Goal: Task Accomplishment & Management: Manage account settings

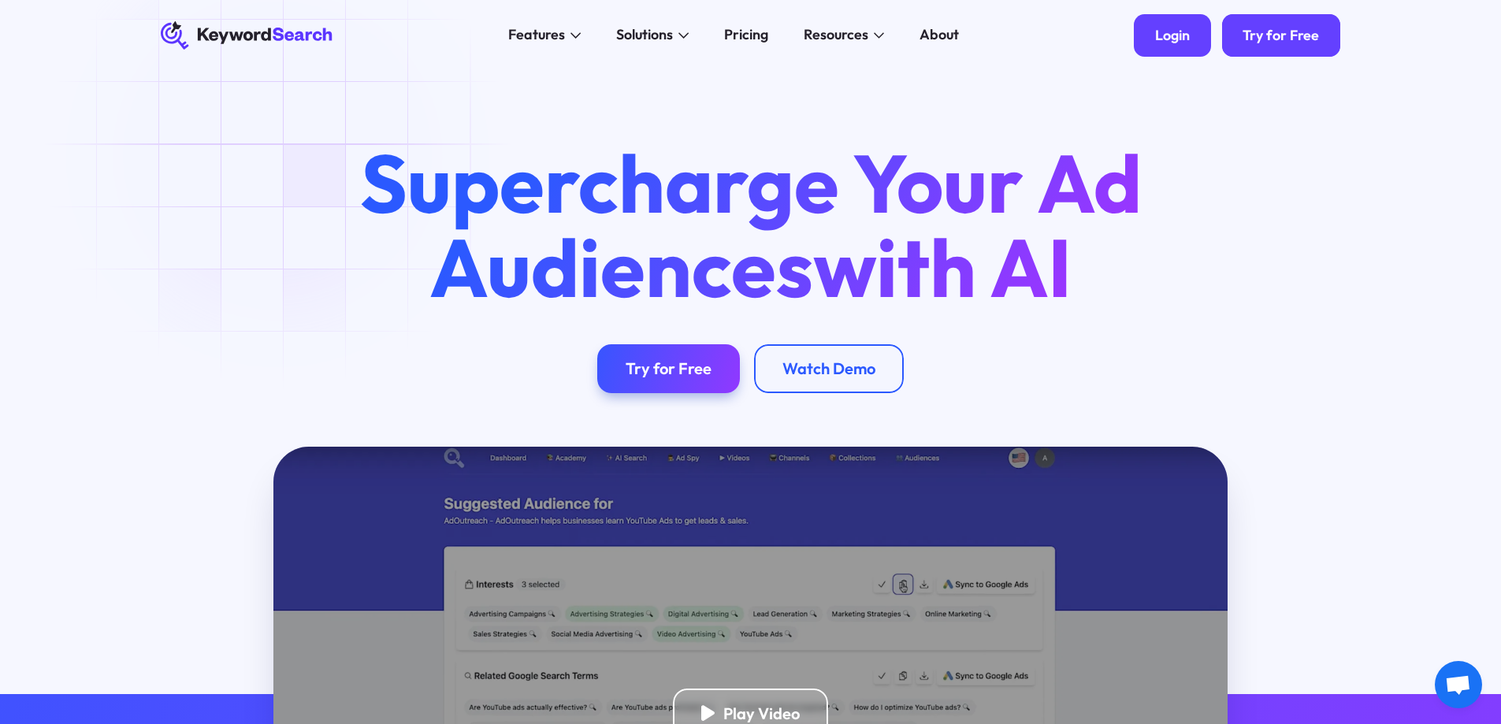
click at [1179, 35] on div "Login" at bounding box center [1172, 35] width 35 height 17
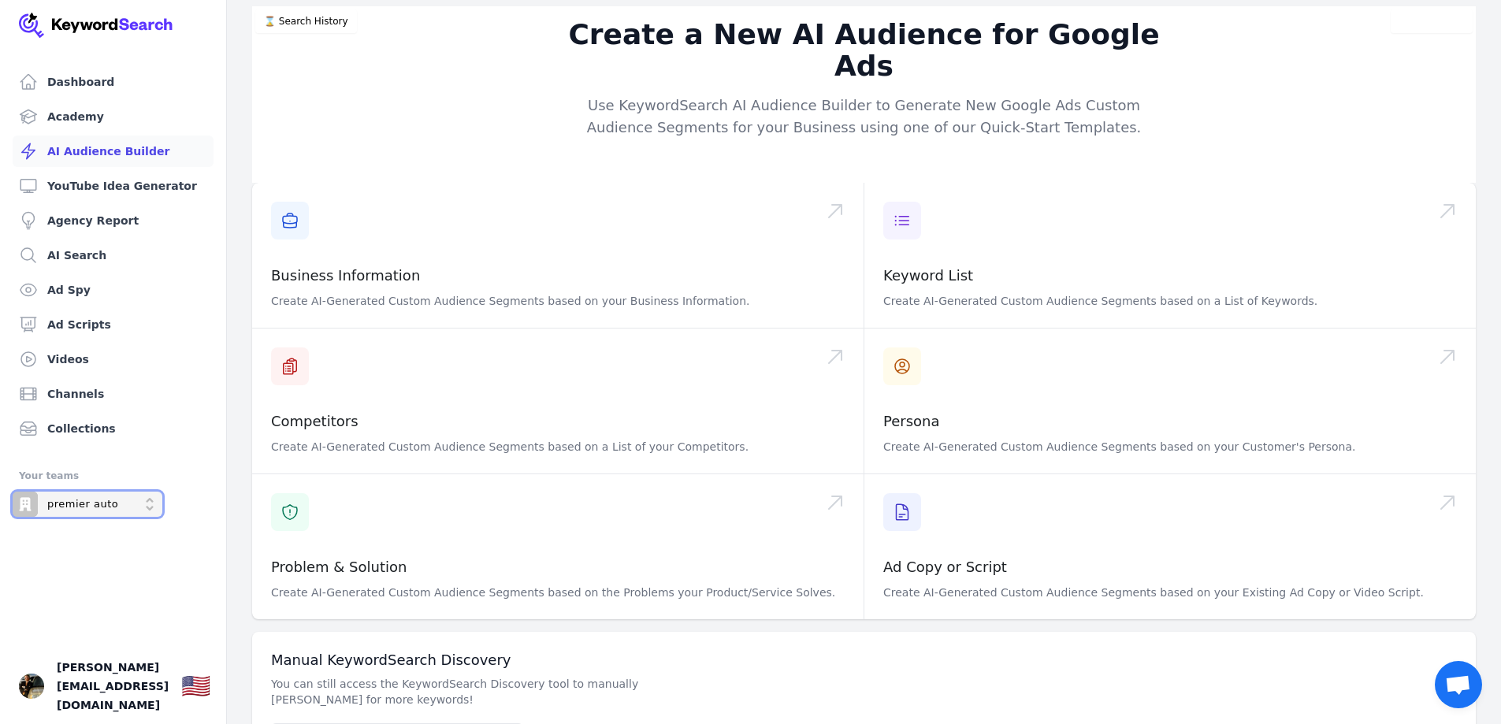
click at [73, 504] on p "premier auto" at bounding box center [82, 504] width 71 height 14
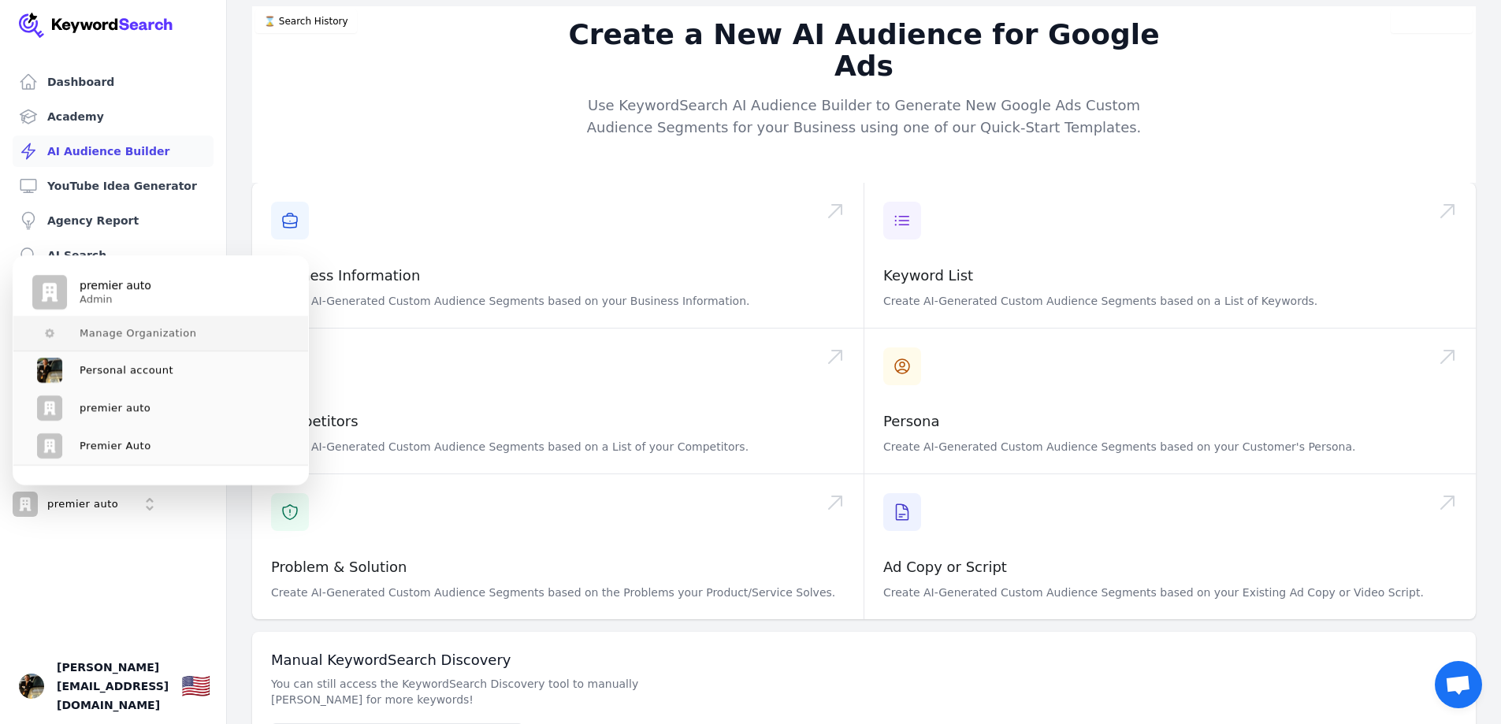
click at [128, 329] on span "Manage Organization" at bounding box center [138, 333] width 117 height 13
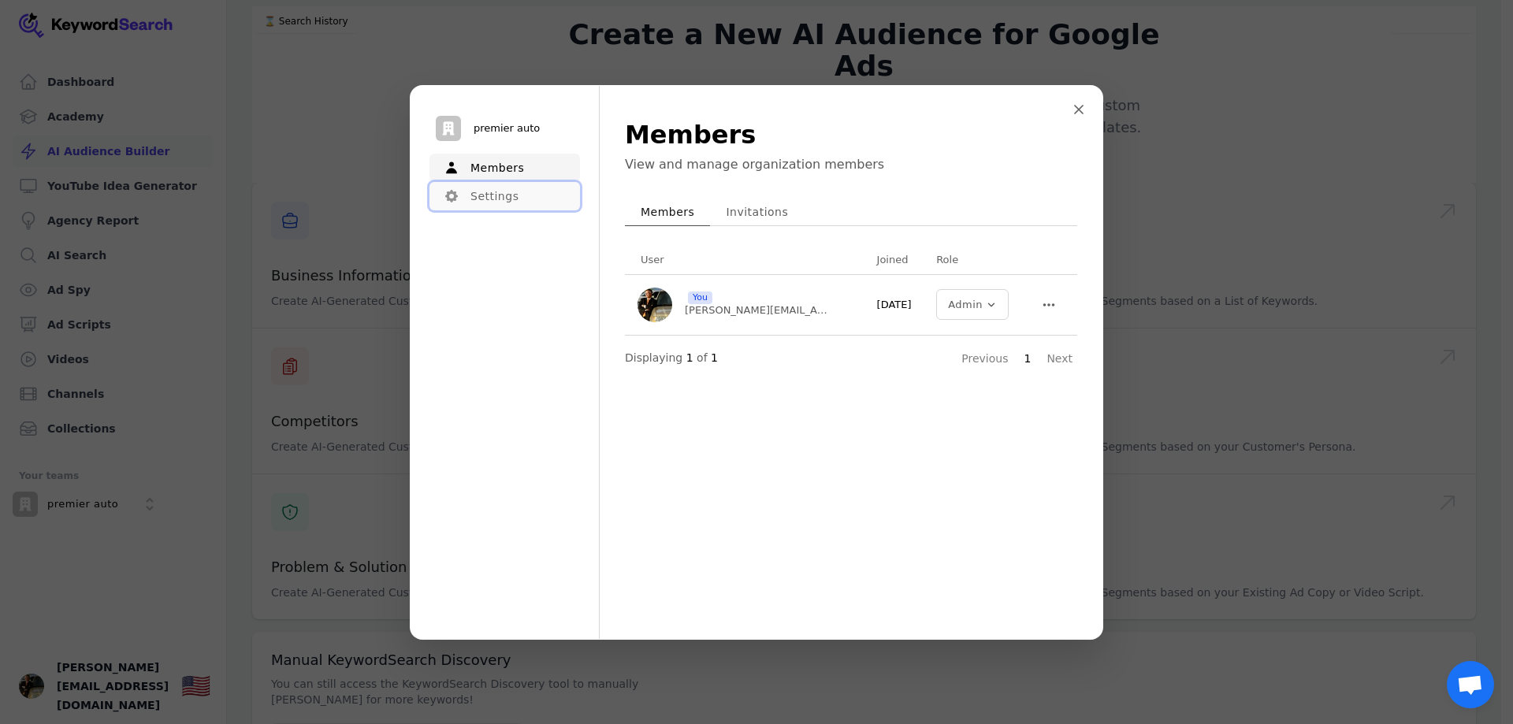
click at [468, 200] on button "Settings" at bounding box center [505, 196] width 151 height 28
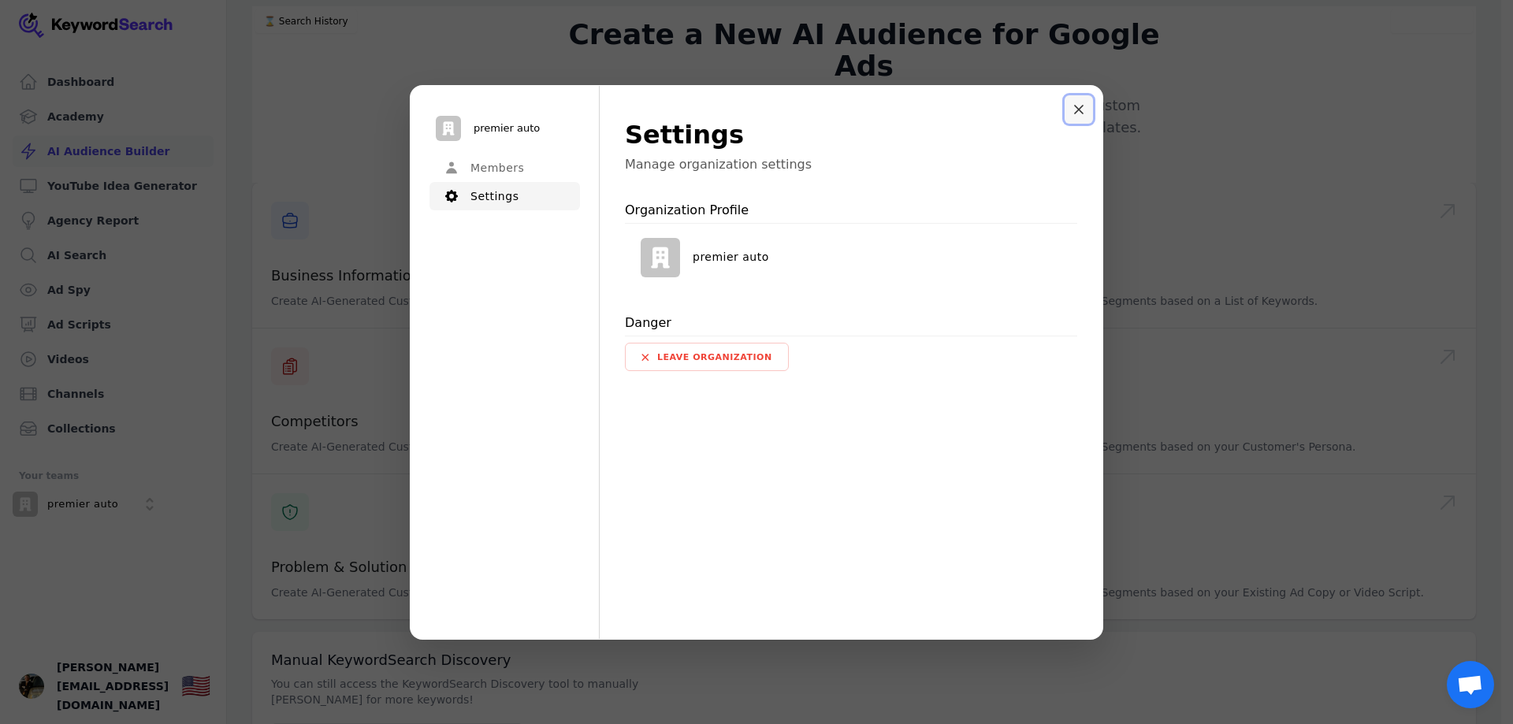
click at [1083, 110] on icon "Close modal" at bounding box center [1078, 109] width 9 height 9
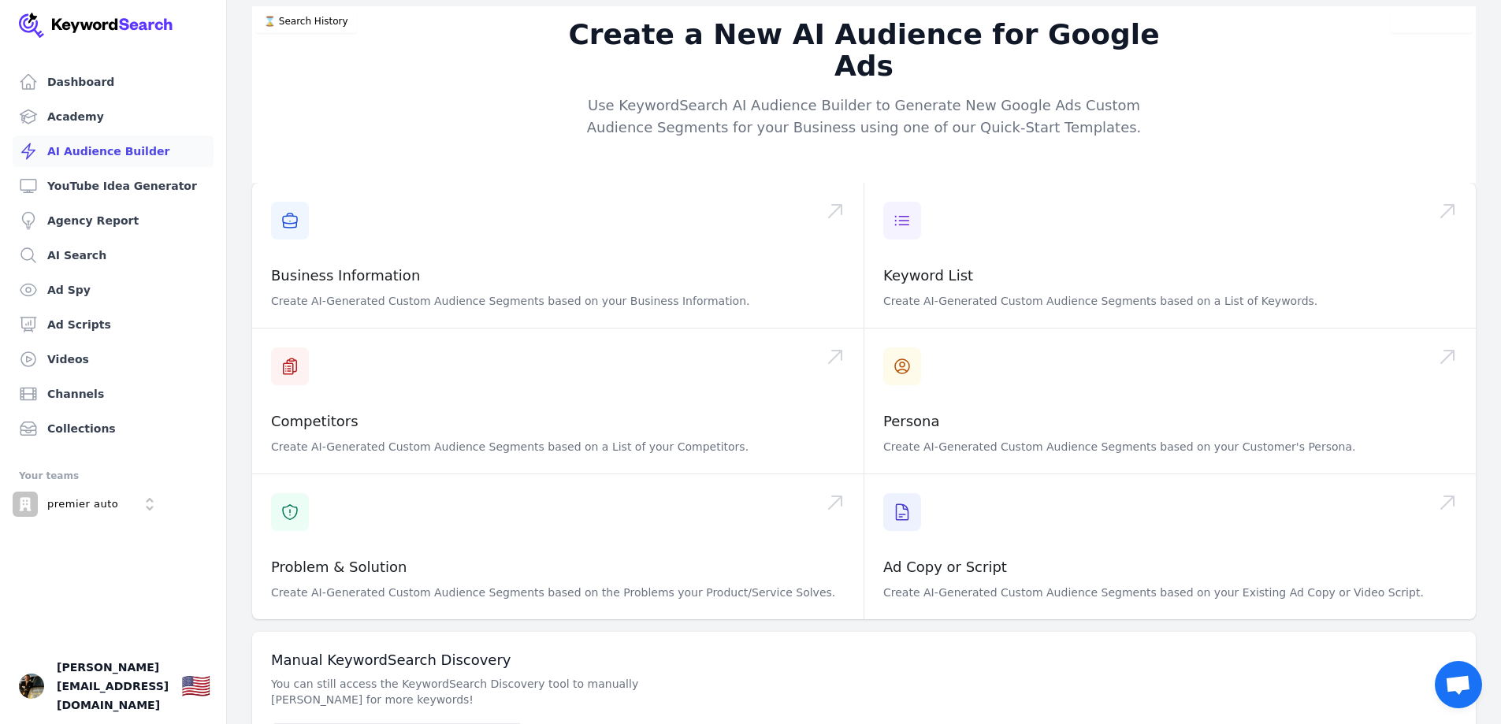
click at [1472, 686] on span "Open chat" at bounding box center [1458, 684] width 47 height 47
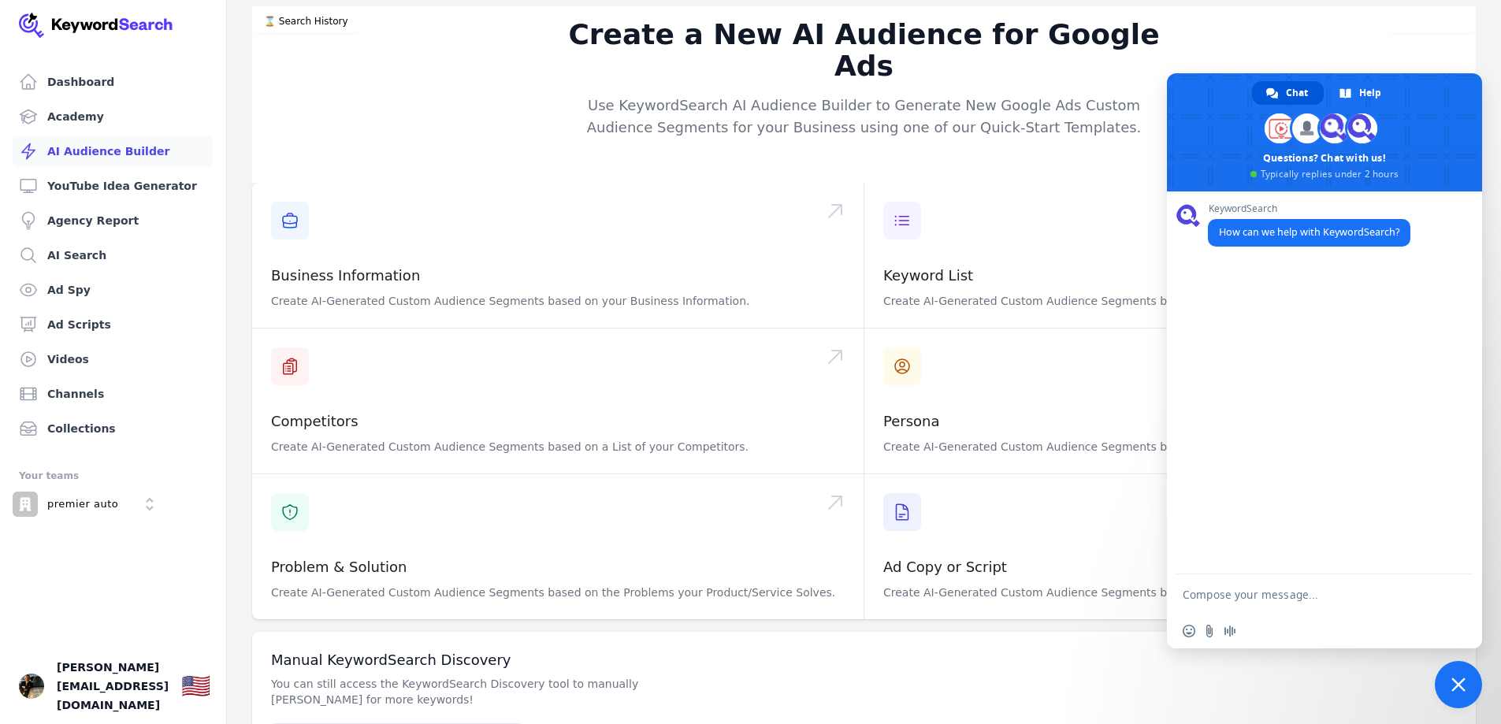
click at [1230, 586] on textarea "Compose your message..." at bounding box center [1309, 594] width 252 height 39
type textarea "customer service"
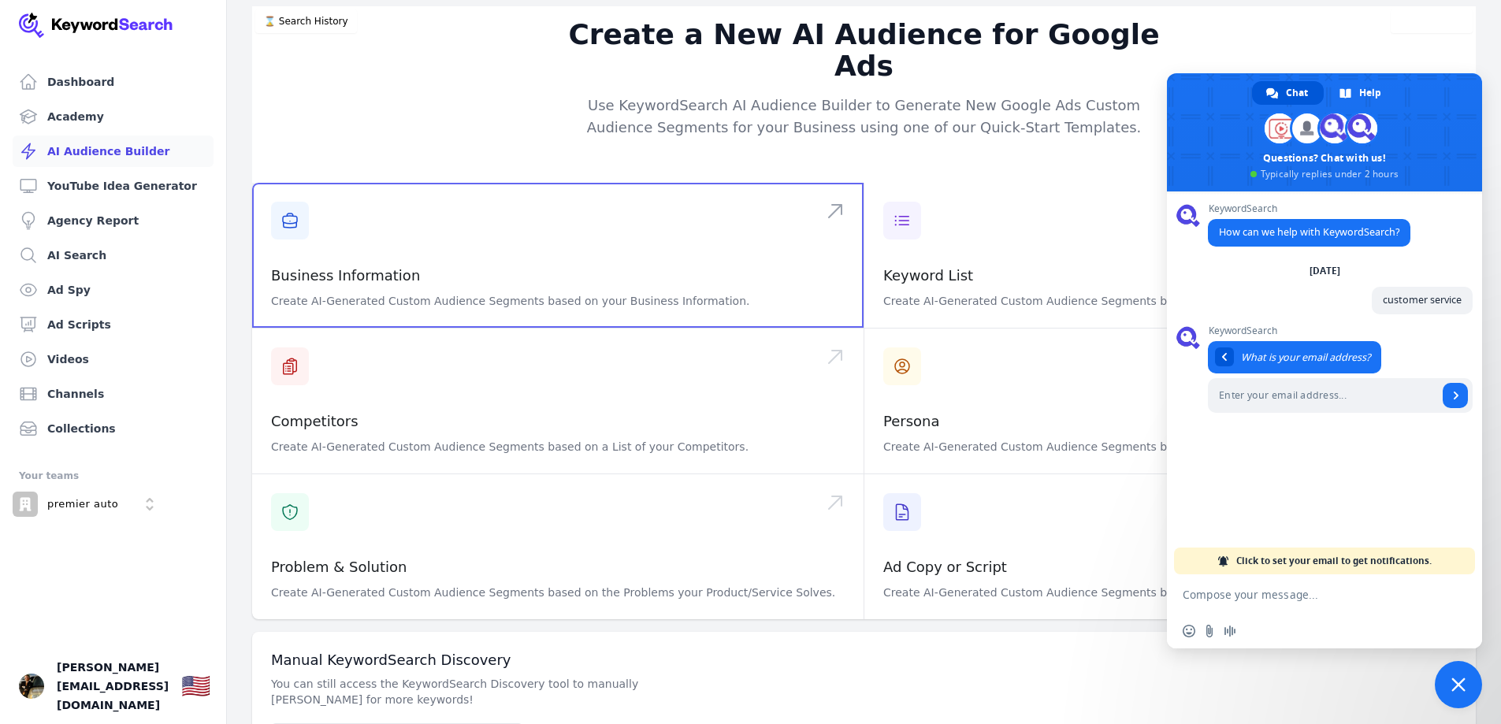
click at [297, 192] on span at bounding box center [558, 255] width 612 height 145
click at [35, 699] on img "Open user button" at bounding box center [31, 686] width 25 height 25
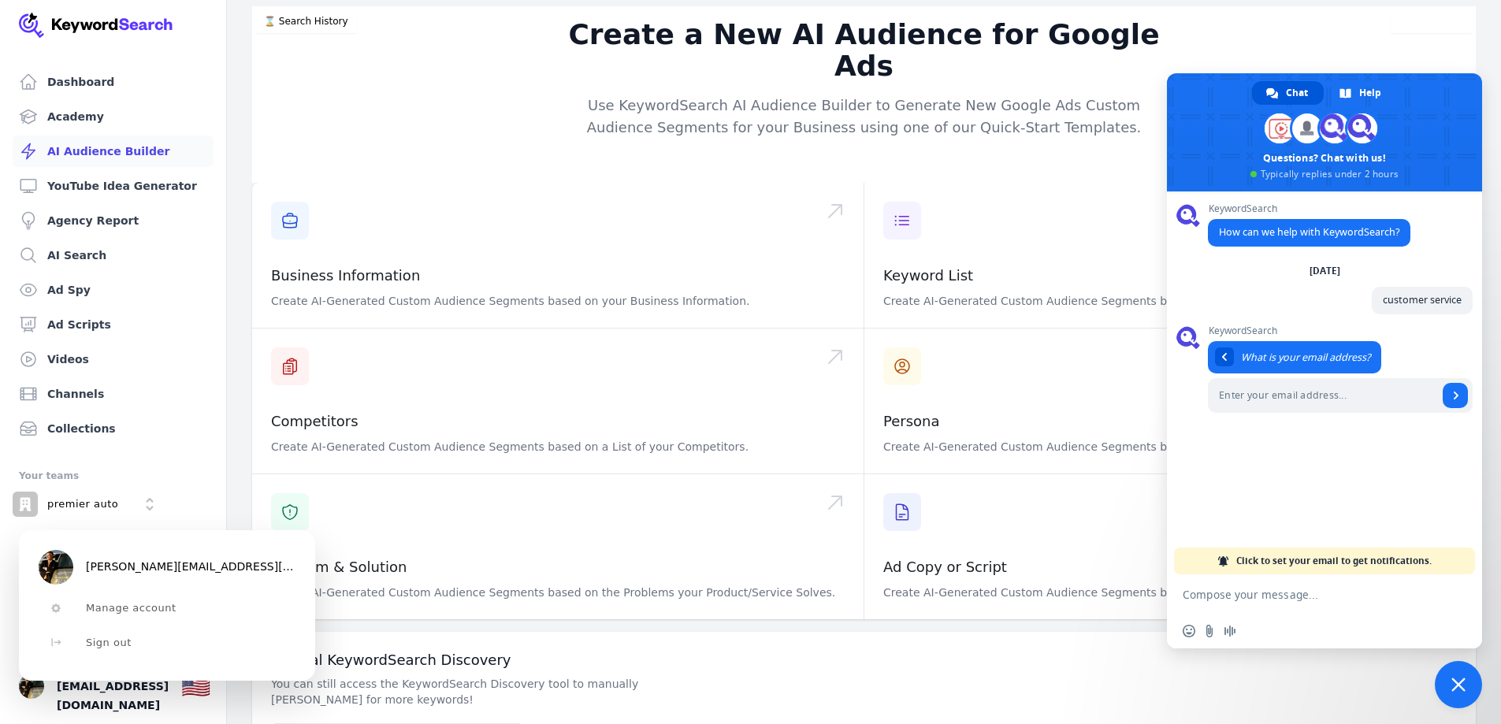
click at [47, 567] on img "User button popover" at bounding box center [56, 567] width 35 height 35
click at [58, 572] on img "User button popover" at bounding box center [56, 567] width 35 height 35
click at [54, 609] on icon "User button popover" at bounding box center [55, 608] width 9 height 9
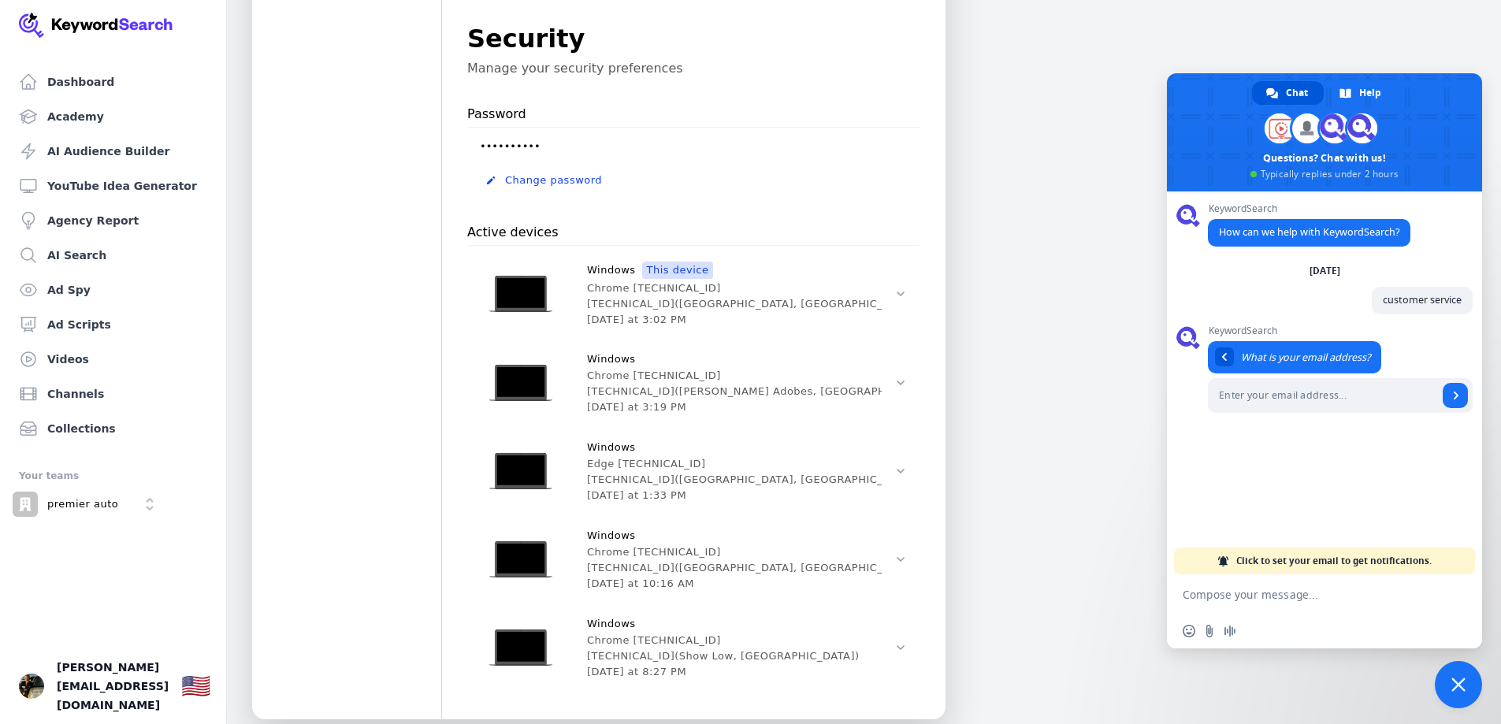
scroll to position [859, 0]
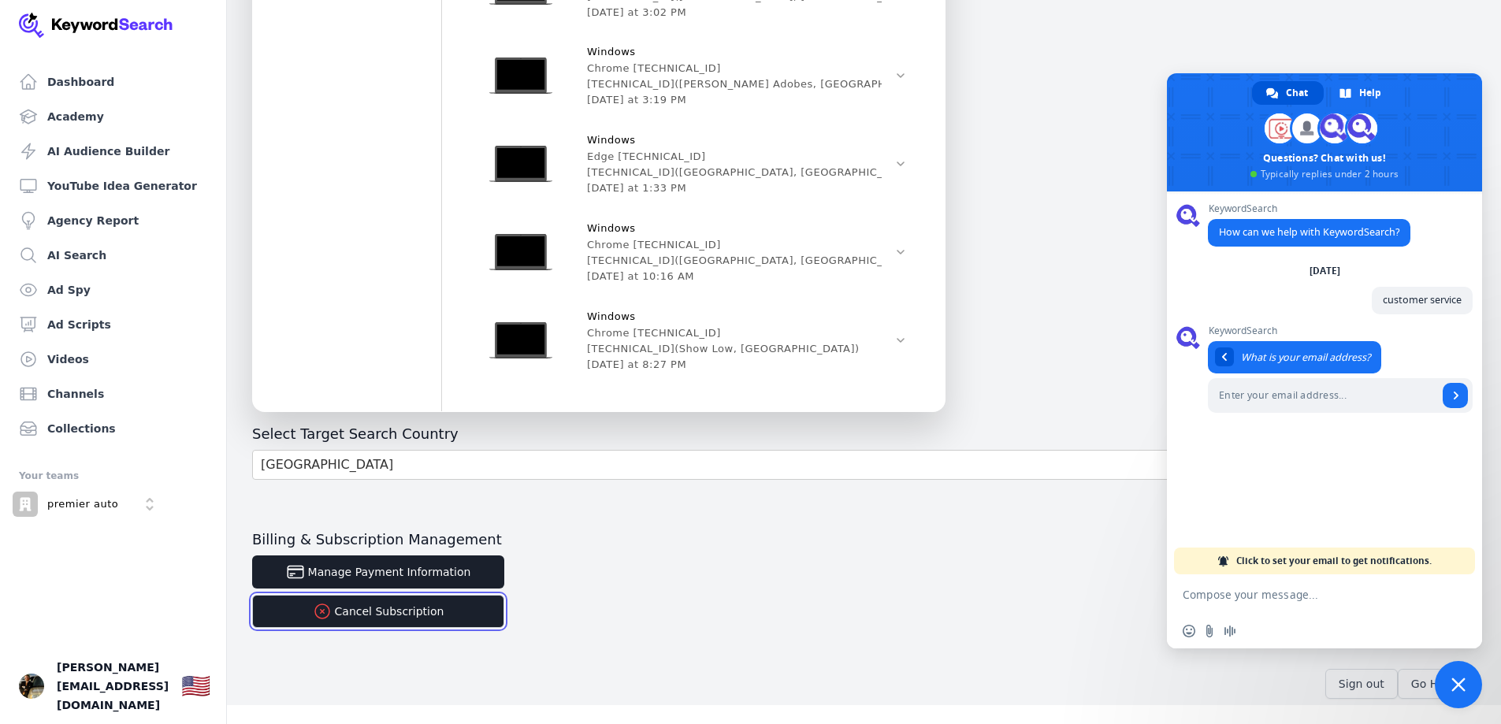
click at [360, 617] on button "Cancel Subscription" at bounding box center [378, 611] width 252 height 33
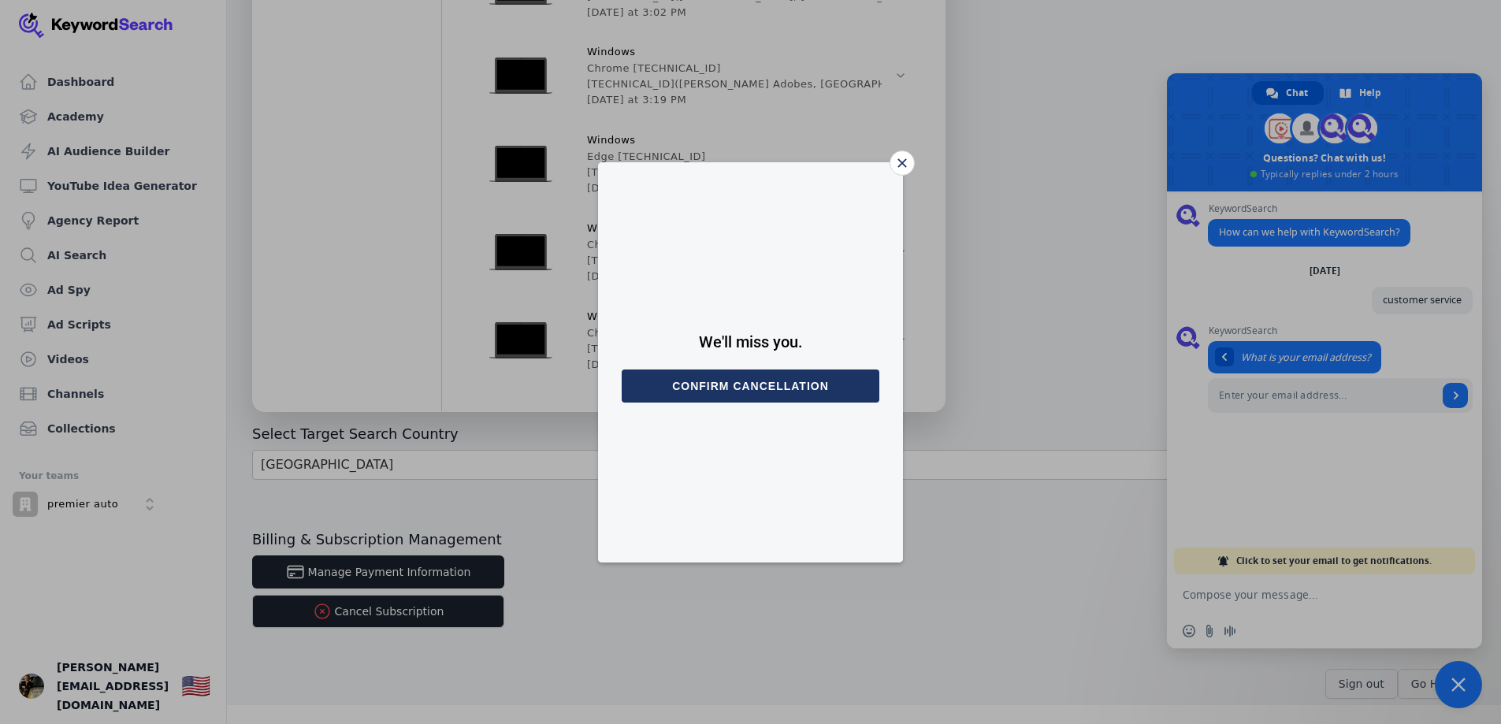
drag, startPoint x: 761, startPoint y: 392, endPoint x: 857, endPoint y: 411, distance: 97.4
click at [761, 392] on button "Confirm cancellation" at bounding box center [751, 386] width 258 height 33
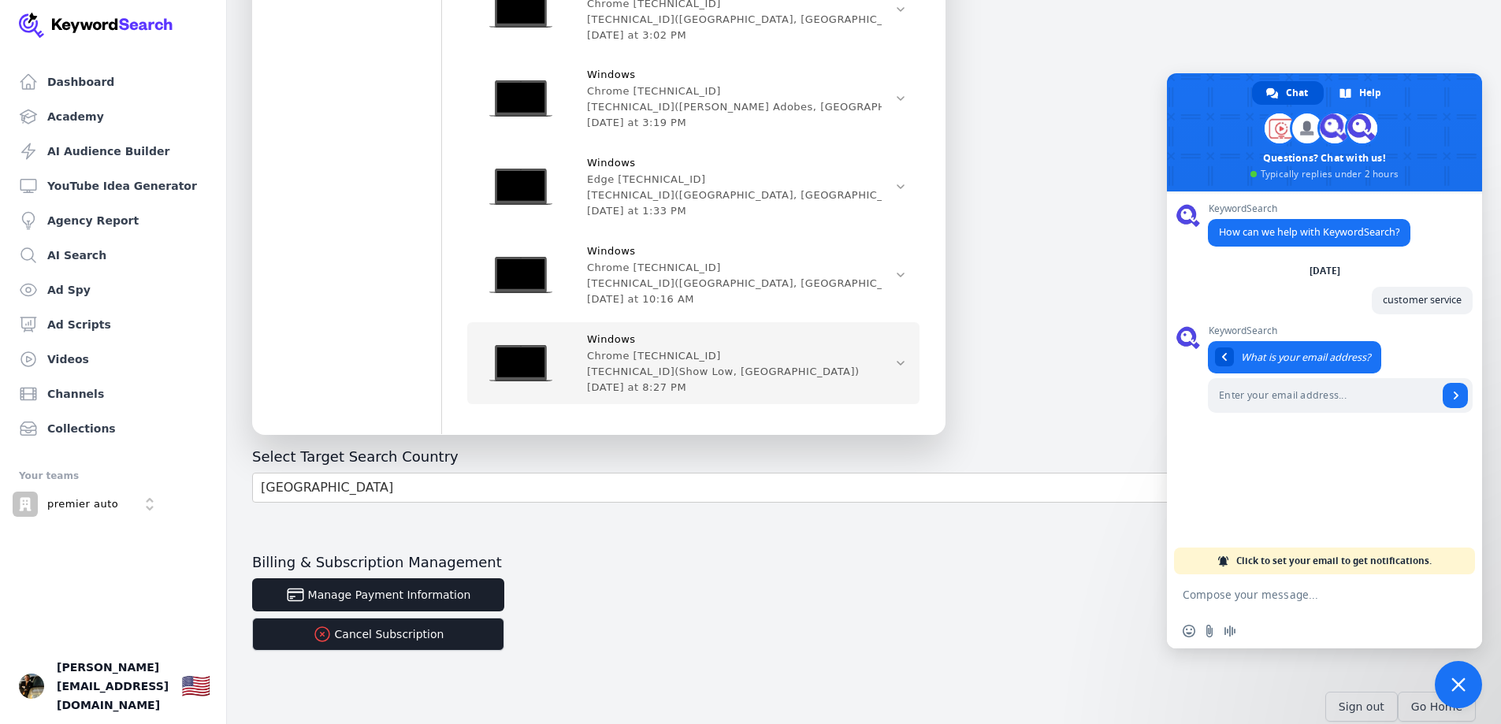
scroll to position [859, 0]
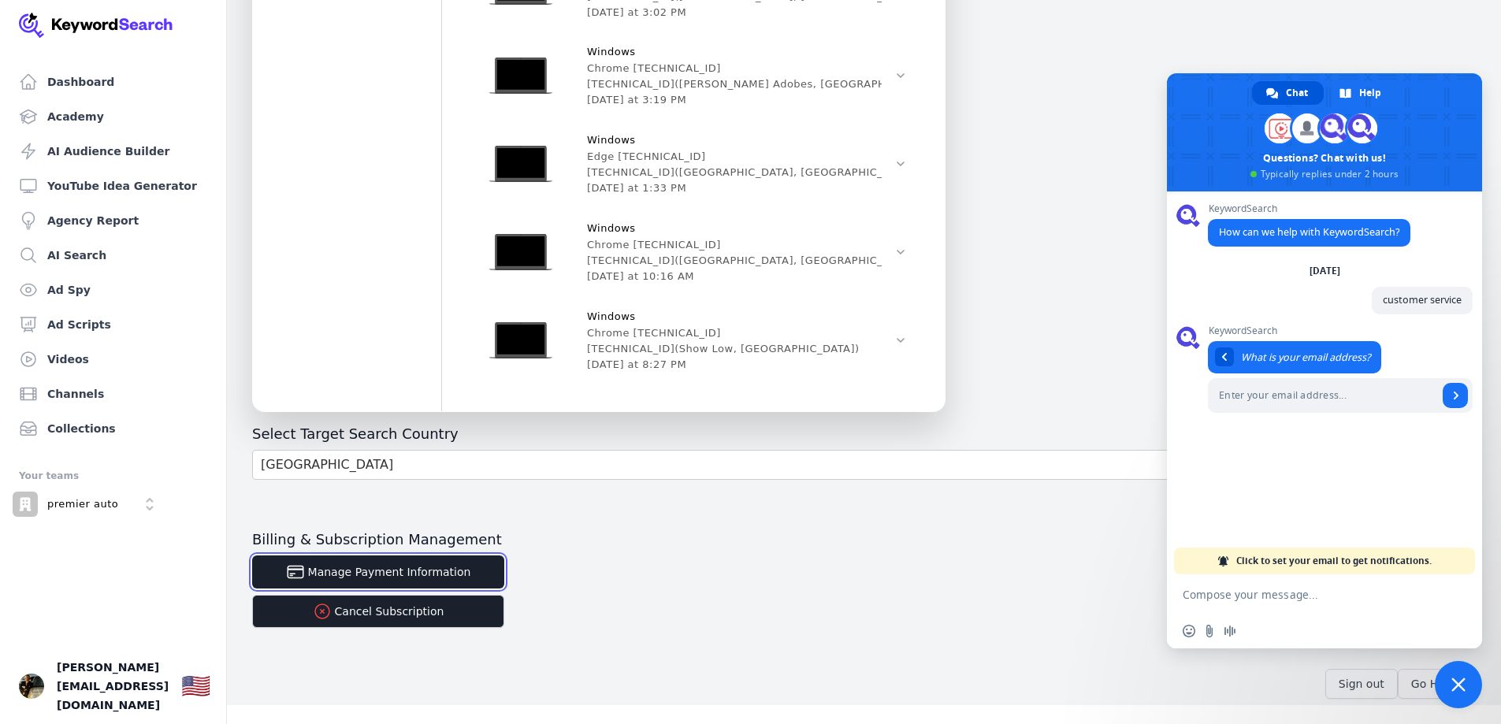
click at [385, 575] on button "Manage Payment Information" at bounding box center [378, 572] width 252 height 33
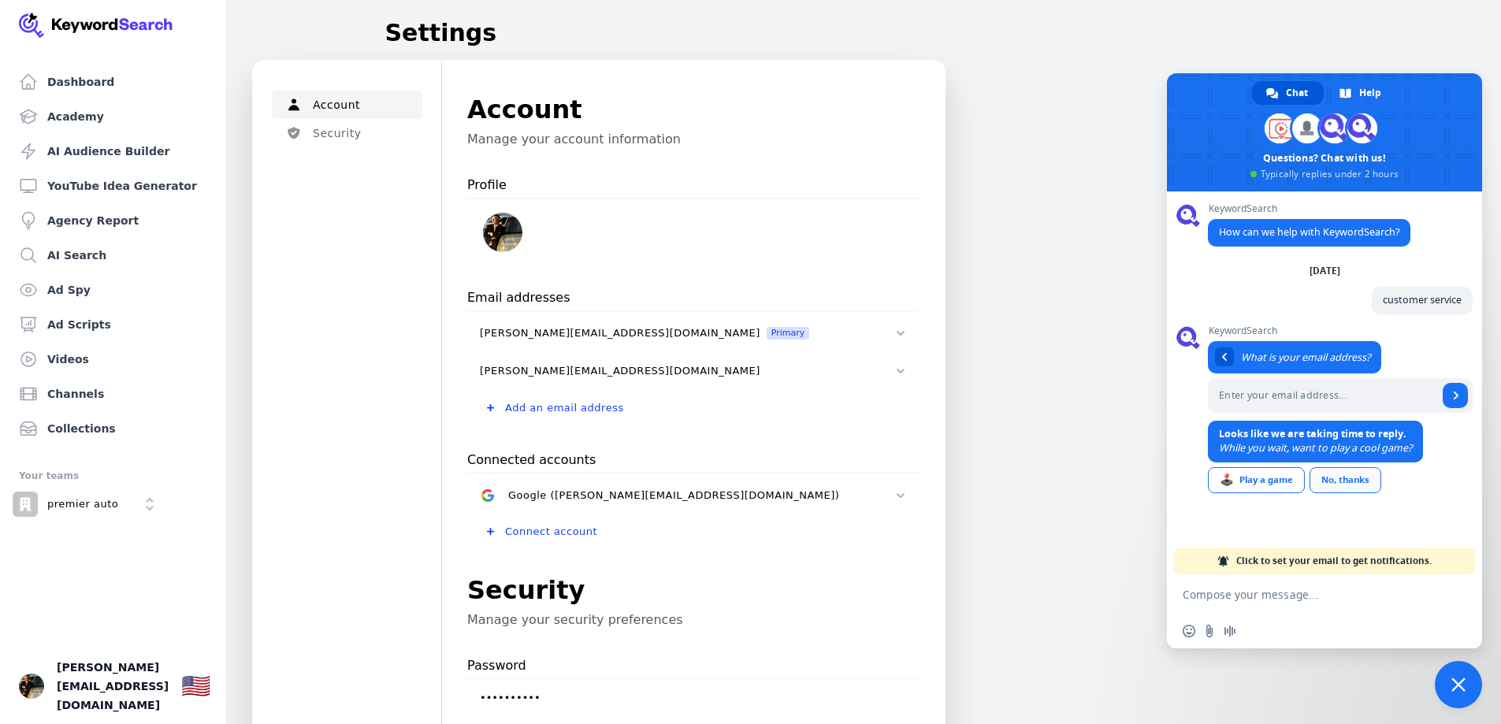
click at [1334, 477] on link "No, thanks" at bounding box center [1346, 480] width 72 height 26
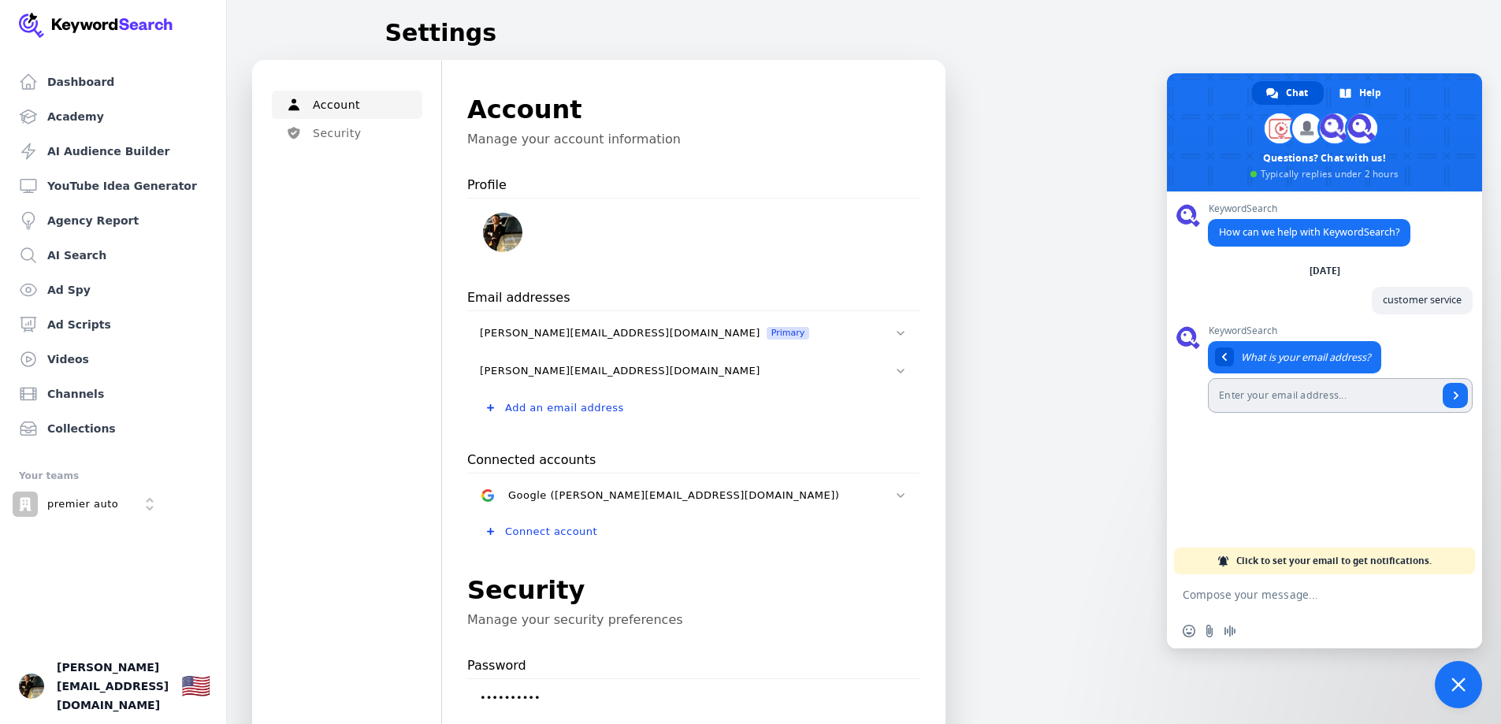
click at [1285, 405] on input "Enter your email address..." at bounding box center [1323, 395] width 230 height 35
type input "elena@scottsaysyes.com"
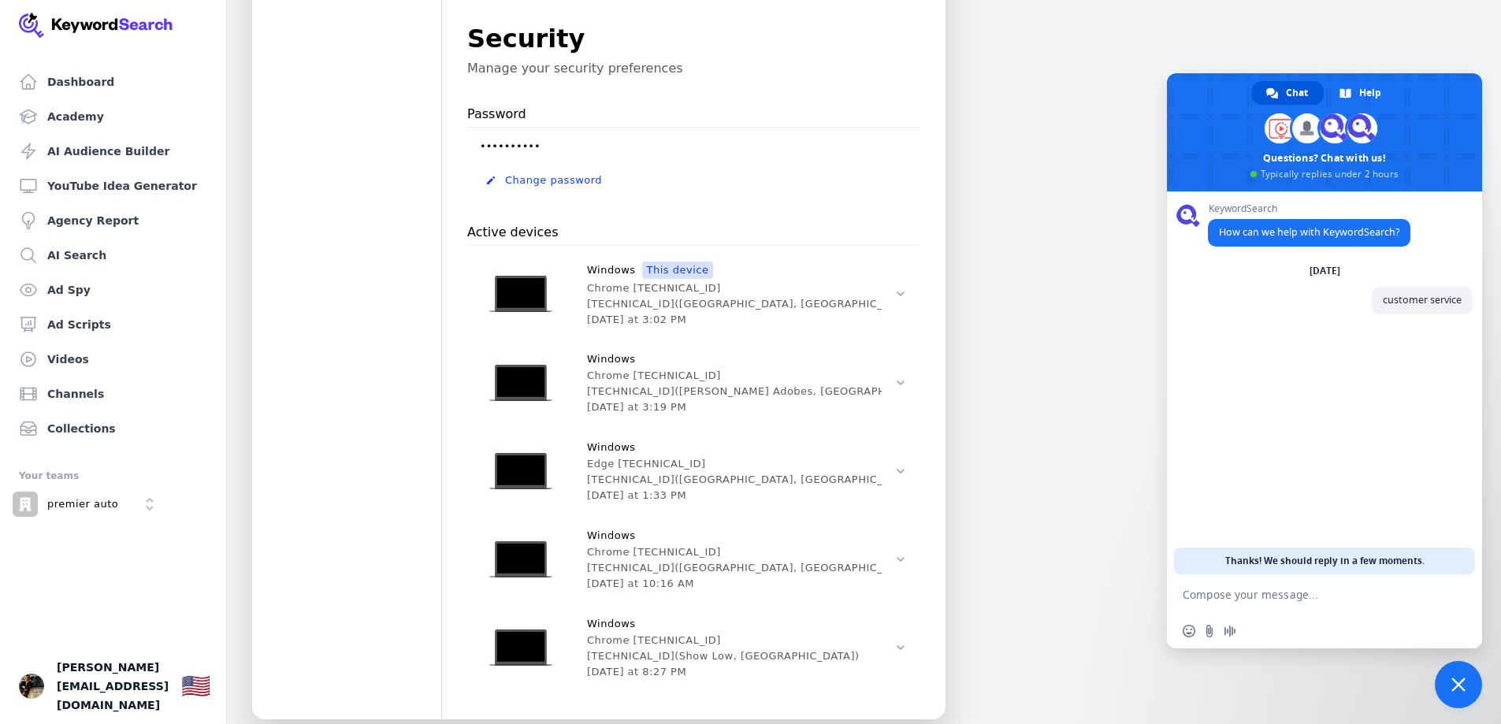
scroll to position [859, 0]
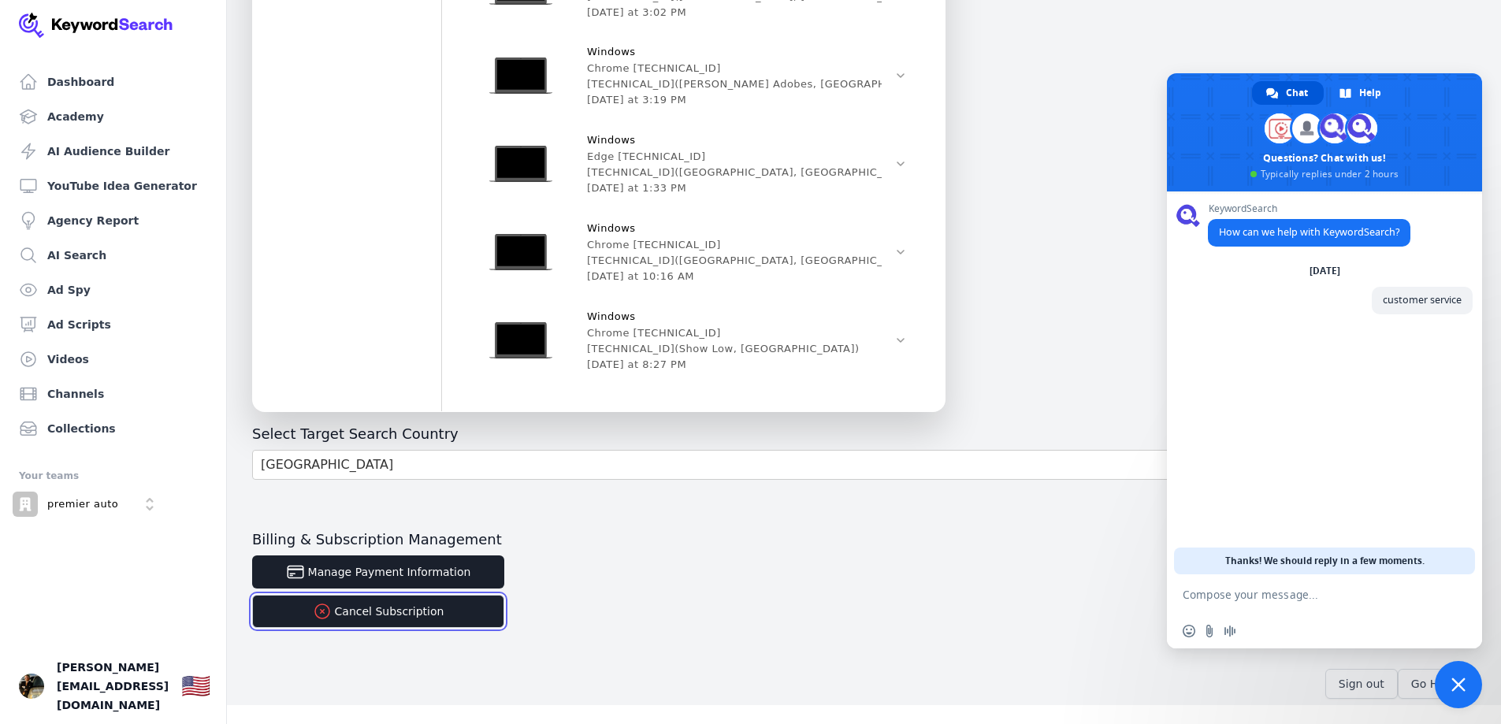
click at [379, 617] on button "Cancel Subscription" at bounding box center [378, 611] width 252 height 33
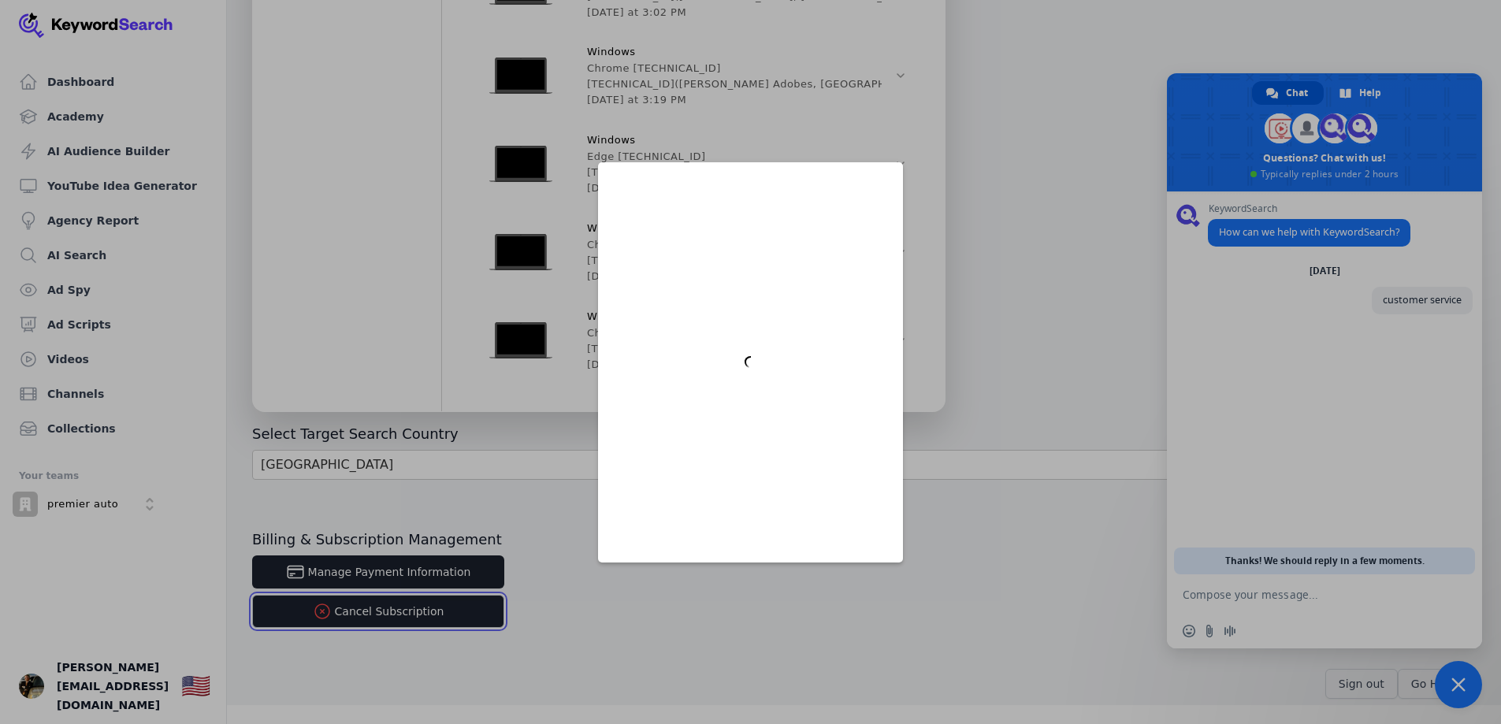
scroll to position [0, 0]
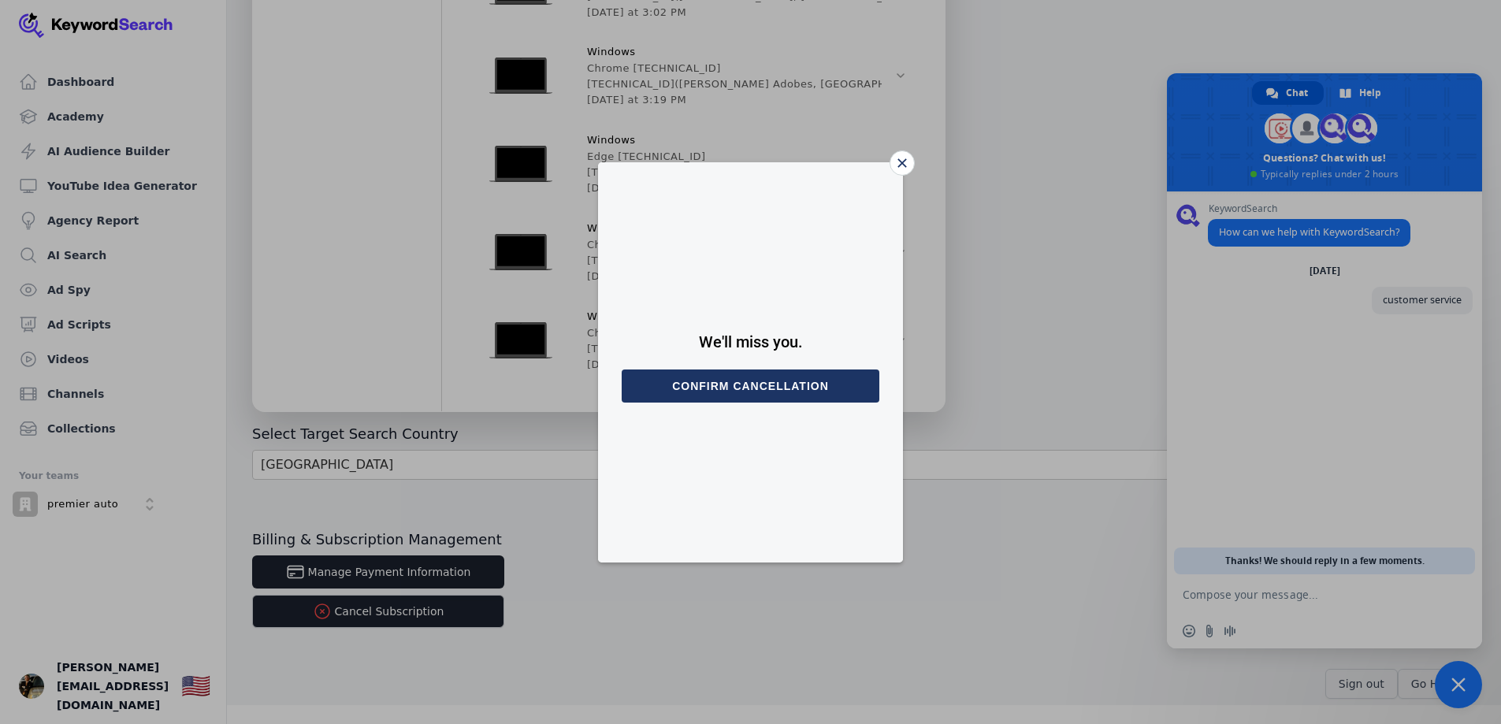
click at [734, 389] on button "Confirm cancellation" at bounding box center [751, 386] width 258 height 33
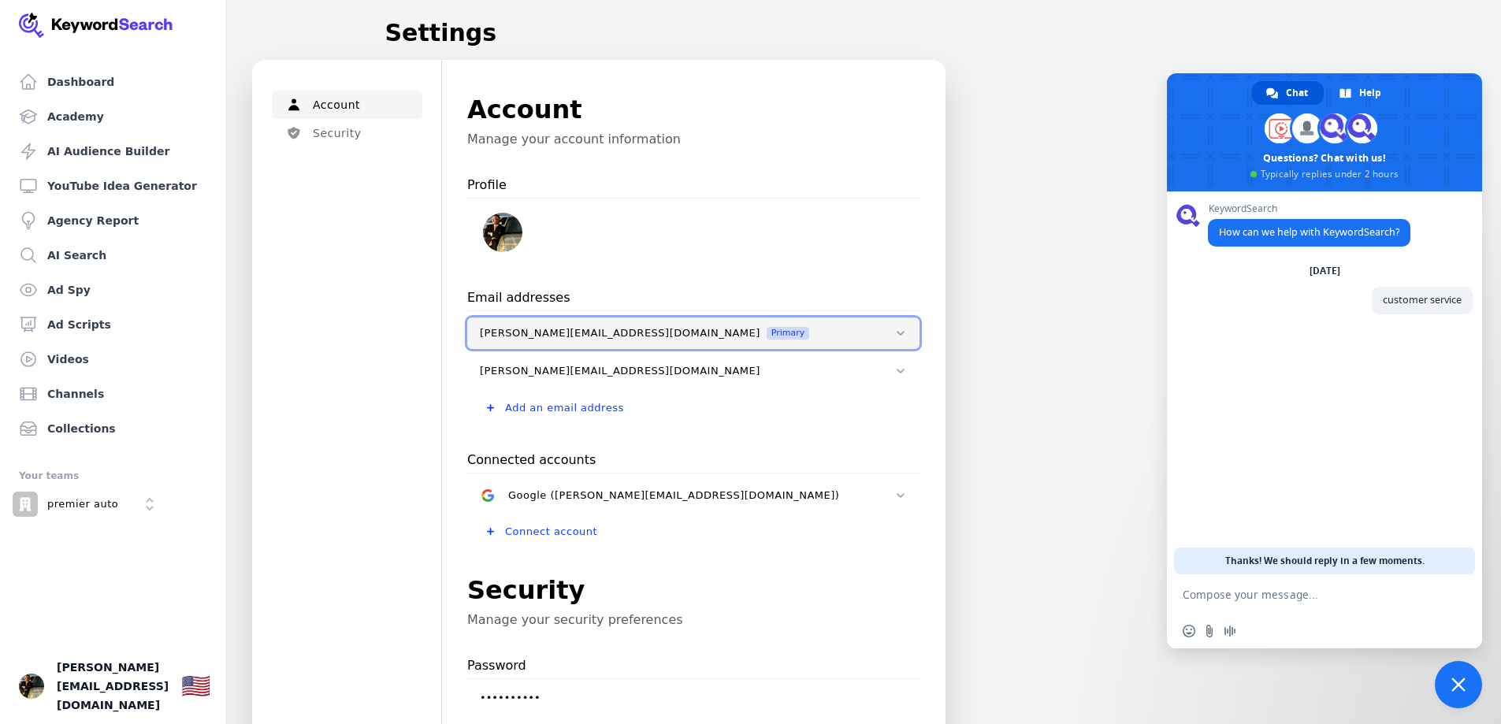
click at [725, 327] on div "scott@scottsaysyes.com Primary" at bounding box center [681, 333] width 402 height 13
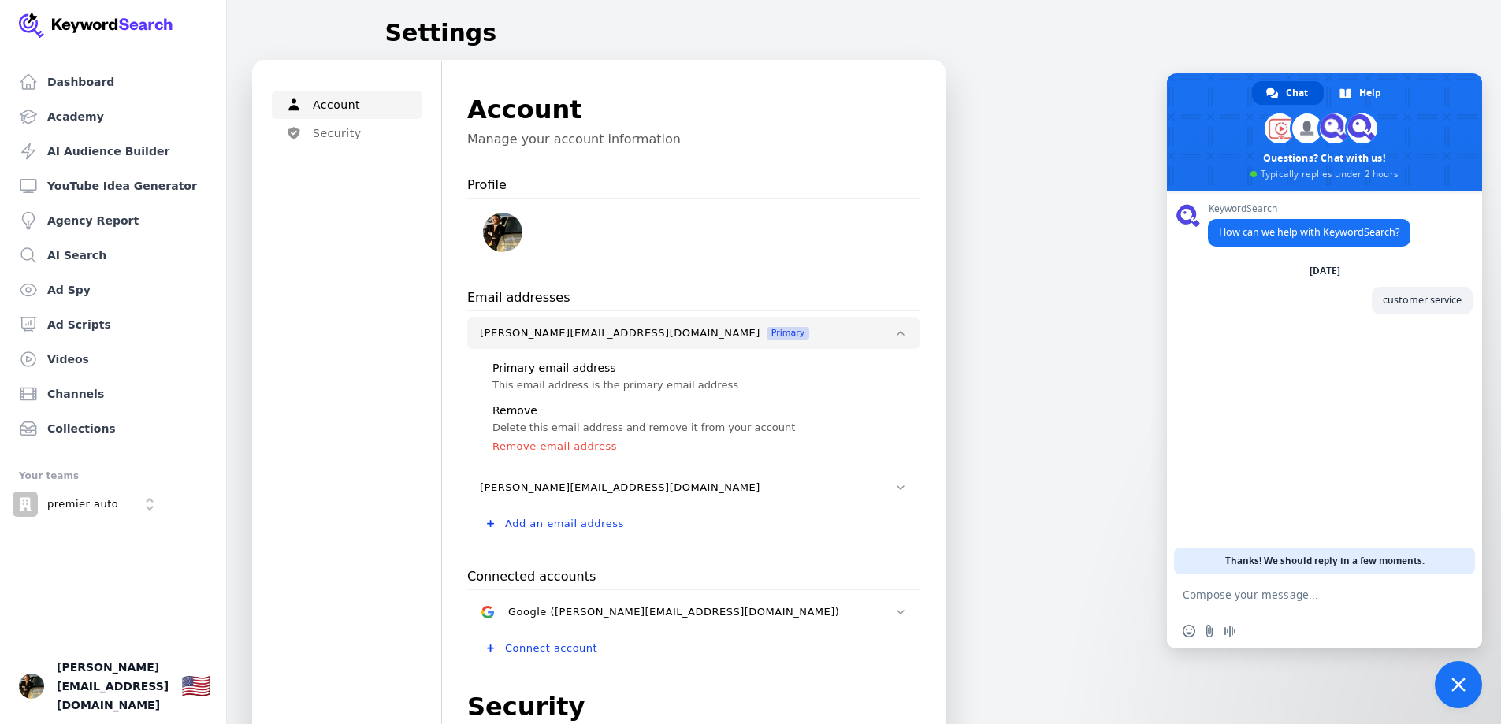
click at [600, 386] on p "This email address is the primary email address" at bounding box center [694, 385] width 402 height 13
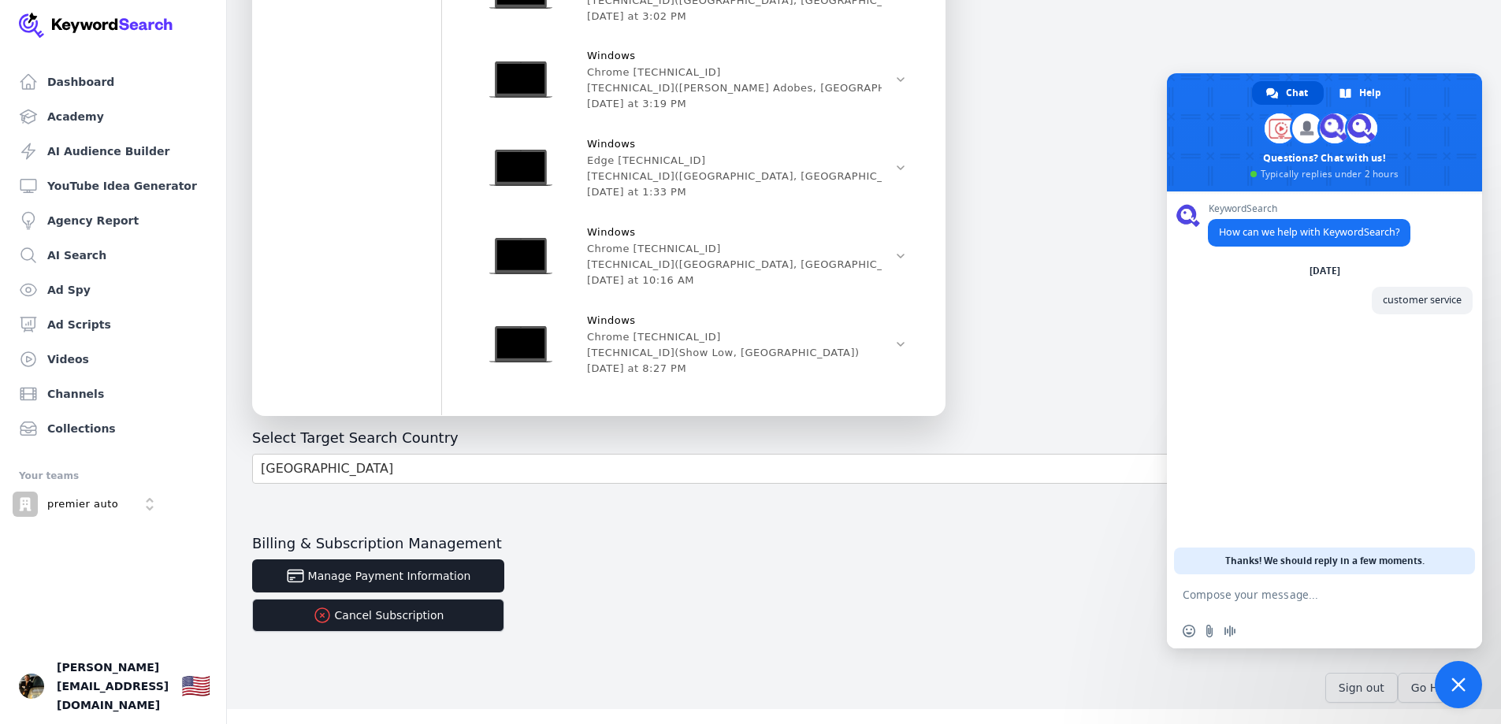
scroll to position [976, 0]
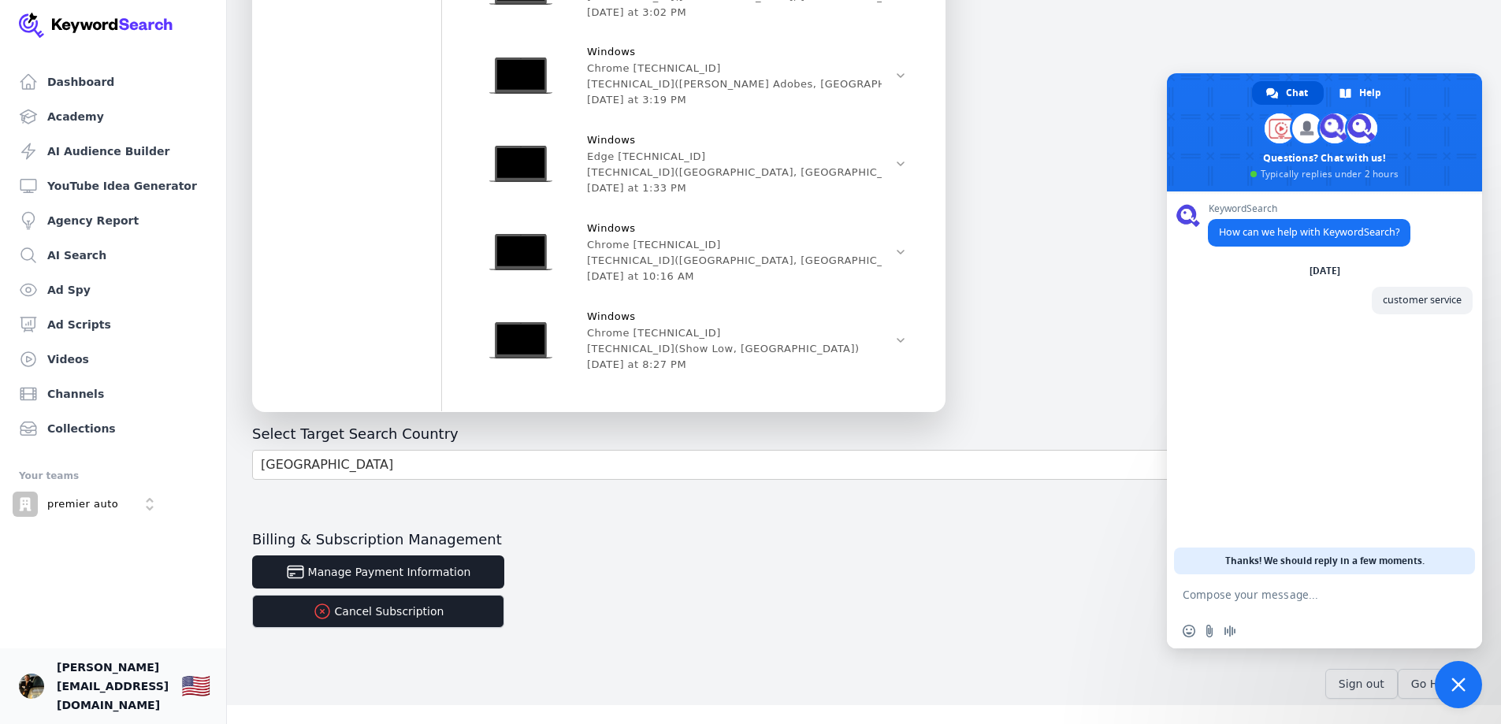
click at [146, 700] on span "[PERSON_NAME][EMAIL_ADDRESS][DOMAIN_NAME]" at bounding box center [113, 686] width 112 height 57
click at [413, 617] on button "Cancel Subscription" at bounding box center [378, 611] width 252 height 33
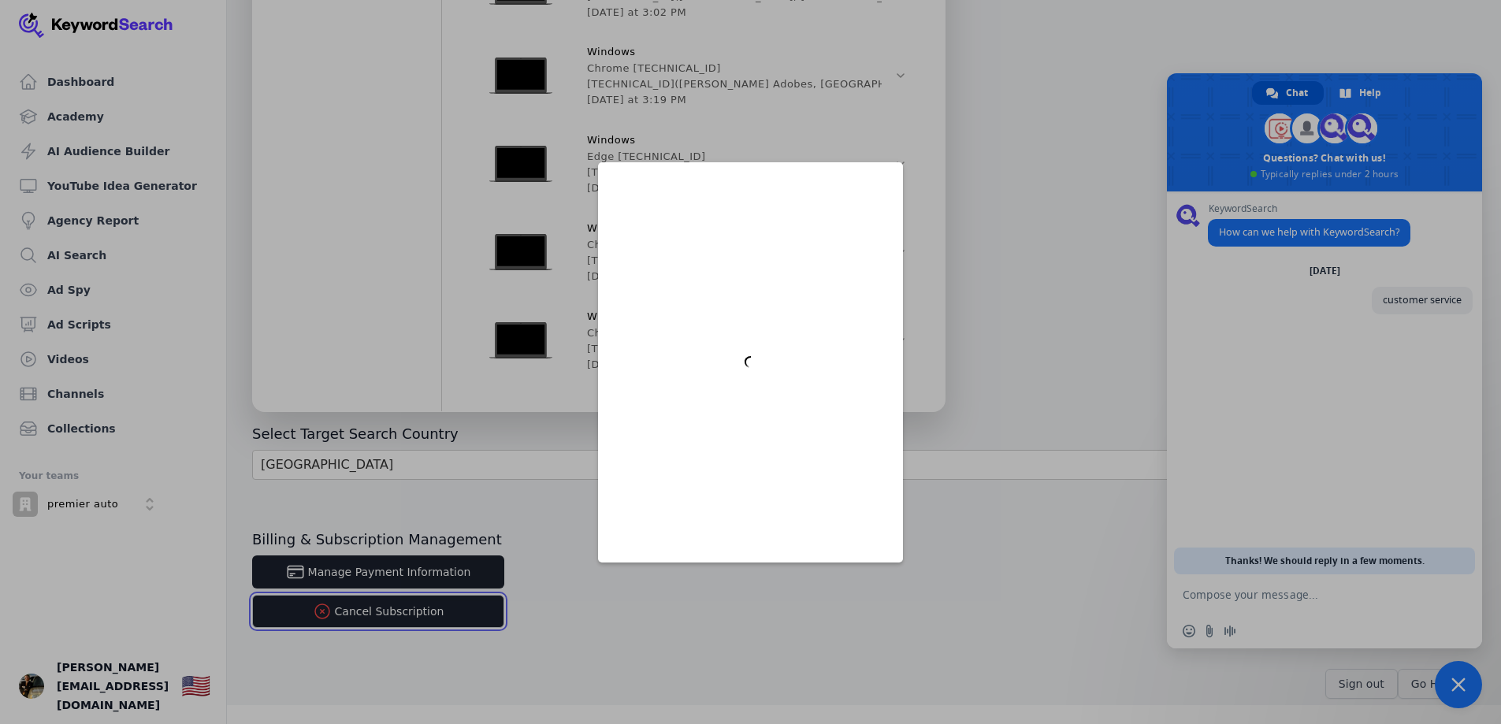
scroll to position [0, 0]
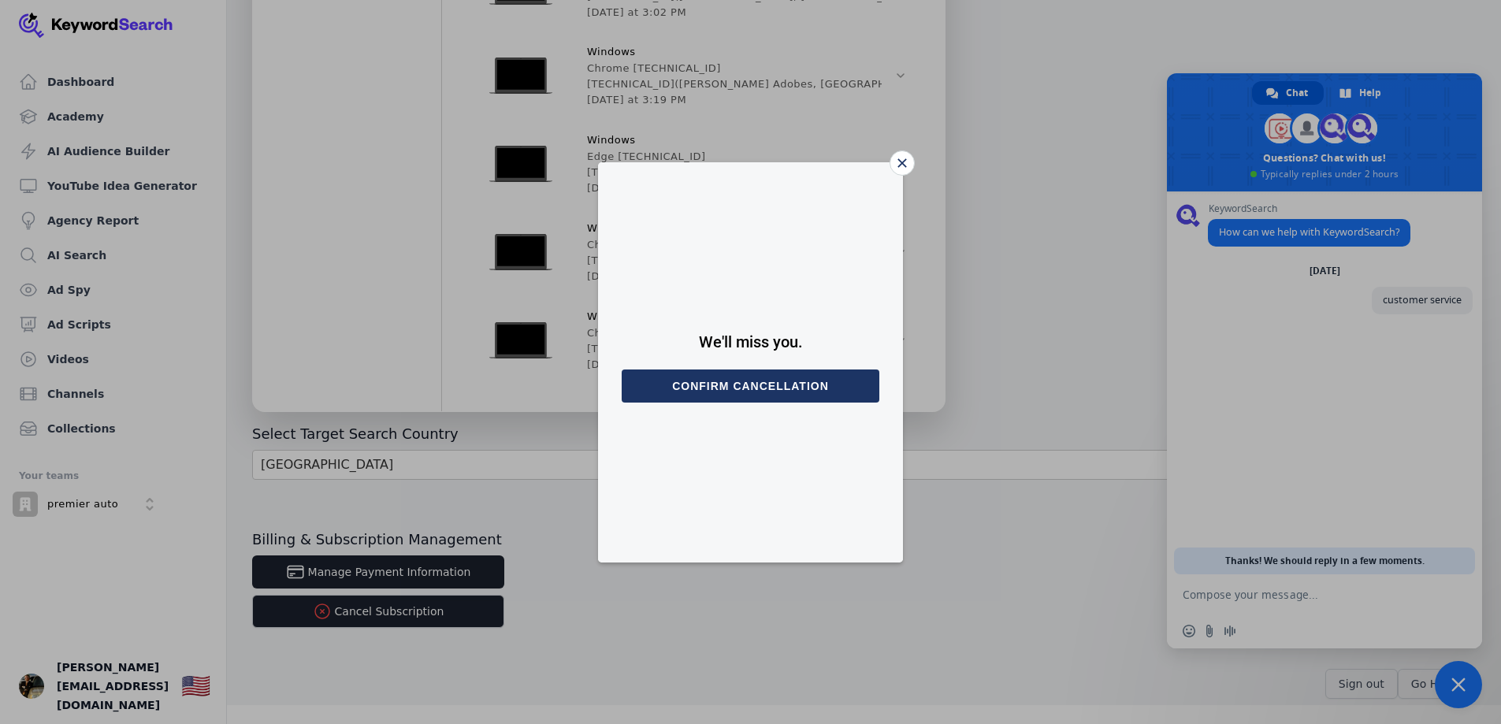
click at [726, 393] on button "Confirm cancellation" at bounding box center [751, 386] width 258 height 33
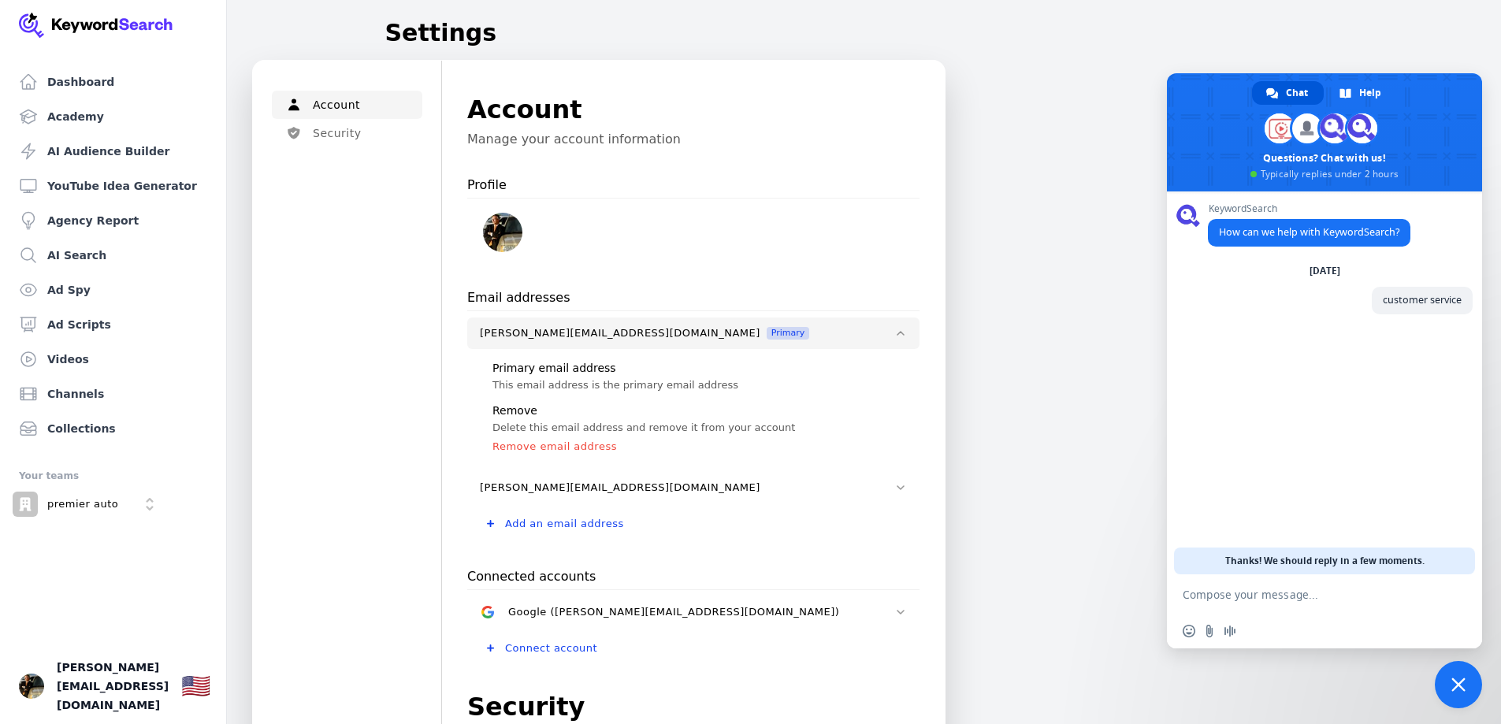
click at [102, 27] on img at bounding box center [96, 25] width 154 height 25
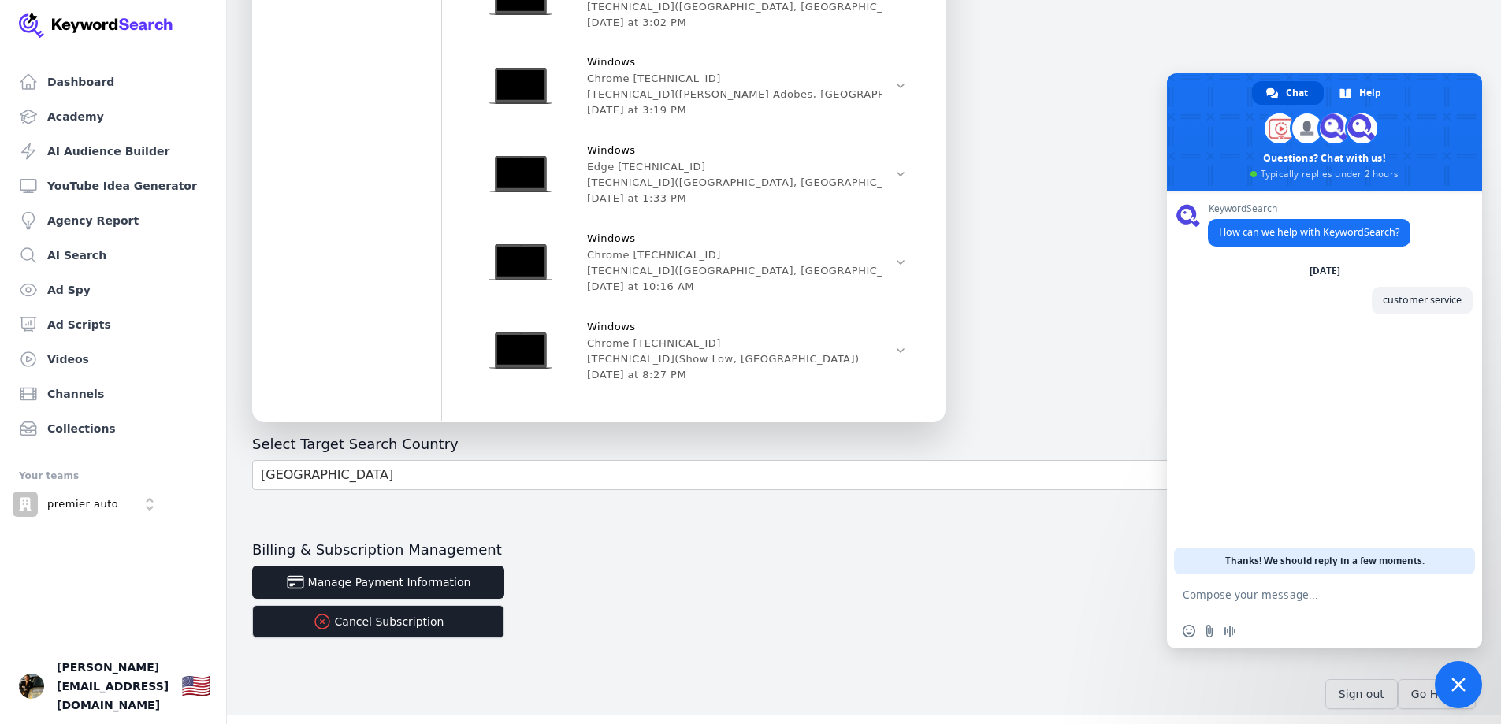
scroll to position [976, 0]
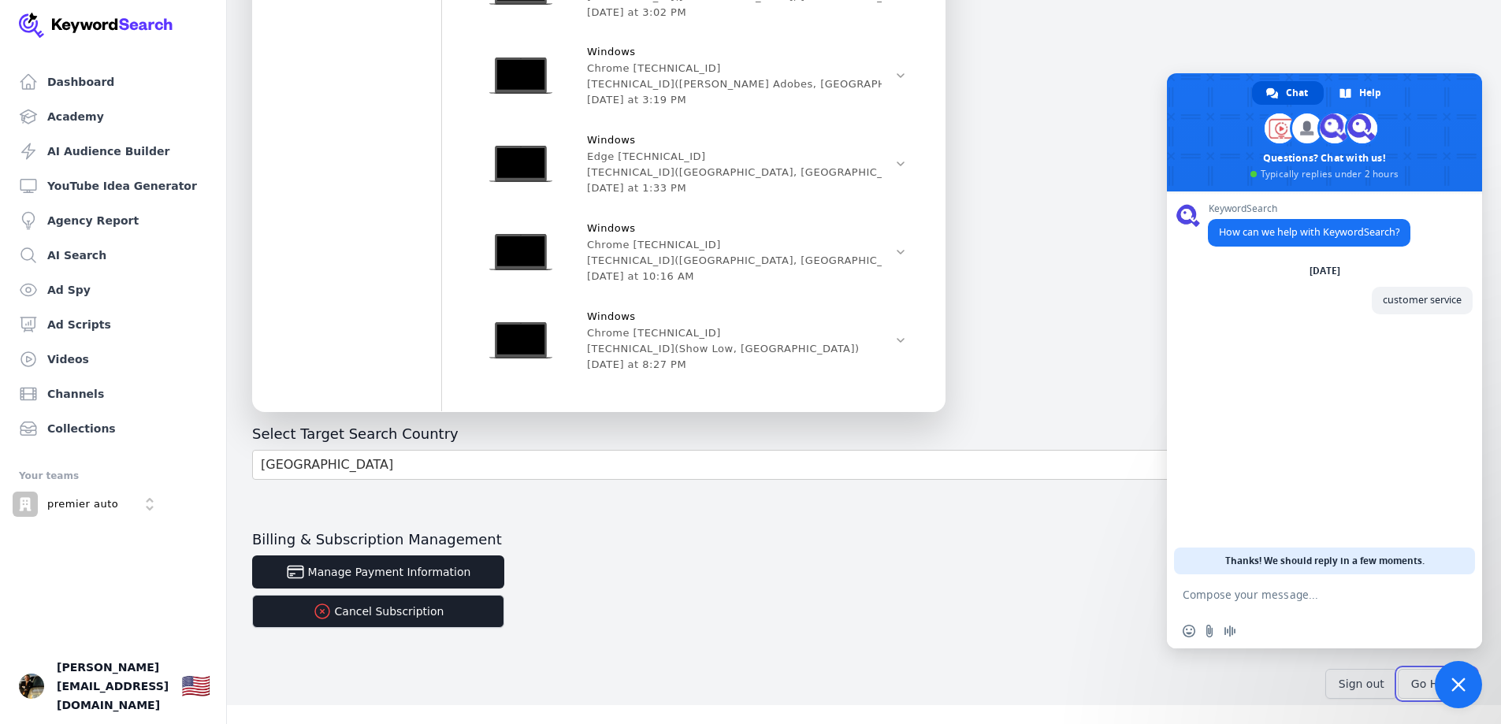
click at [1433, 689] on button "Go Home" at bounding box center [1437, 684] width 78 height 30
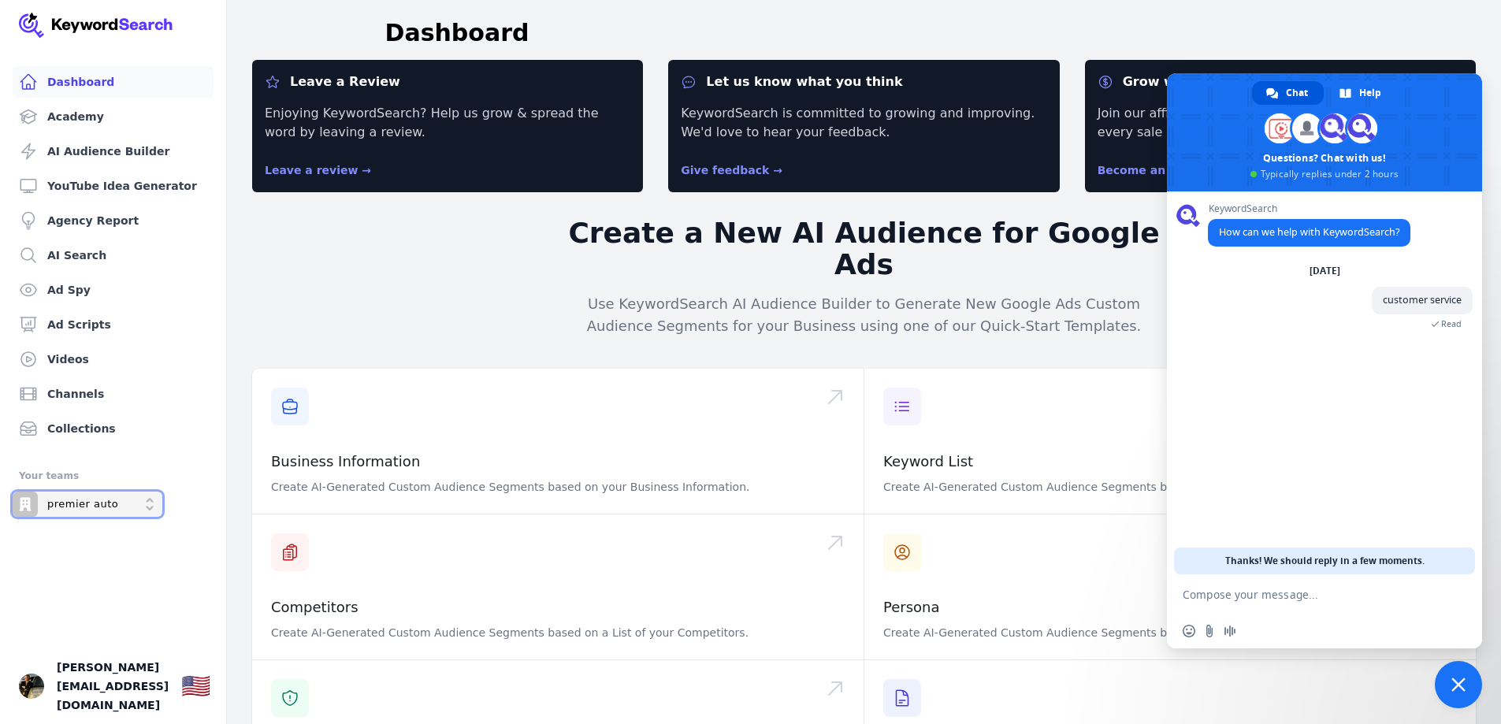
click at [85, 508] on p "premier auto" at bounding box center [82, 504] width 71 height 14
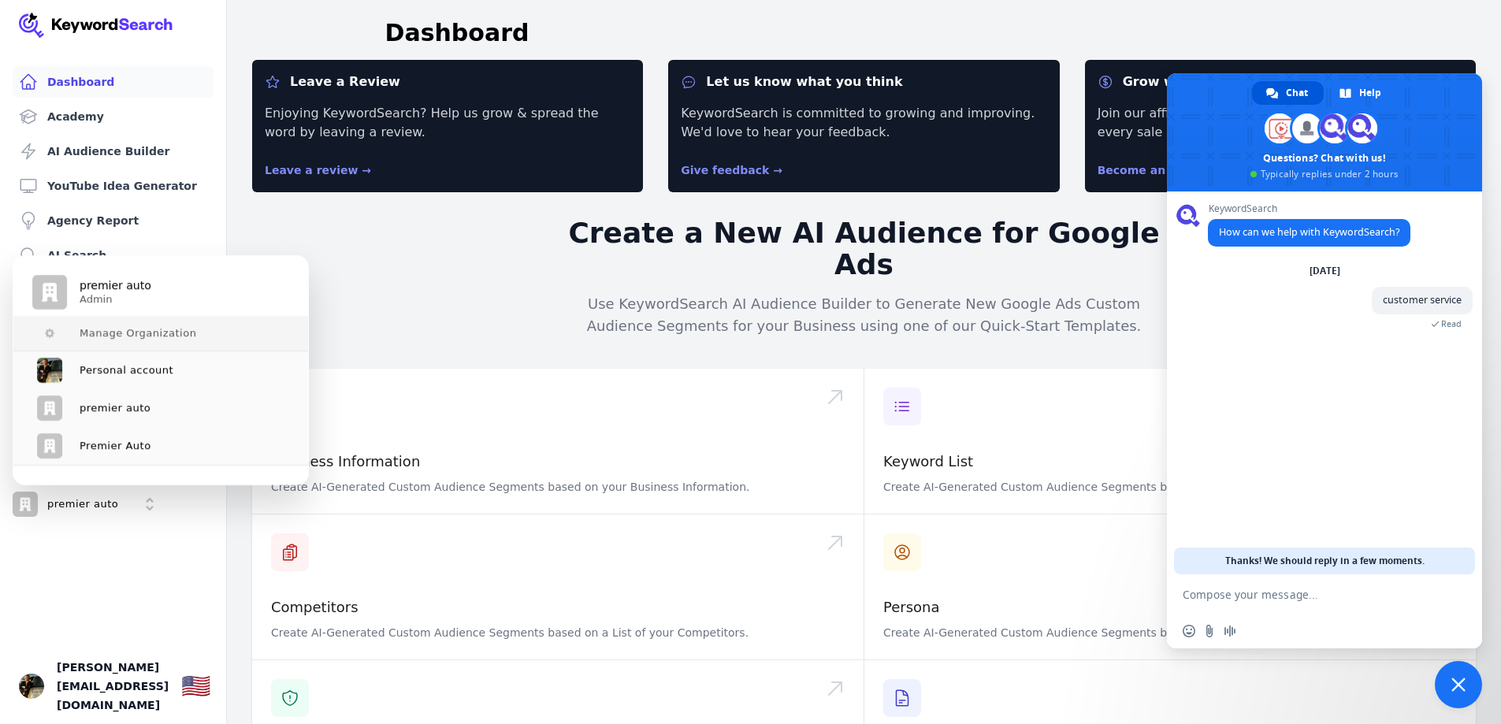
click at [93, 330] on span "Manage Organization" at bounding box center [138, 333] width 117 height 13
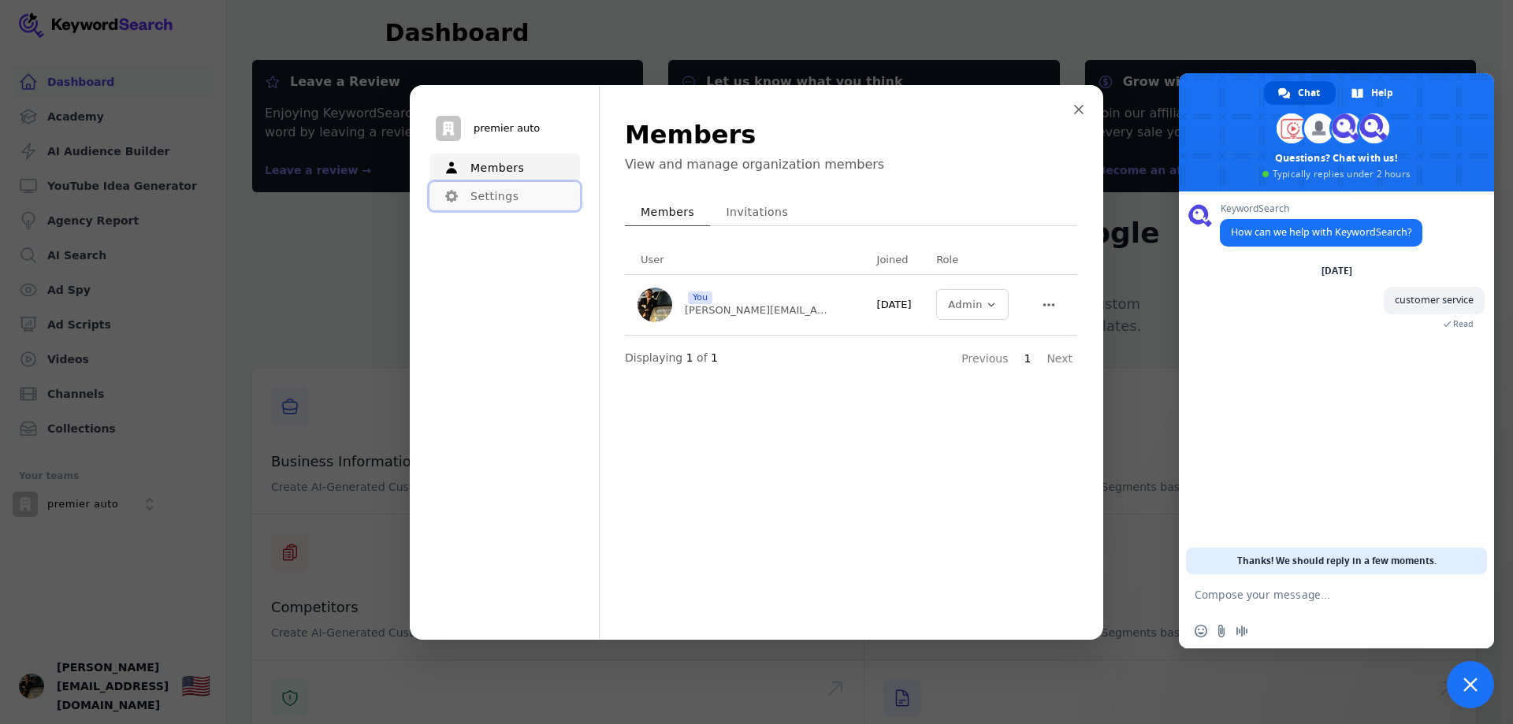
click at [492, 199] on button "Settings" at bounding box center [505, 196] width 151 height 28
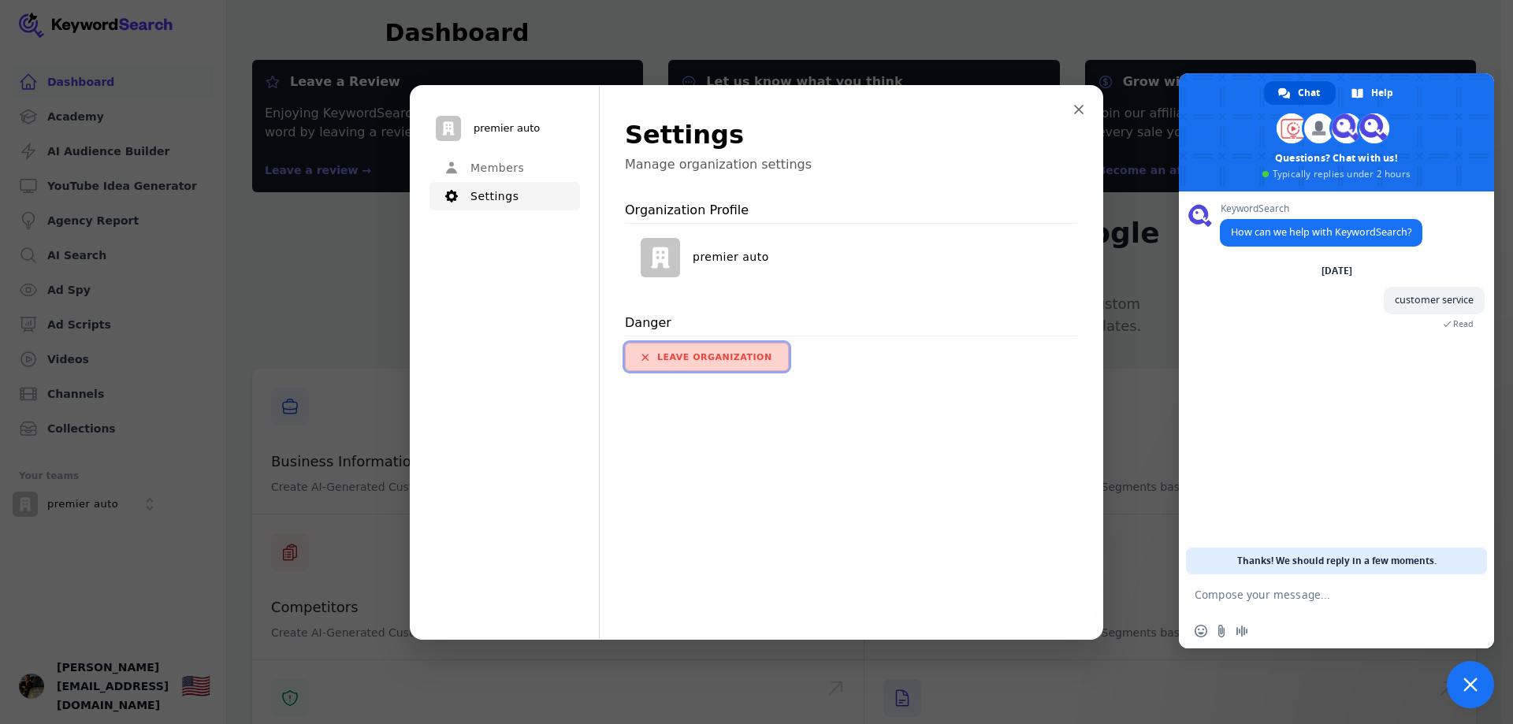
click at [679, 369] on button "Leave organization" at bounding box center [707, 357] width 164 height 28
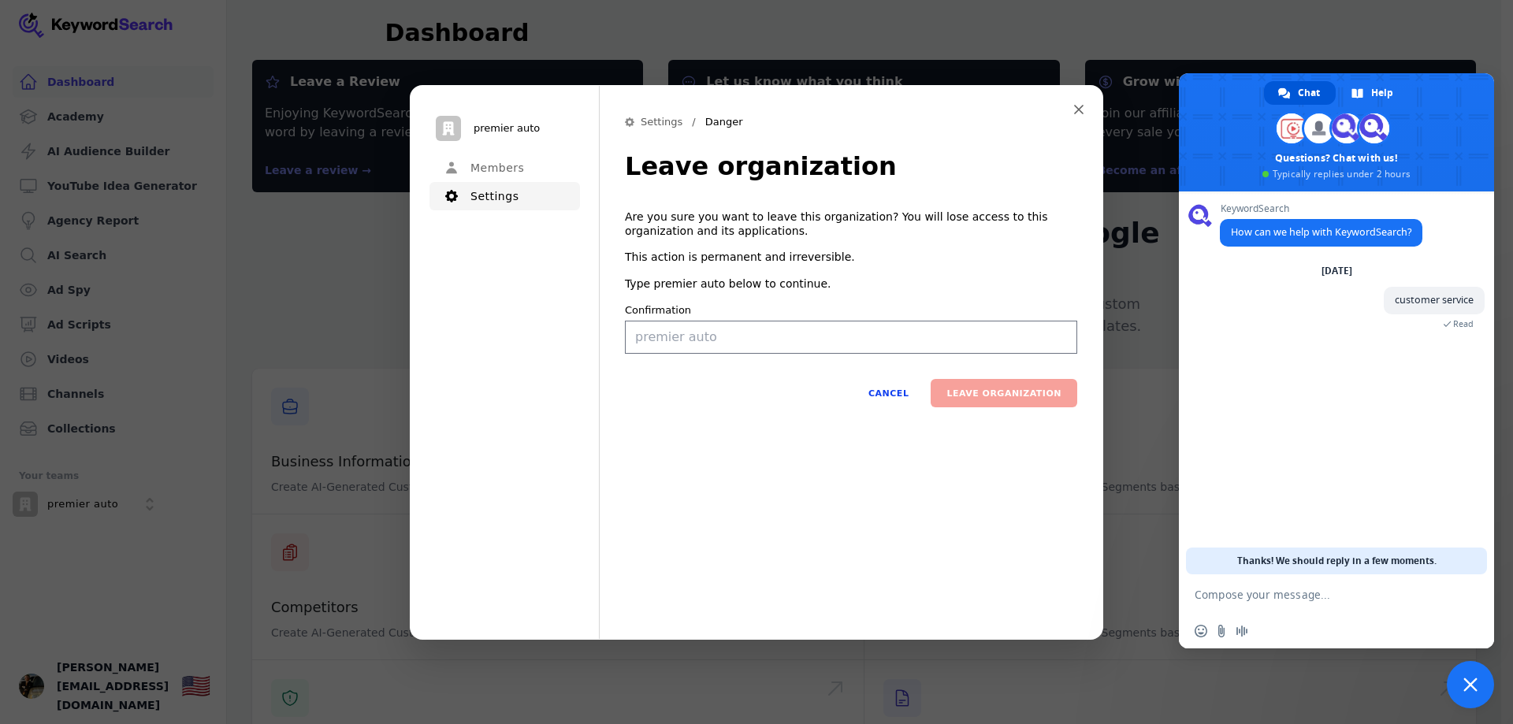
click at [795, 355] on form "Are you sure you want to leave this organization? You will lose access to this …" at bounding box center [851, 308] width 452 height 197
click at [754, 338] on input "Confirmation" at bounding box center [851, 337] width 452 height 33
click at [994, 394] on button "Leave organization" at bounding box center [1004, 393] width 147 height 28
type input "premier auto"
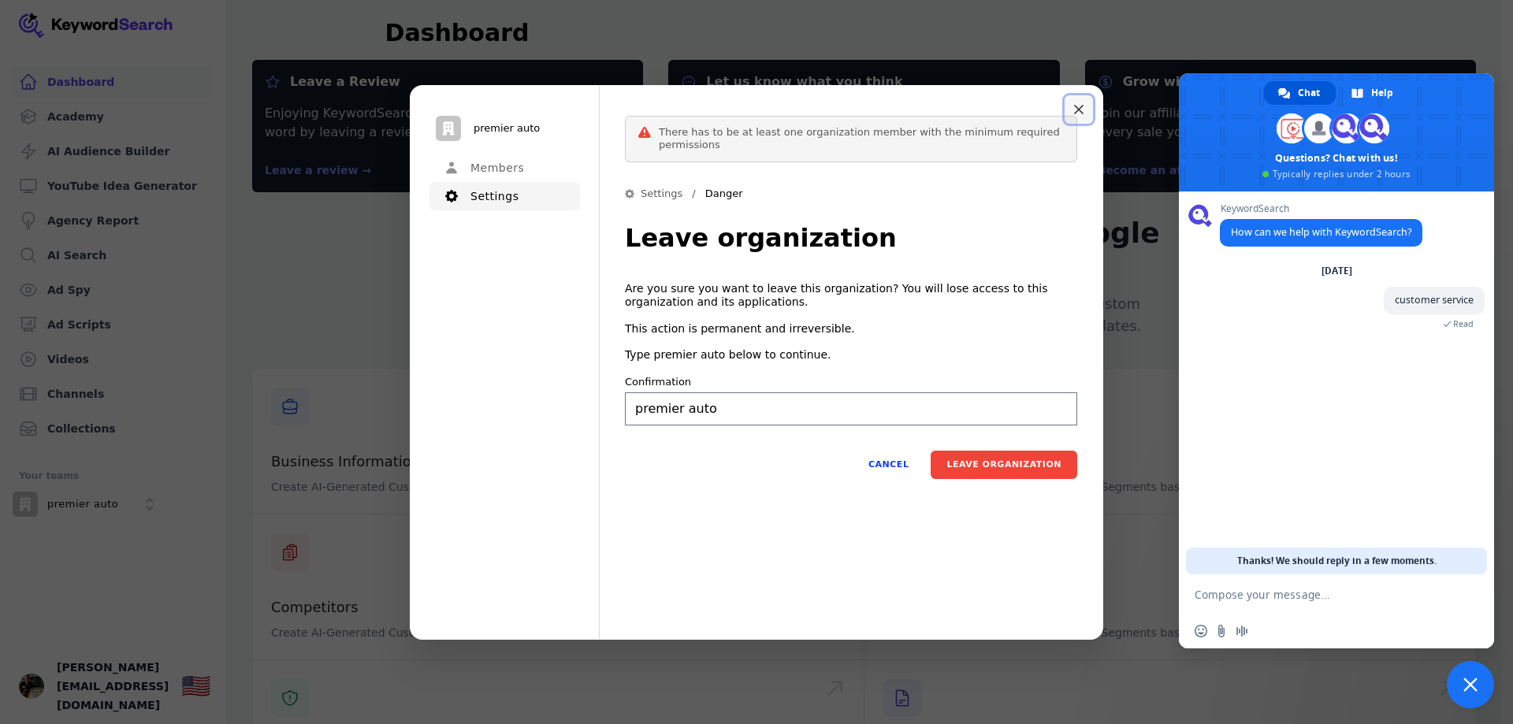
click at [1086, 102] on button "Close modal" at bounding box center [1079, 109] width 28 height 28
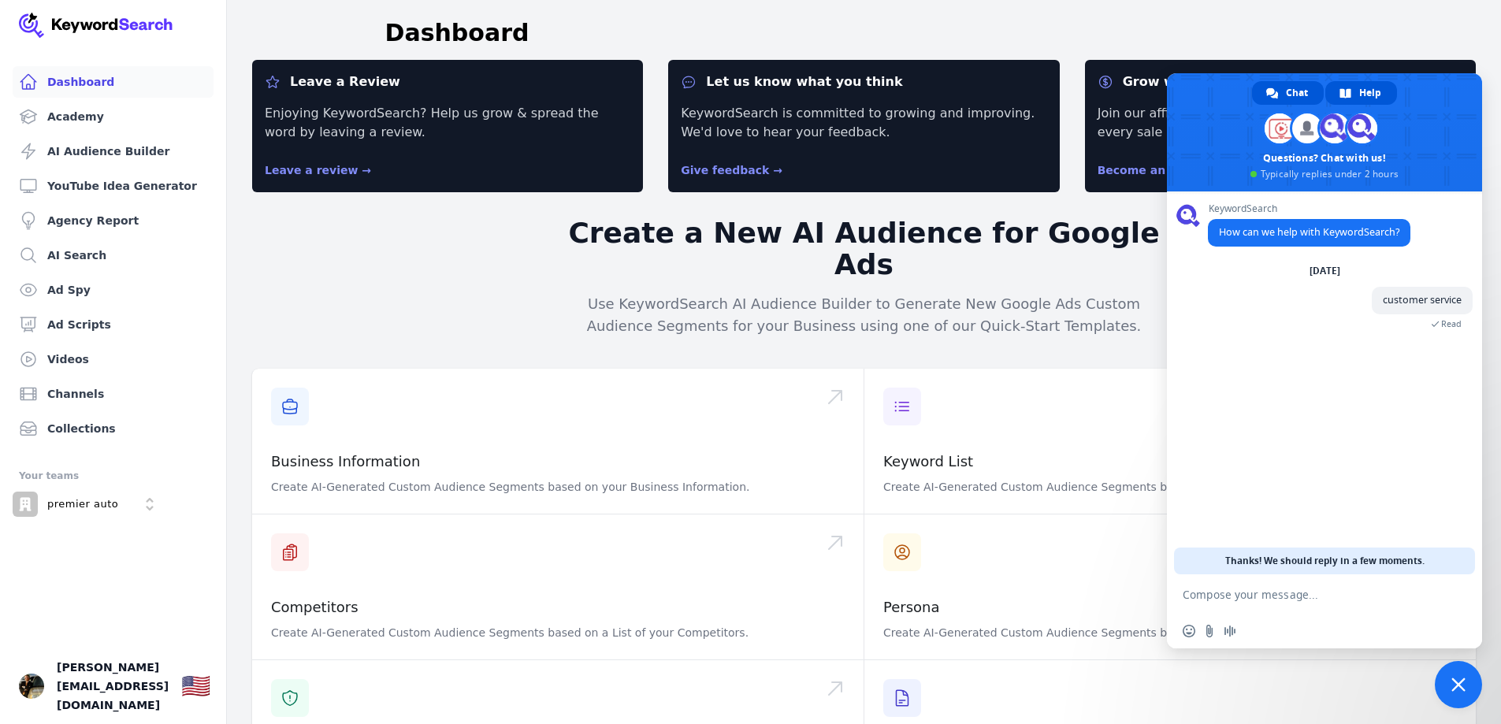
click at [1359, 88] on link "Help" at bounding box center [1362, 93] width 72 height 24
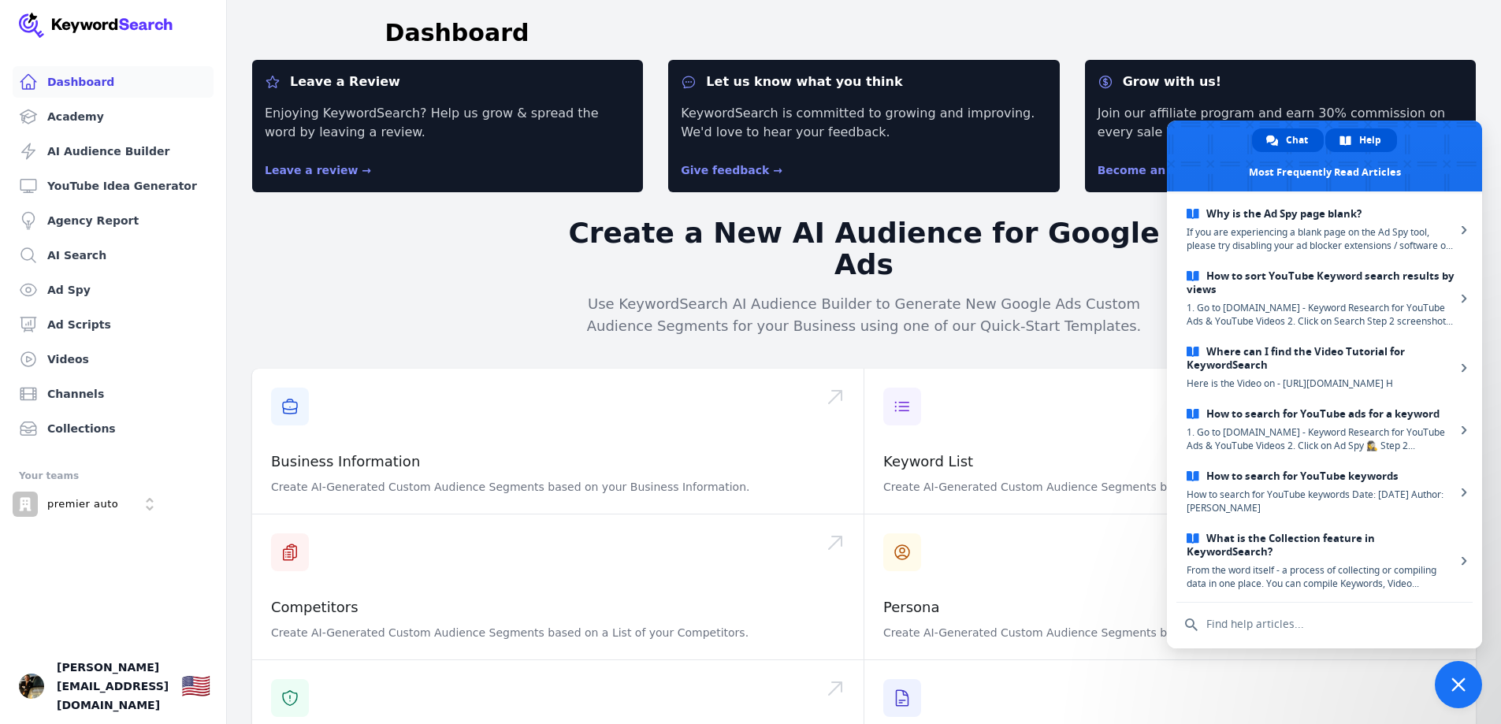
click at [1286, 145] on link "Chat" at bounding box center [1288, 140] width 72 height 24
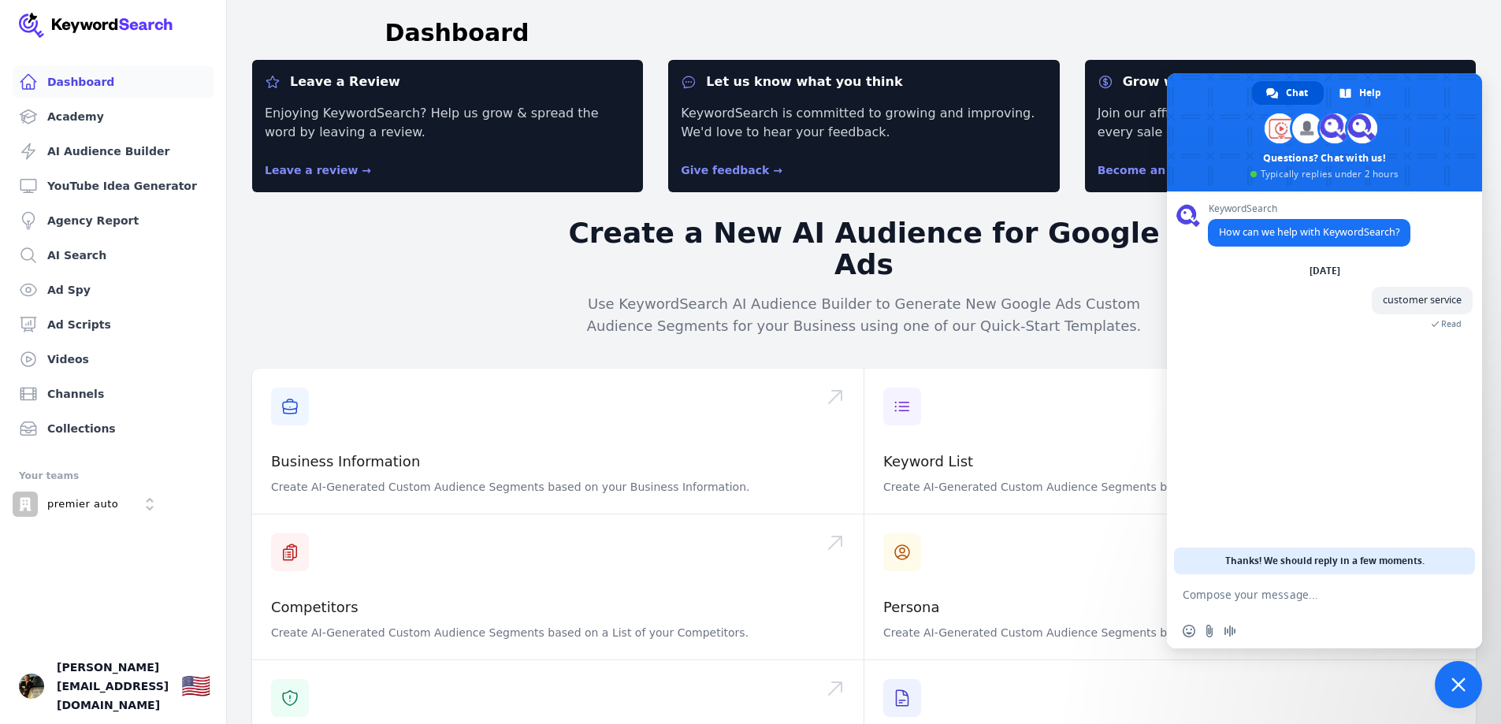
click at [1278, 599] on textarea "Compose your message..." at bounding box center [1309, 594] width 252 height 39
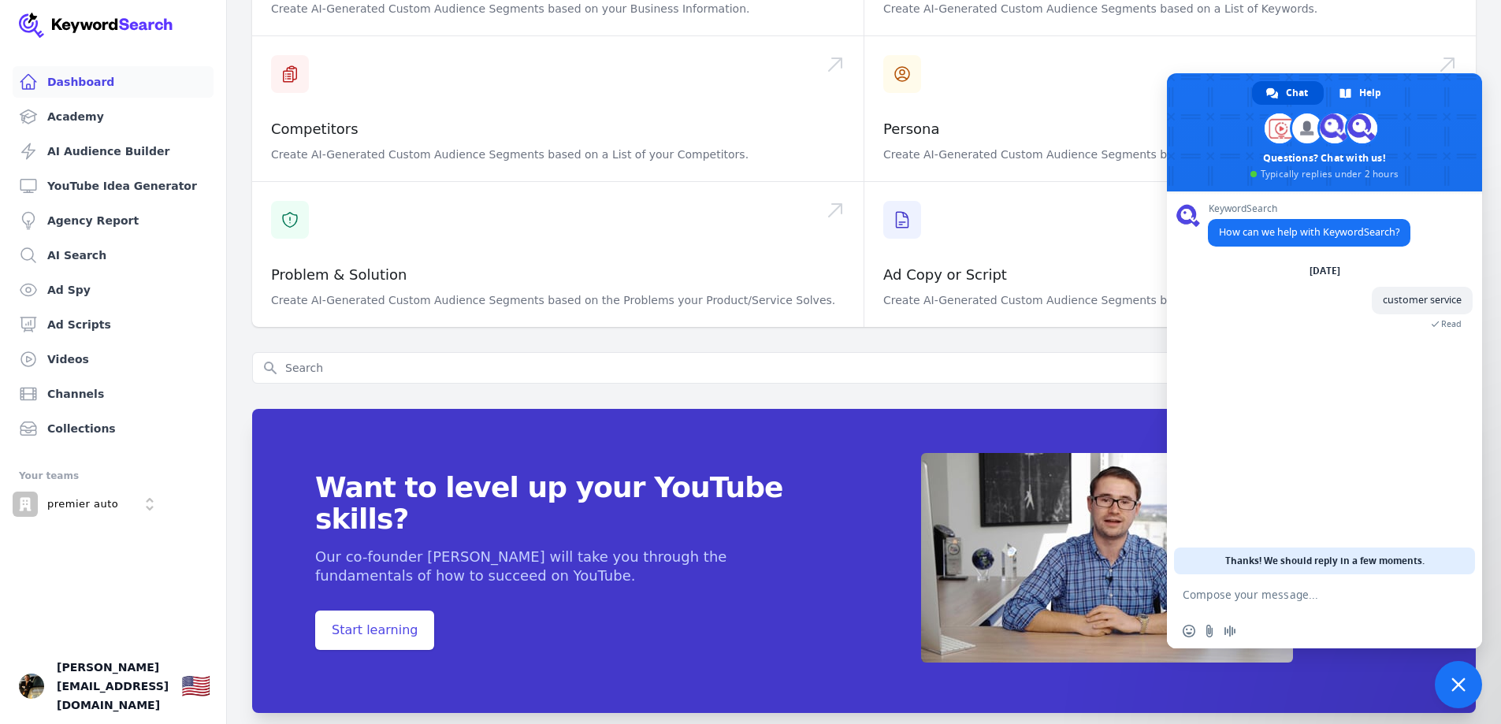
scroll to position [486, 0]
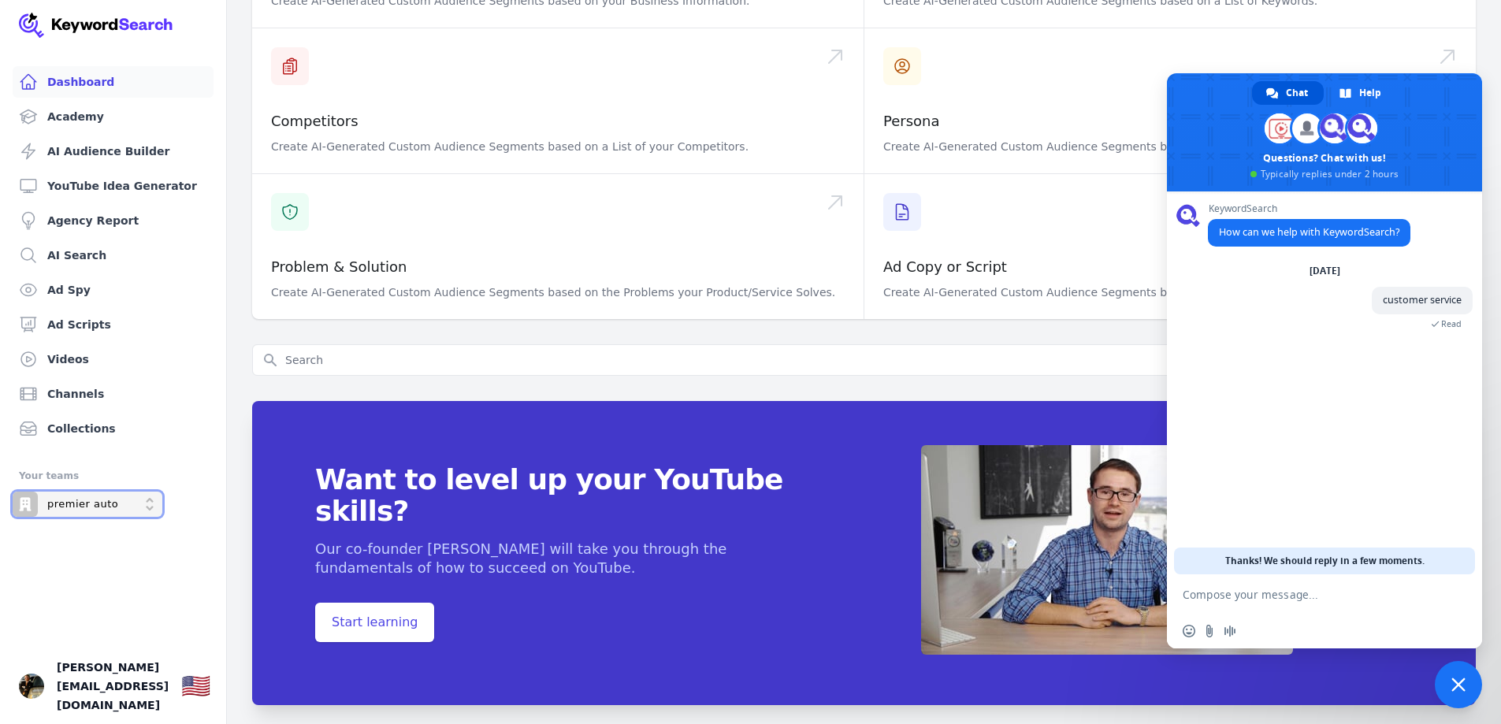
click at [116, 508] on button "premier auto" at bounding box center [88, 504] width 150 height 25
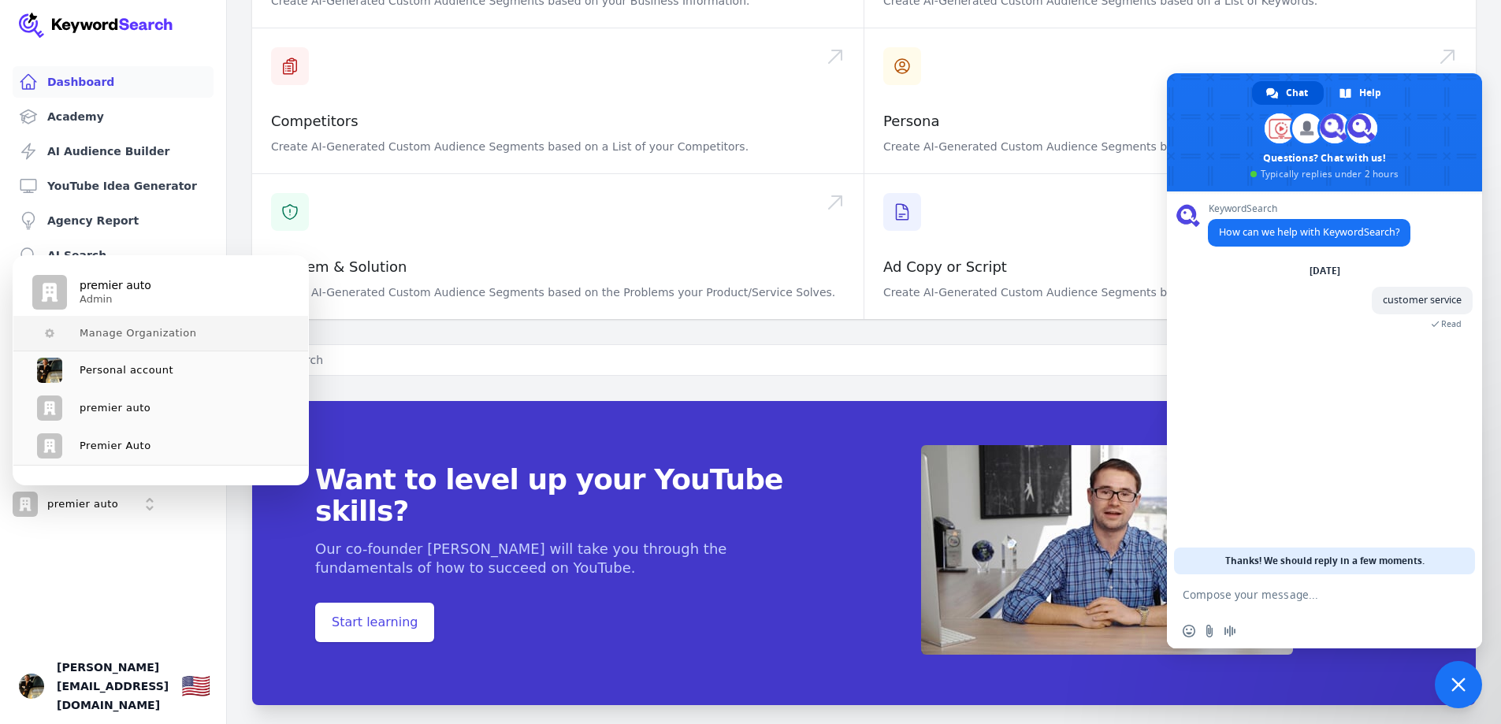
click at [124, 336] on span "Manage Organization" at bounding box center [138, 333] width 117 height 13
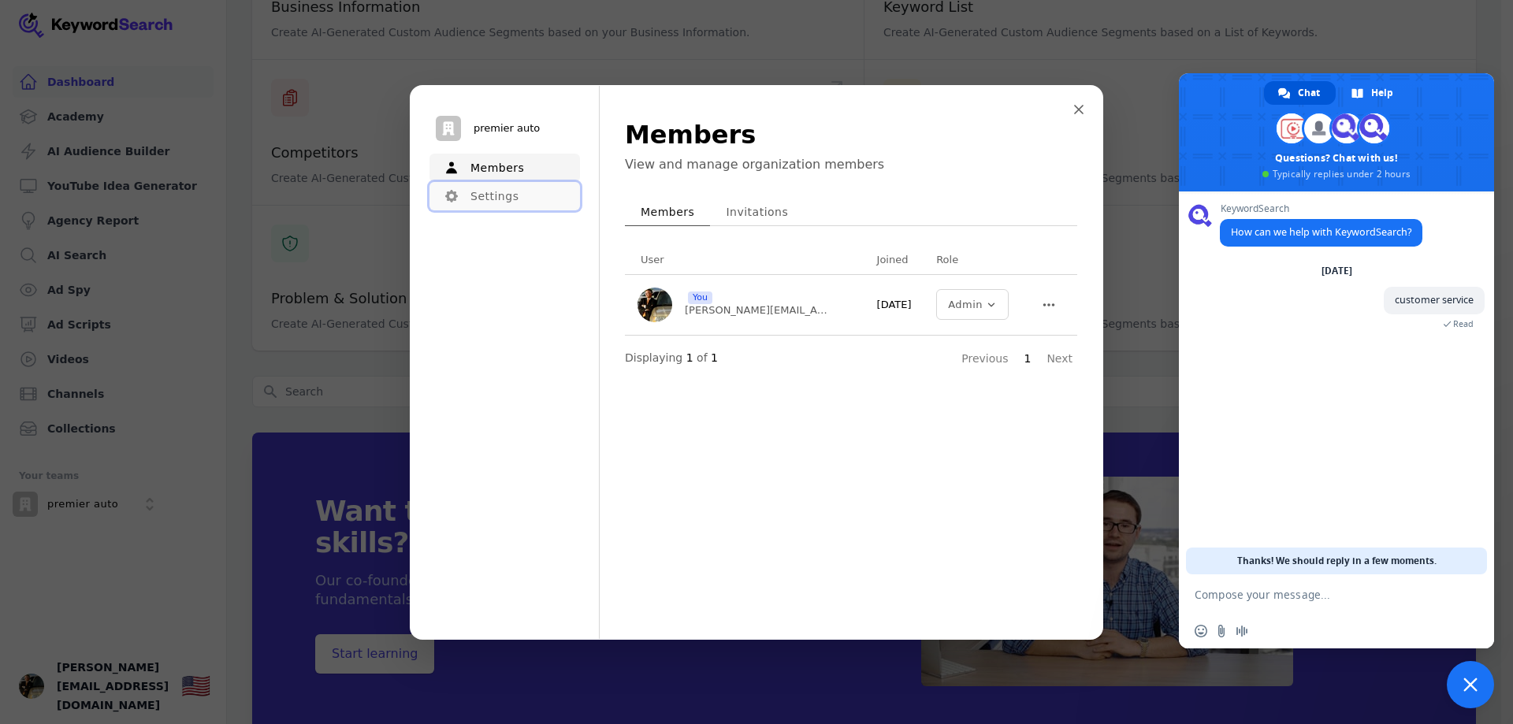
click at [497, 201] on button "Settings" at bounding box center [505, 196] width 151 height 28
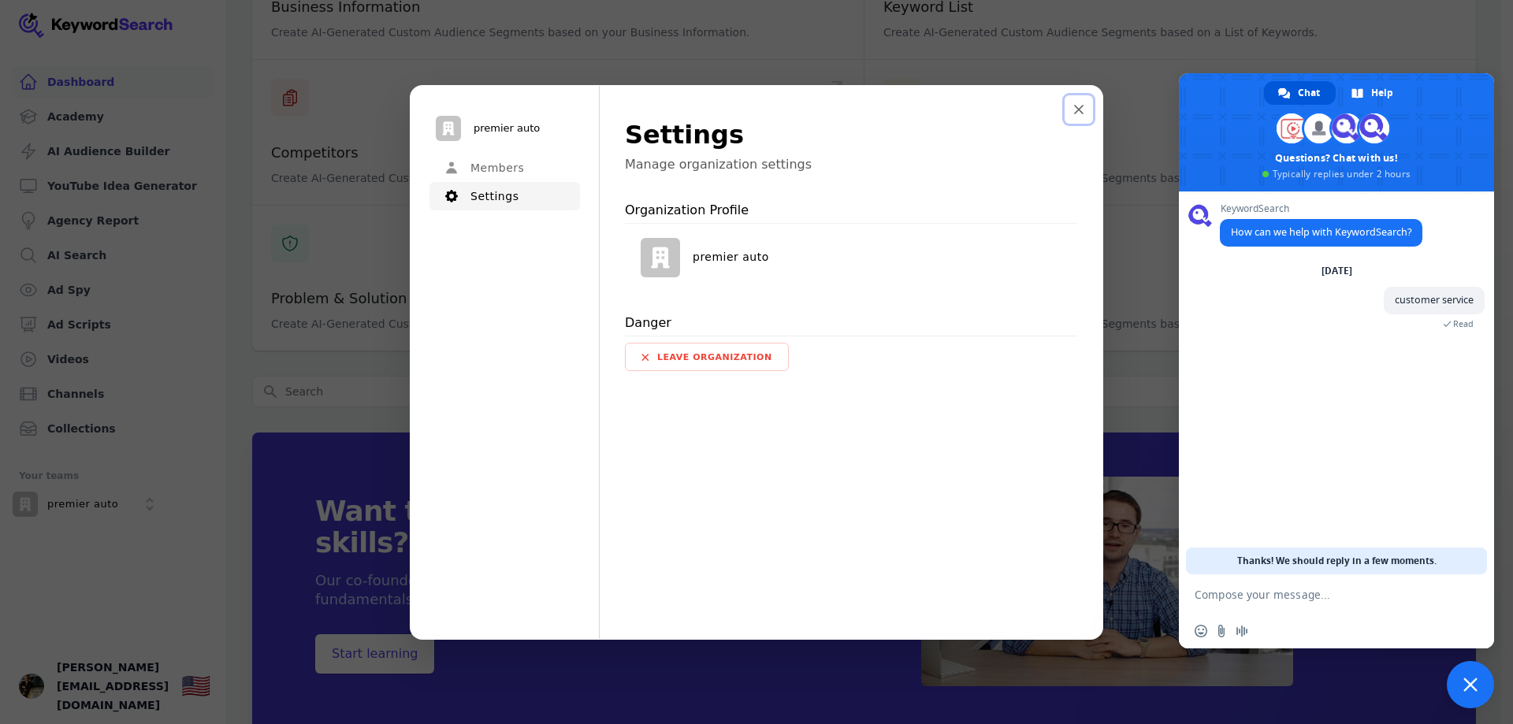
drag, startPoint x: 1080, startPoint y: 102, endPoint x: 1146, endPoint y: 98, distance: 66.3
click at [1080, 101] on button "Close modal" at bounding box center [1079, 109] width 28 height 28
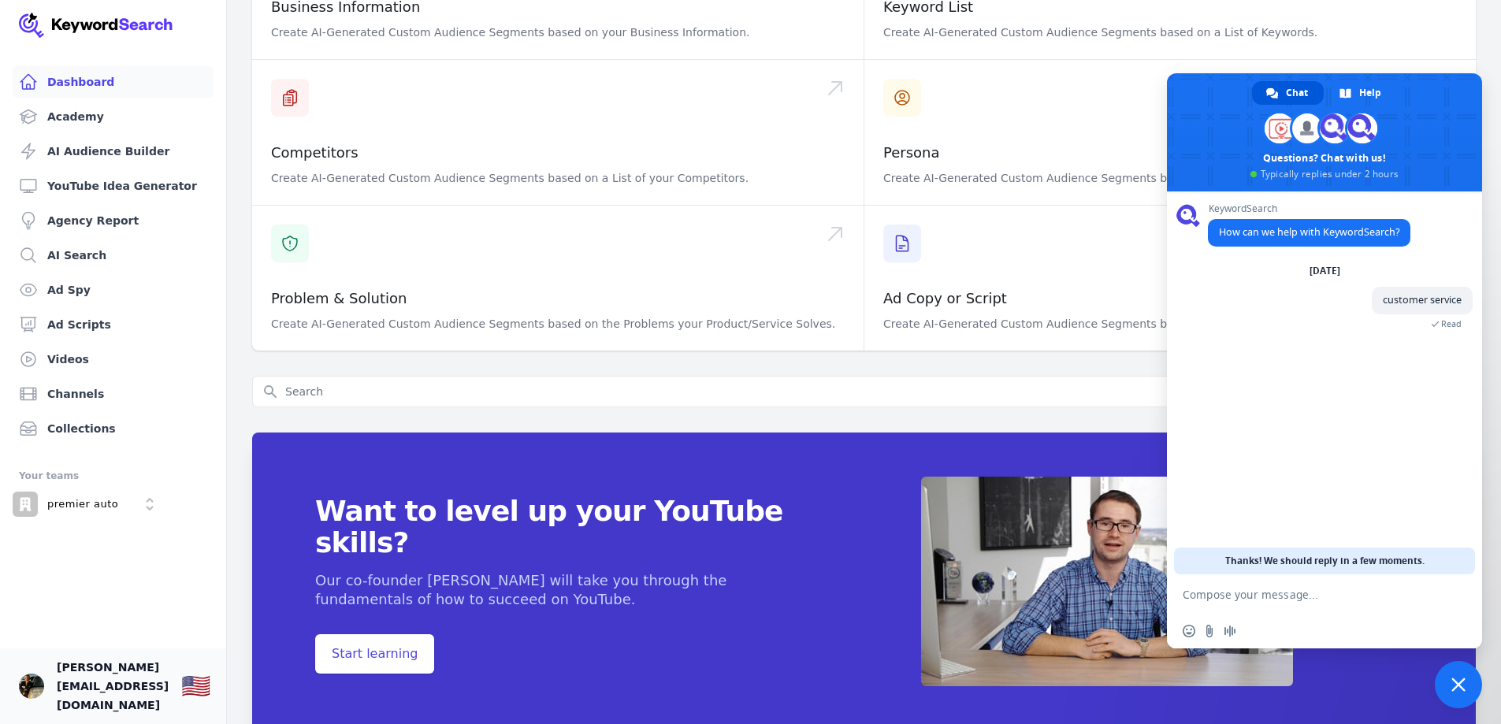
click at [116, 699] on span "[PERSON_NAME][EMAIL_ADDRESS][DOMAIN_NAME]" at bounding box center [113, 686] width 112 height 57
click at [28, 692] on img "Open user button" at bounding box center [31, 686] width 25 height 25
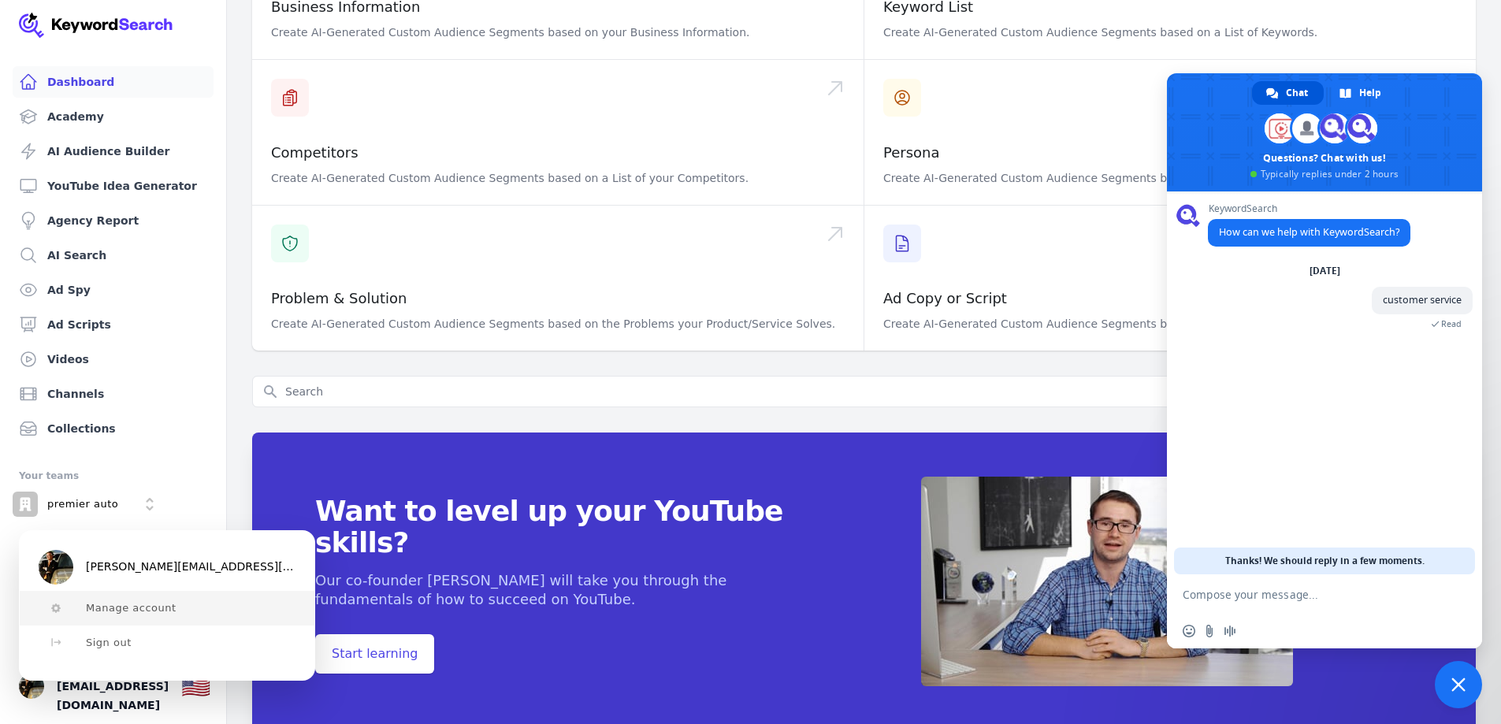
drag, startPoint x: 91, startPoint y: 619, endPoint x: 407, endPoint y: 484, distance: 342.9
click at [92, 619] on button "Manage account" at bounding box center [167, 608] width 295 height 35
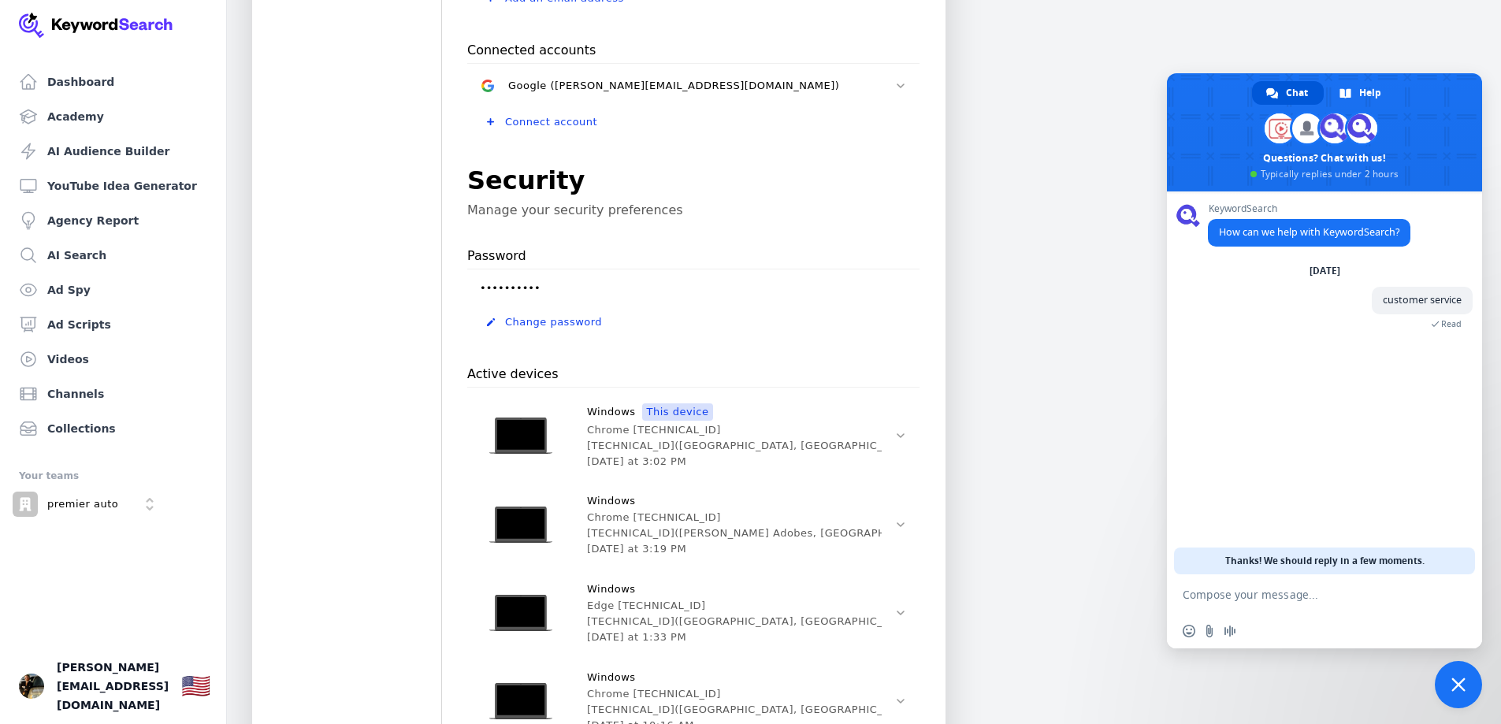
scroll to position [859, 0]
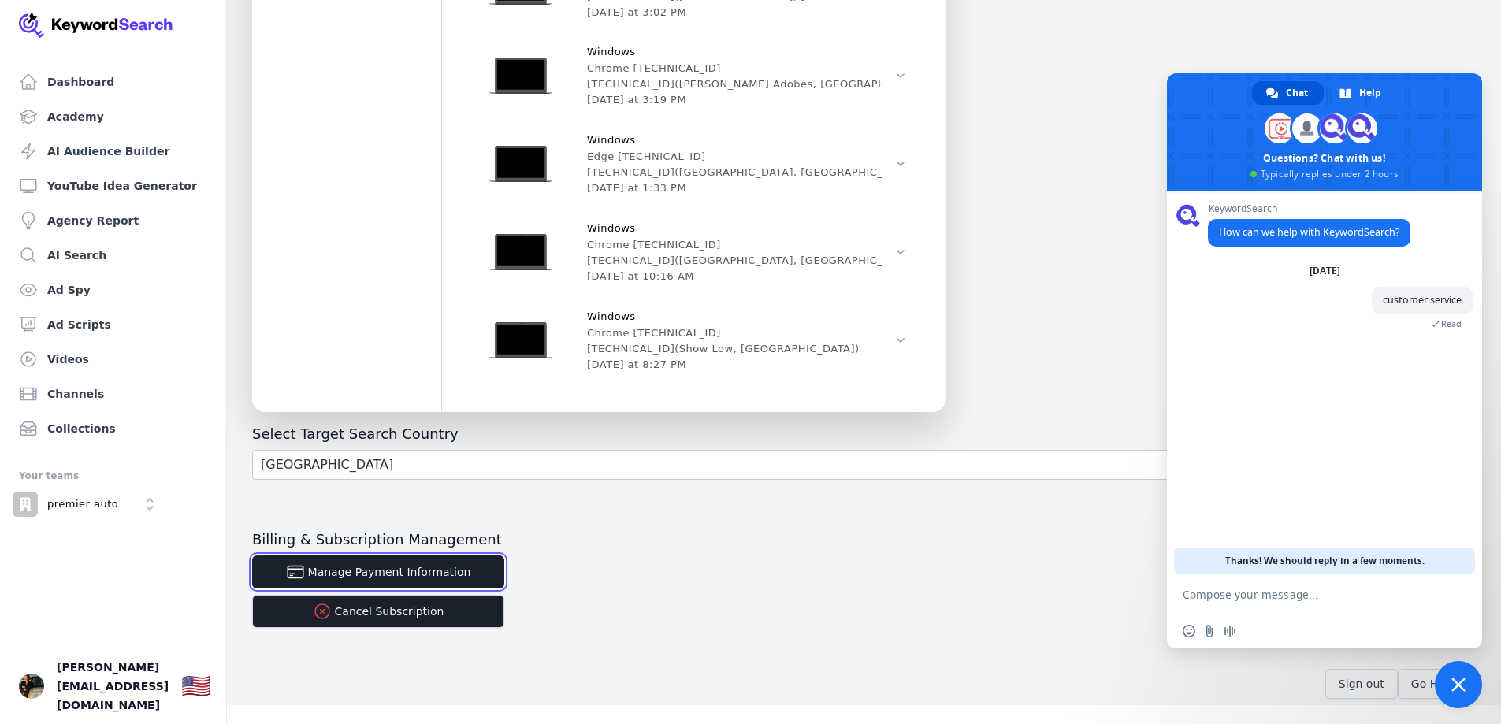
click at [380, 568] on button "Manage Payment Information" at bounding box center [378, 572] width 252 height 33
click at [367, 580] on button "Manage Payment Information" at bounding box center [378, 572] width 252 height 33
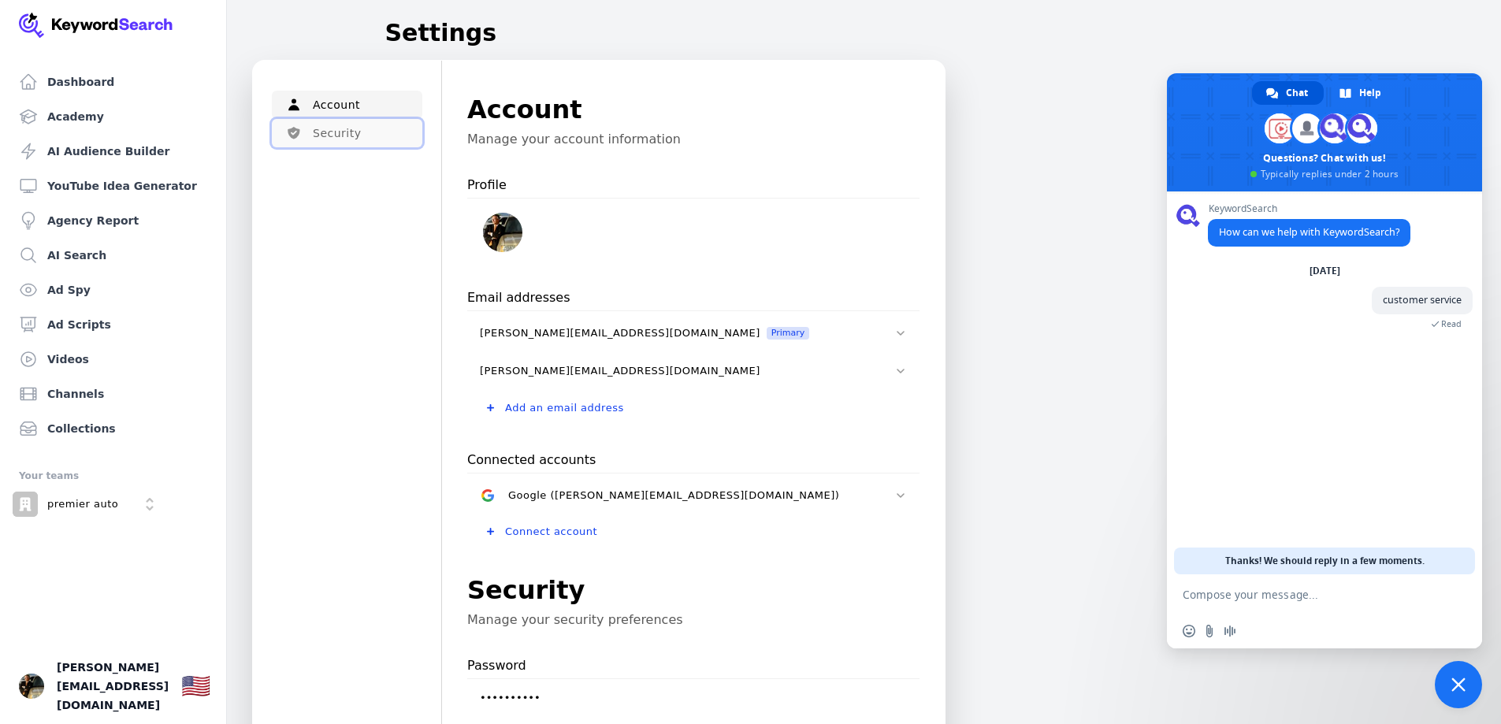
click at [315, 131] on button "Security" at bounding box center [347, 133] width 151 height 28
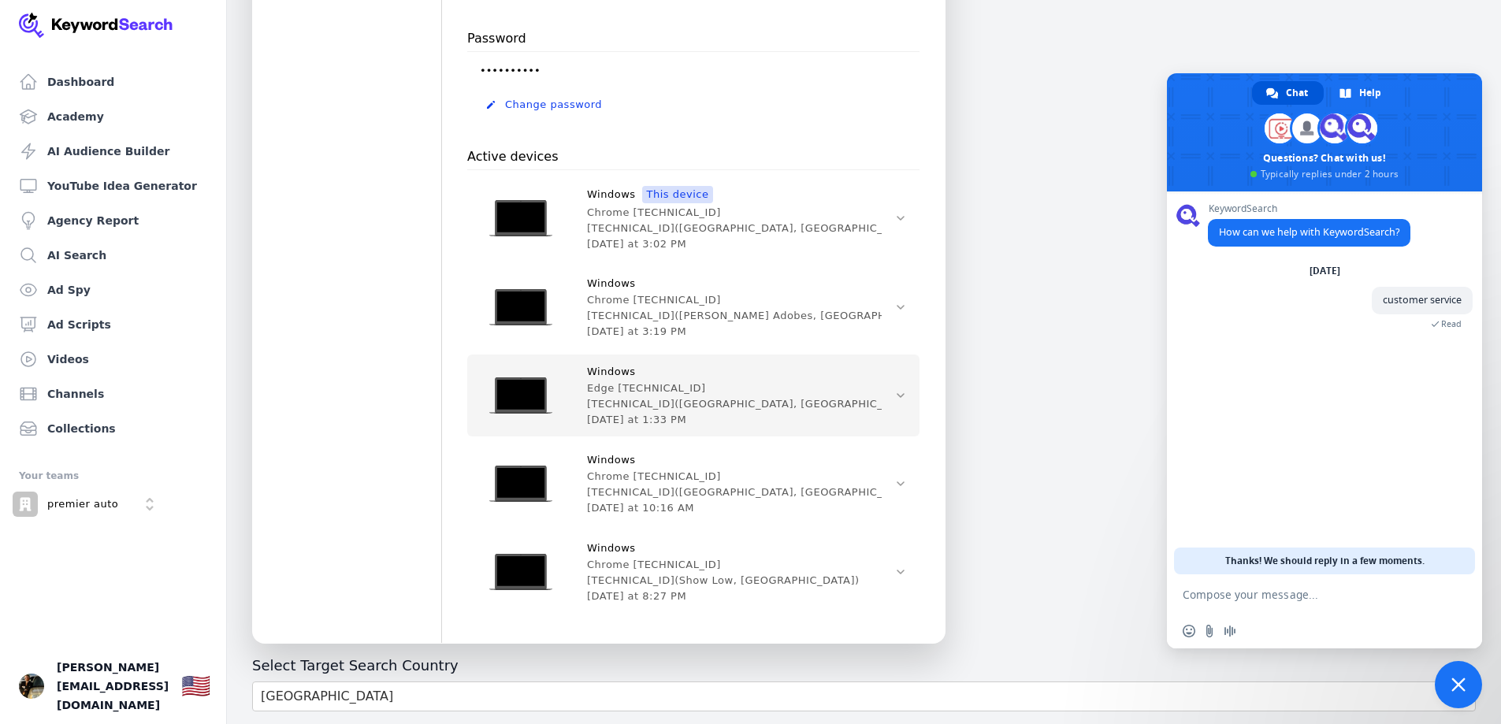
scroll to position [859, 0]
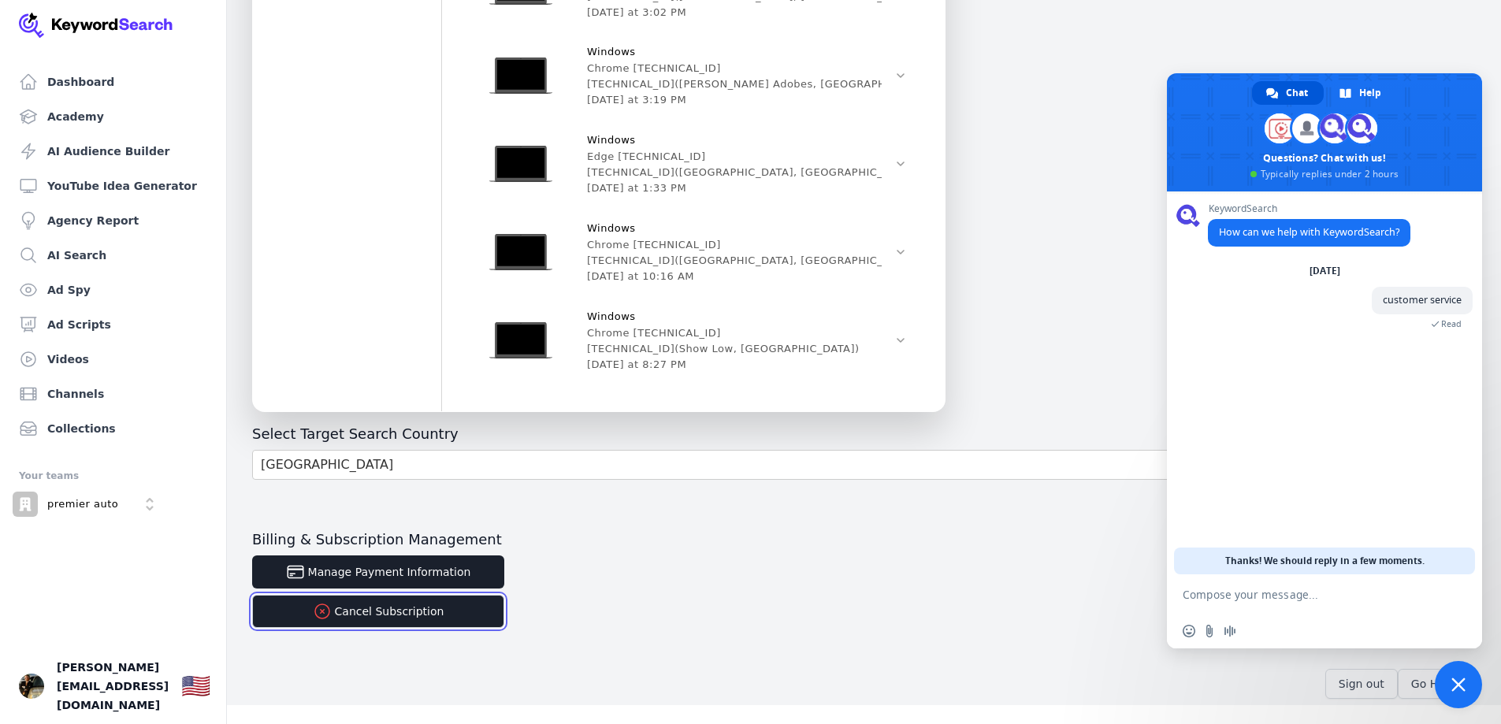
click at [361, 618] on button "Cancel Subscription" at bounding box center [378, 611] width 252 height 33
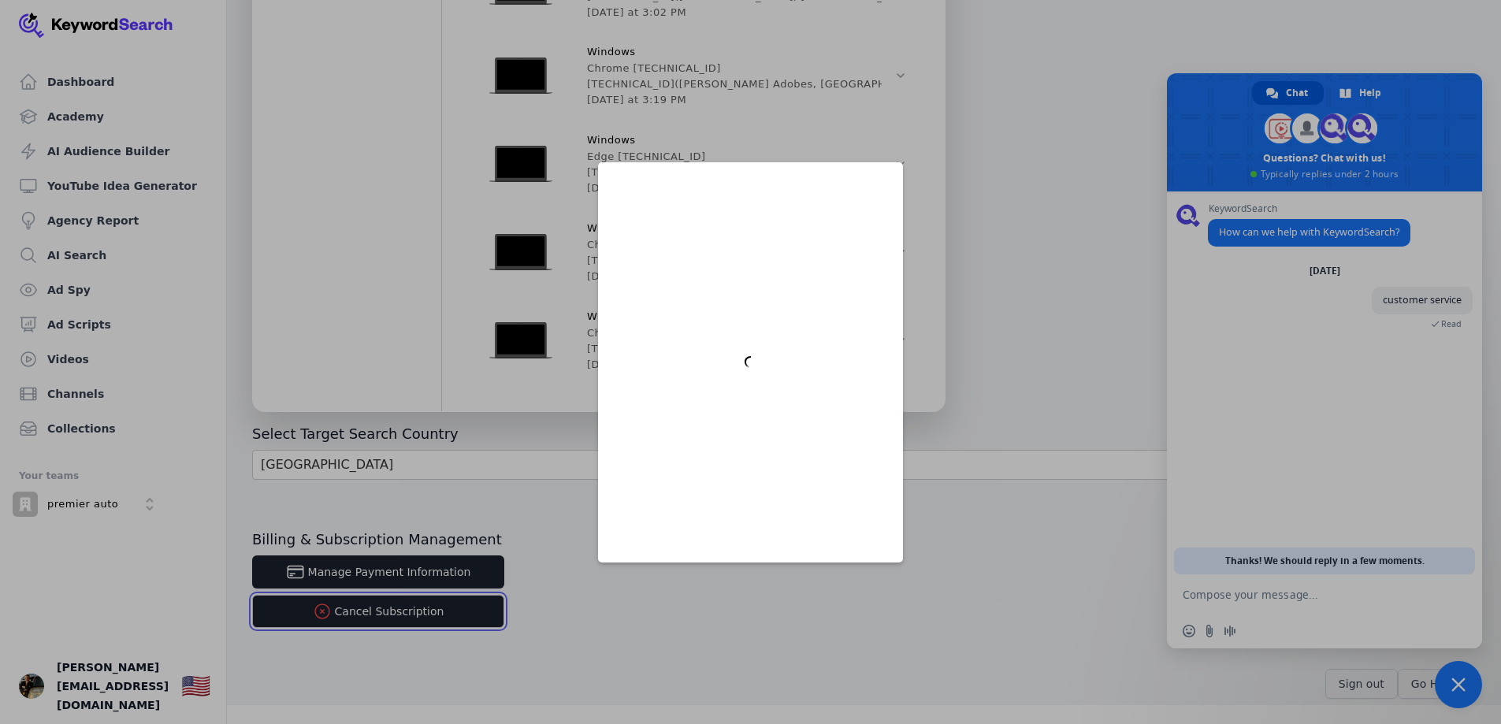
scroll to position [0, 0]
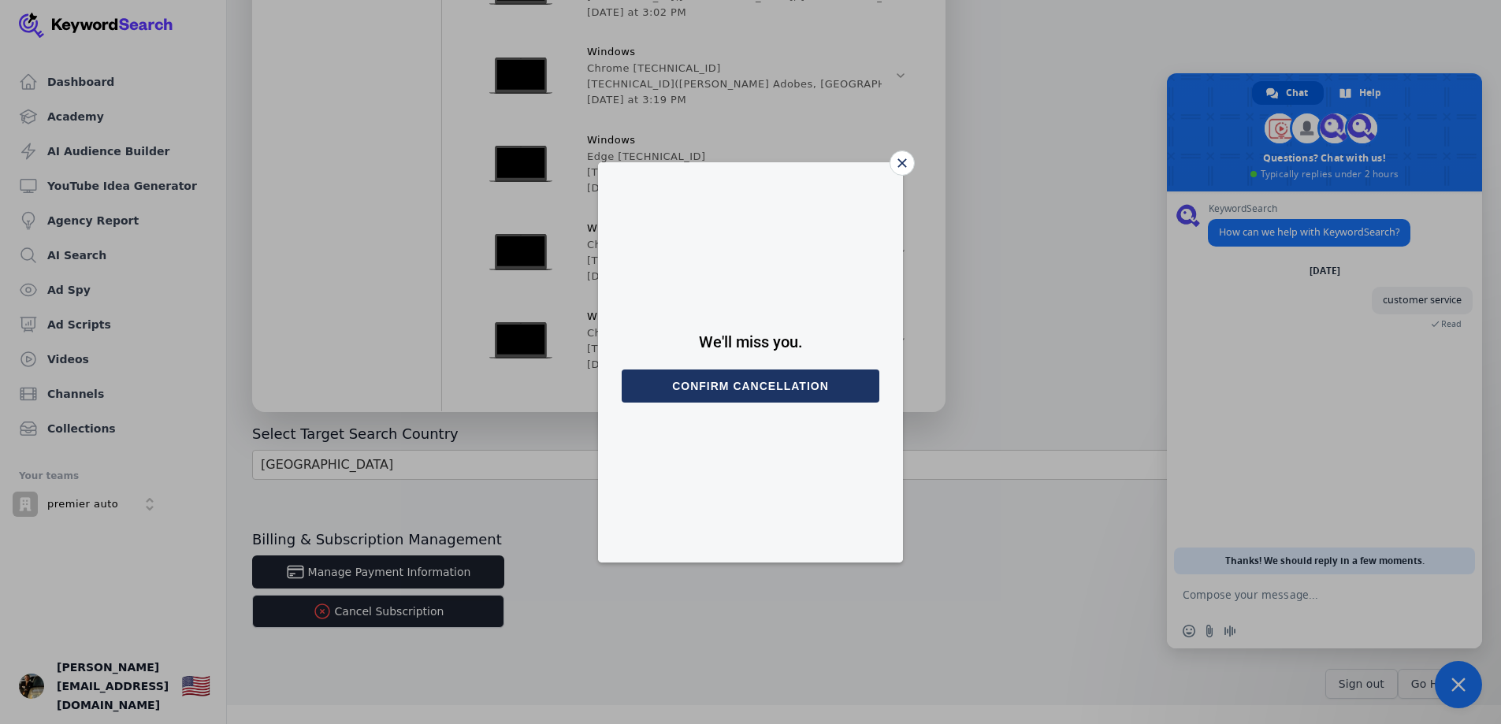
click at [770, 397] on button "Confirm cancellation" at bounding box center [751, 386] width 258 height 33
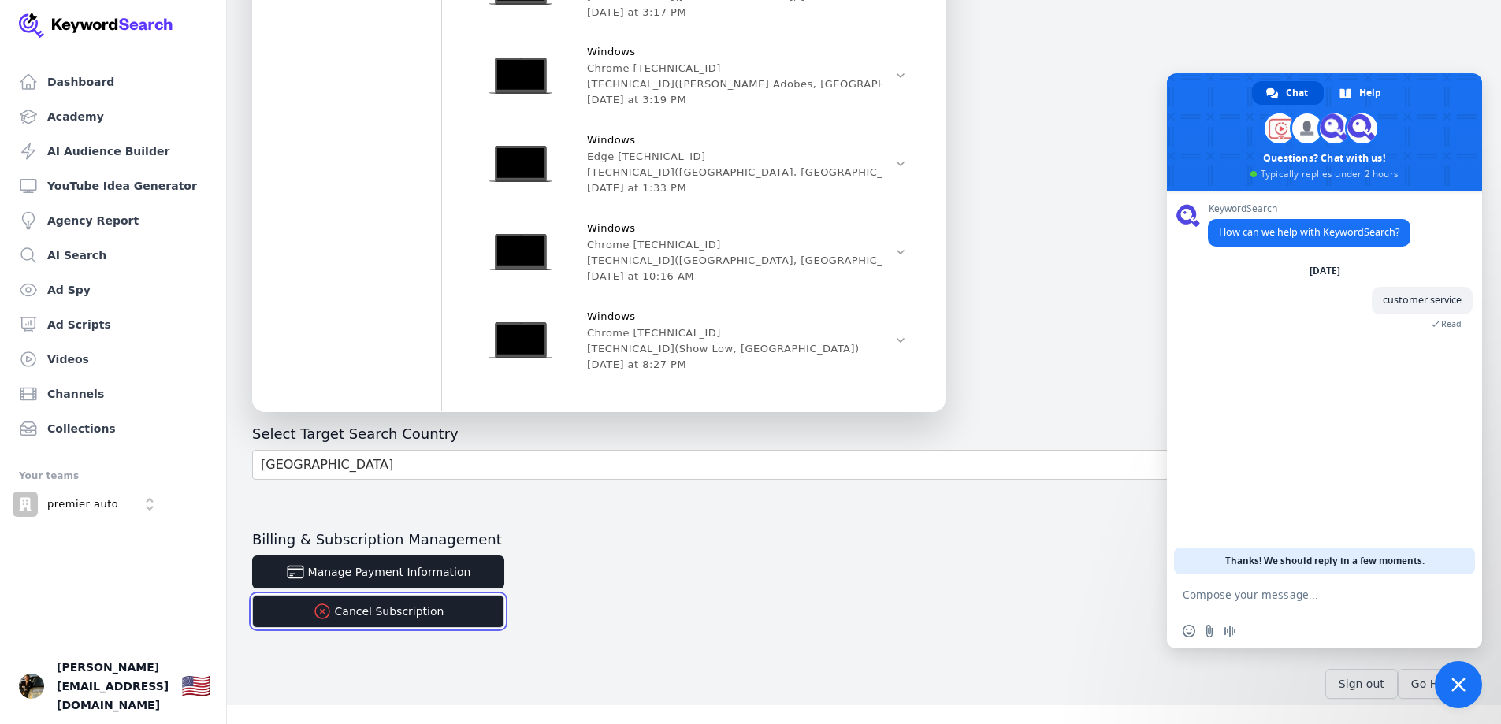
click at [387, 616] on button "Cancel Subscription" at bounding box center [378, 611] width 252 height 33
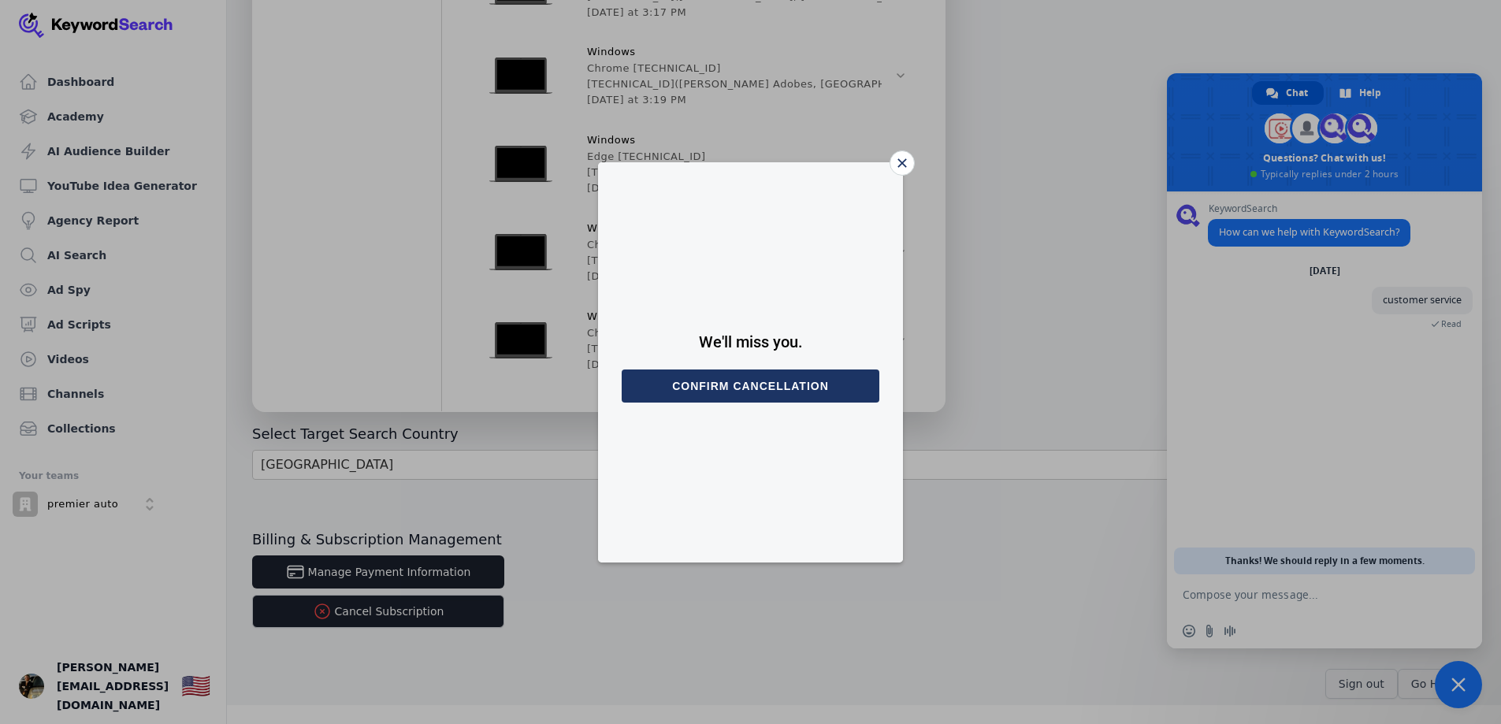
click at [756, 376] on button "Confirm cancellation" at bounding box center [751, 386] width 258 height 33
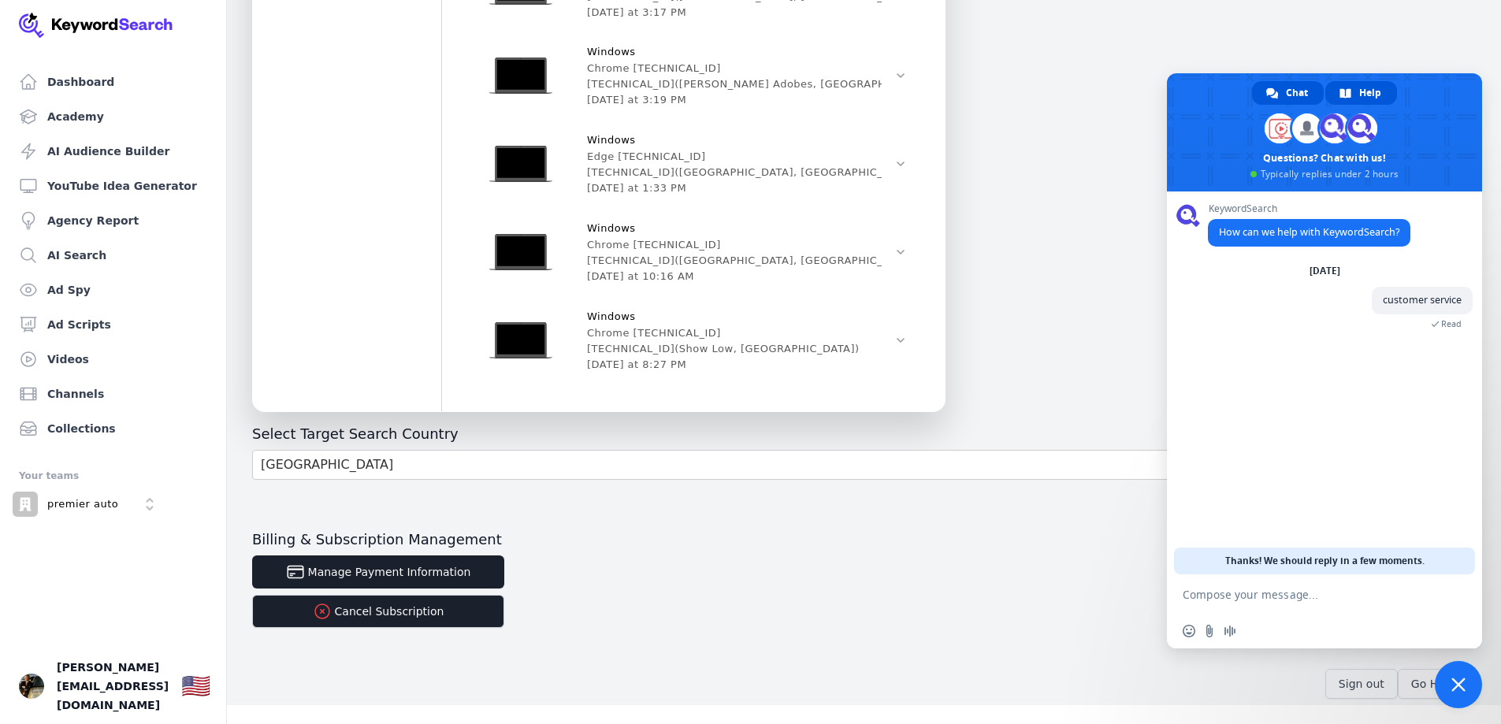
click at [1374, 92] on span "Help" at bounding box center [1371, 93] width 22 height 24
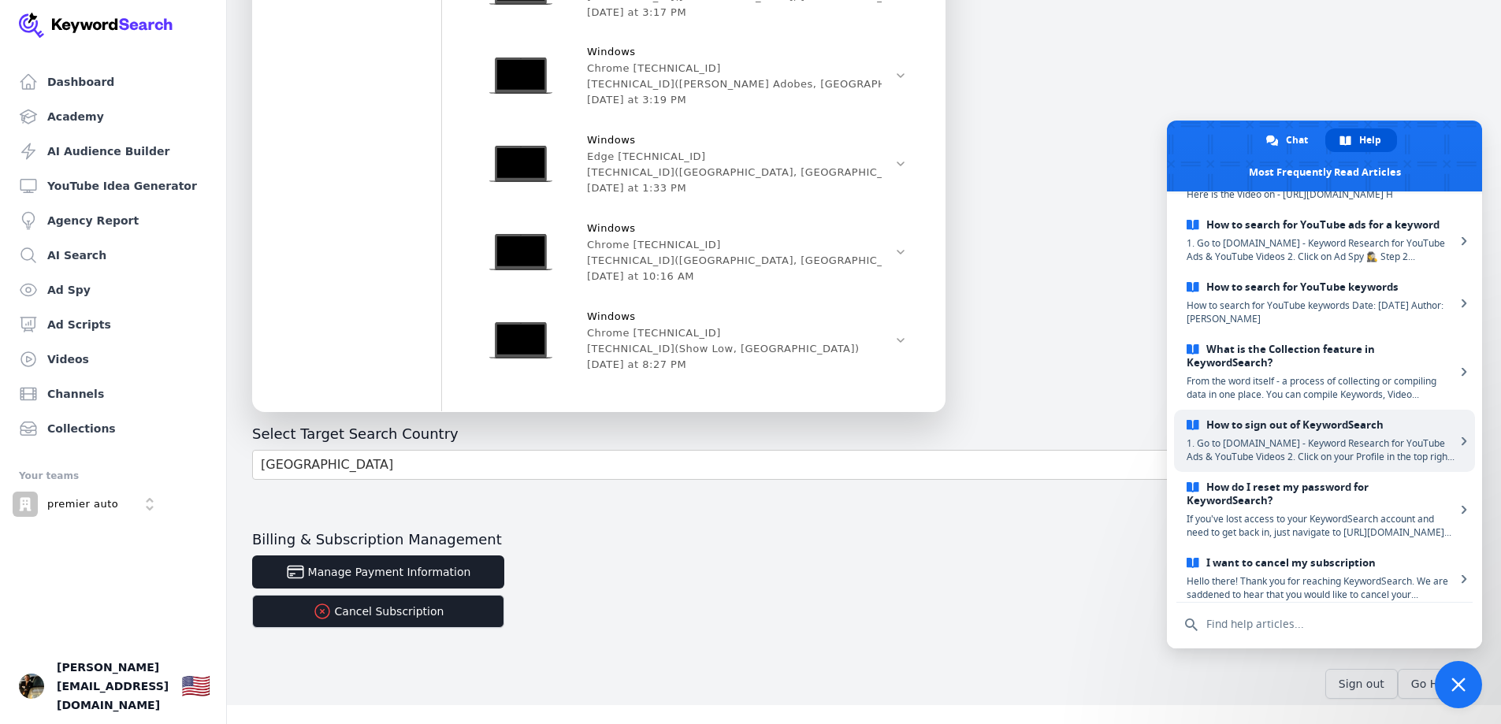
scroll to position [292, 0]
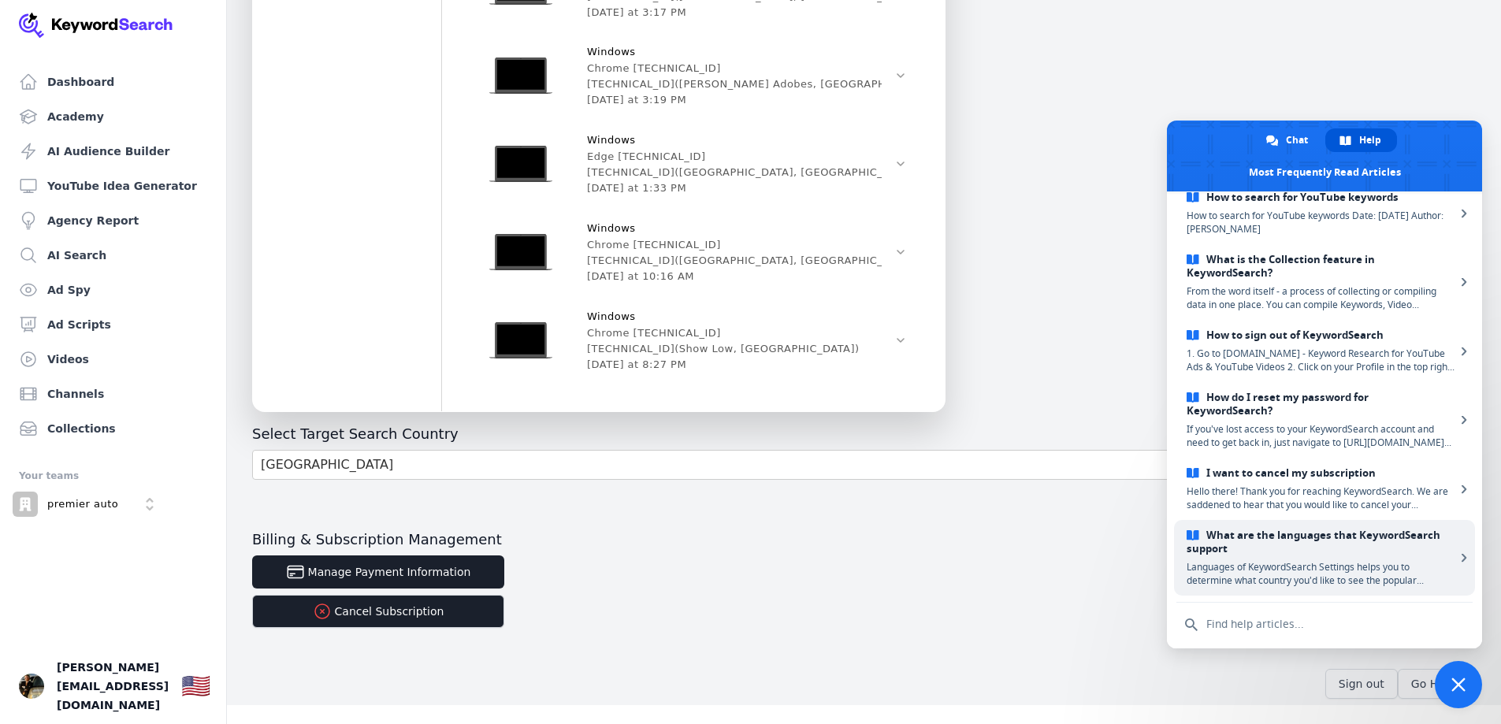
click at [1299, 552] on span "What are the languages that KeywordSearch support" at bounding box center [1321, 542] width 269 height 27
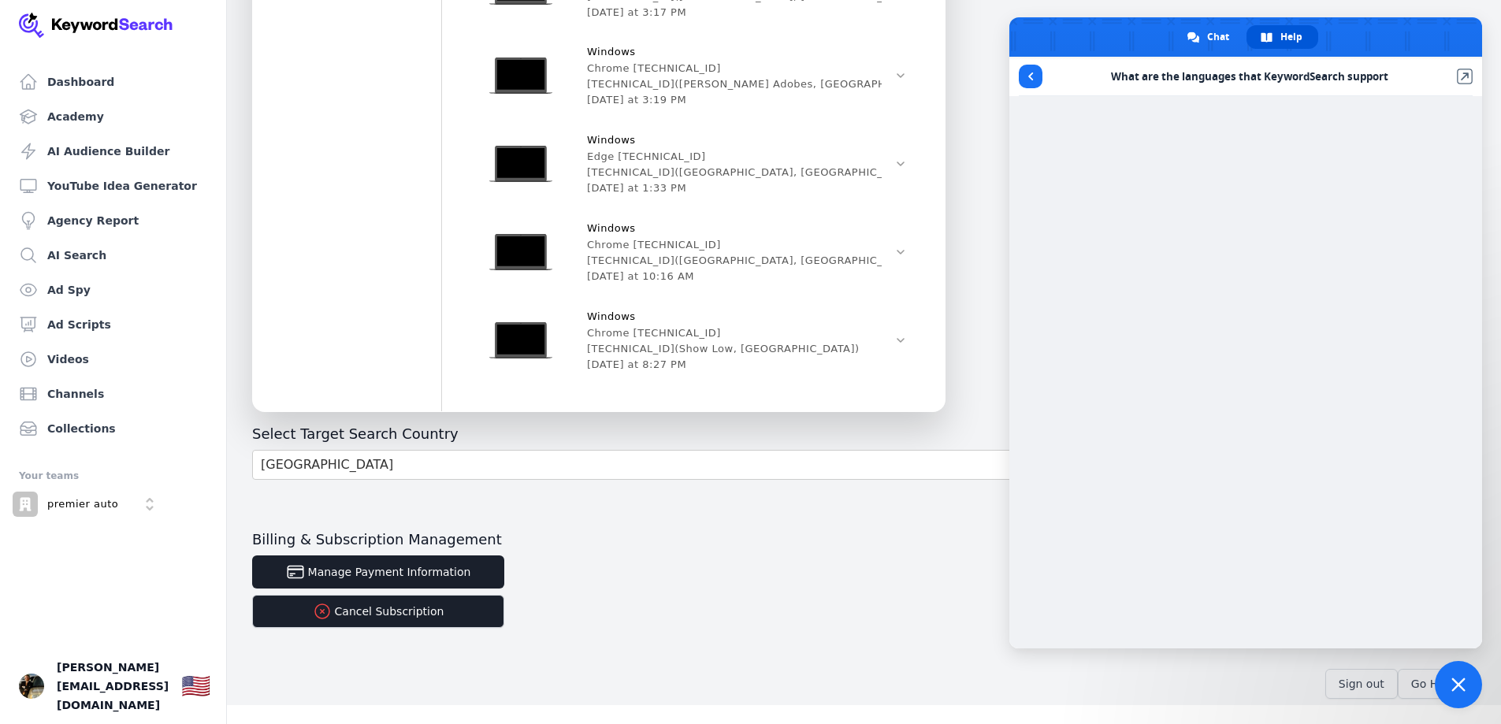
click at [84, 500] on p "premier auto" at bounding box center [82, 504] width 71 height 14
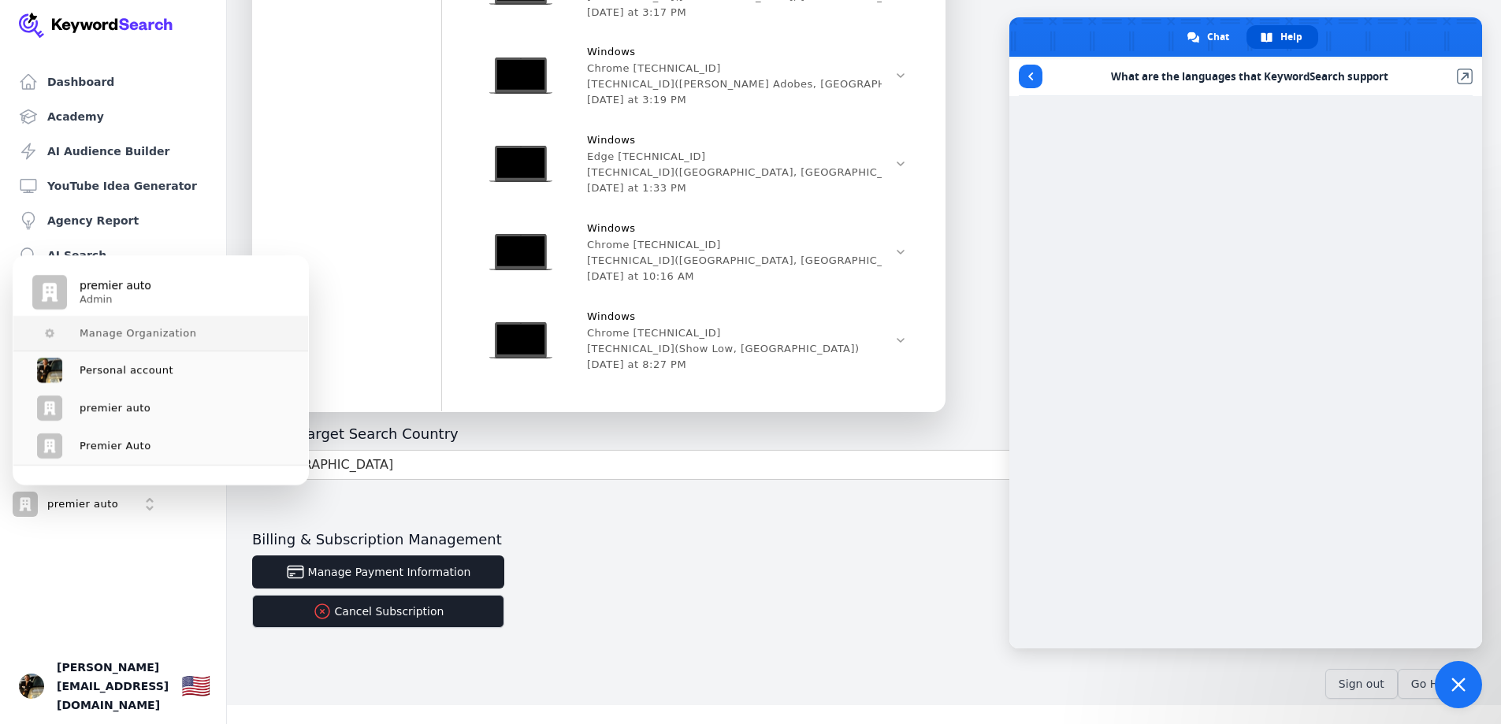
click at [162, 328] on span "Manage Organization" at bounding box center [138, 333] width 117 height 13
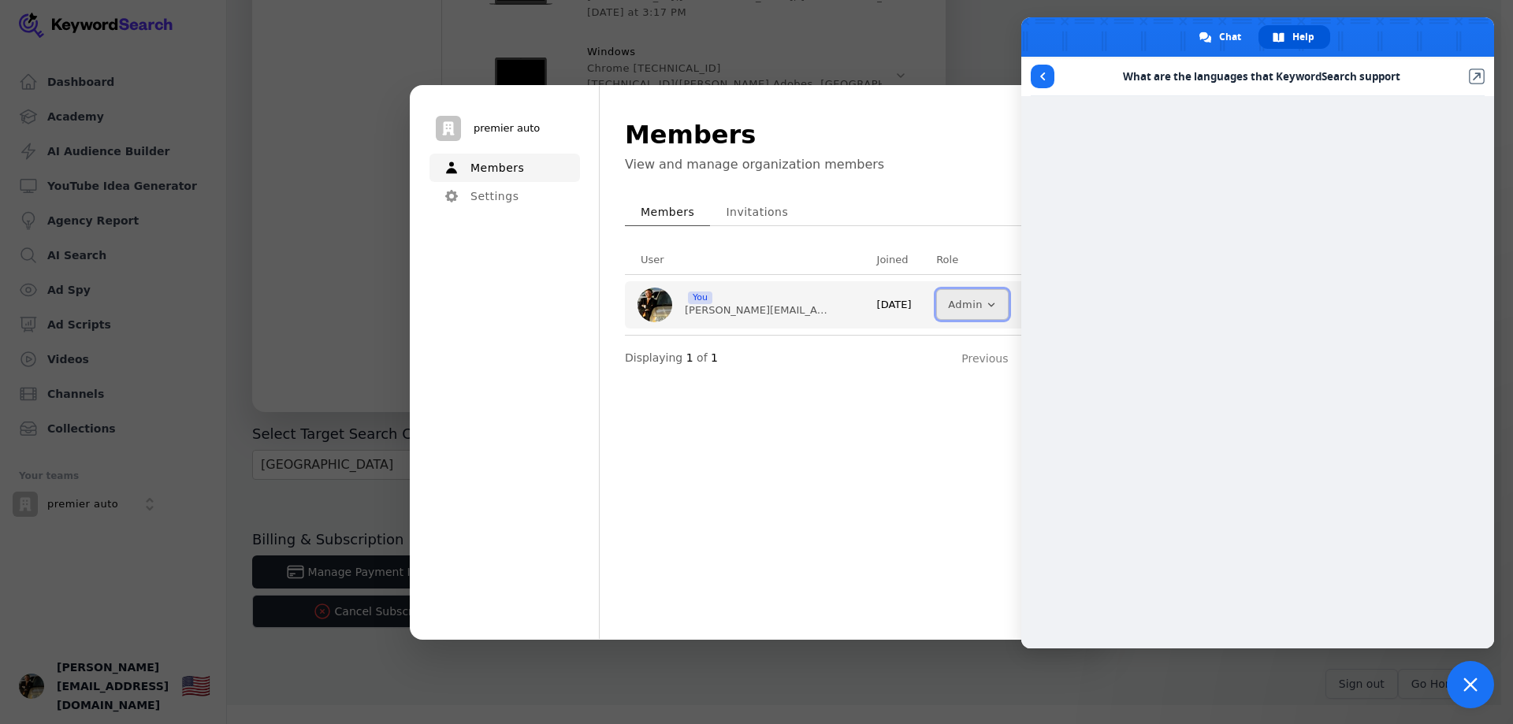
click at [980, 311] on button "Admin" at bounding box center [972, 304] width 73 height 32
click at [903, 204] on div "Members Invitations" at bounding box center [851, 212] width 452 height 28
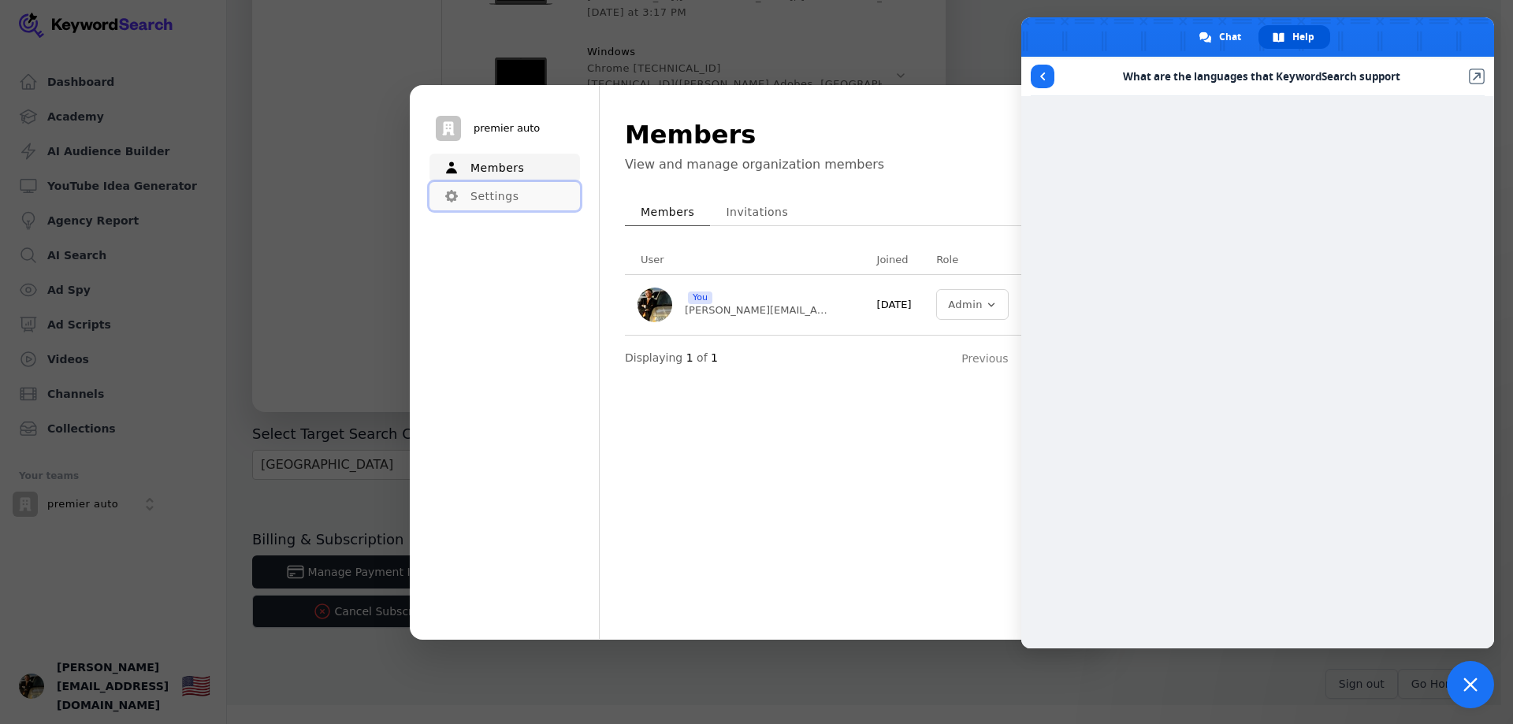
click at [500, 203] on button "Settings" at bounding box center [505, 196] width 151 height 28
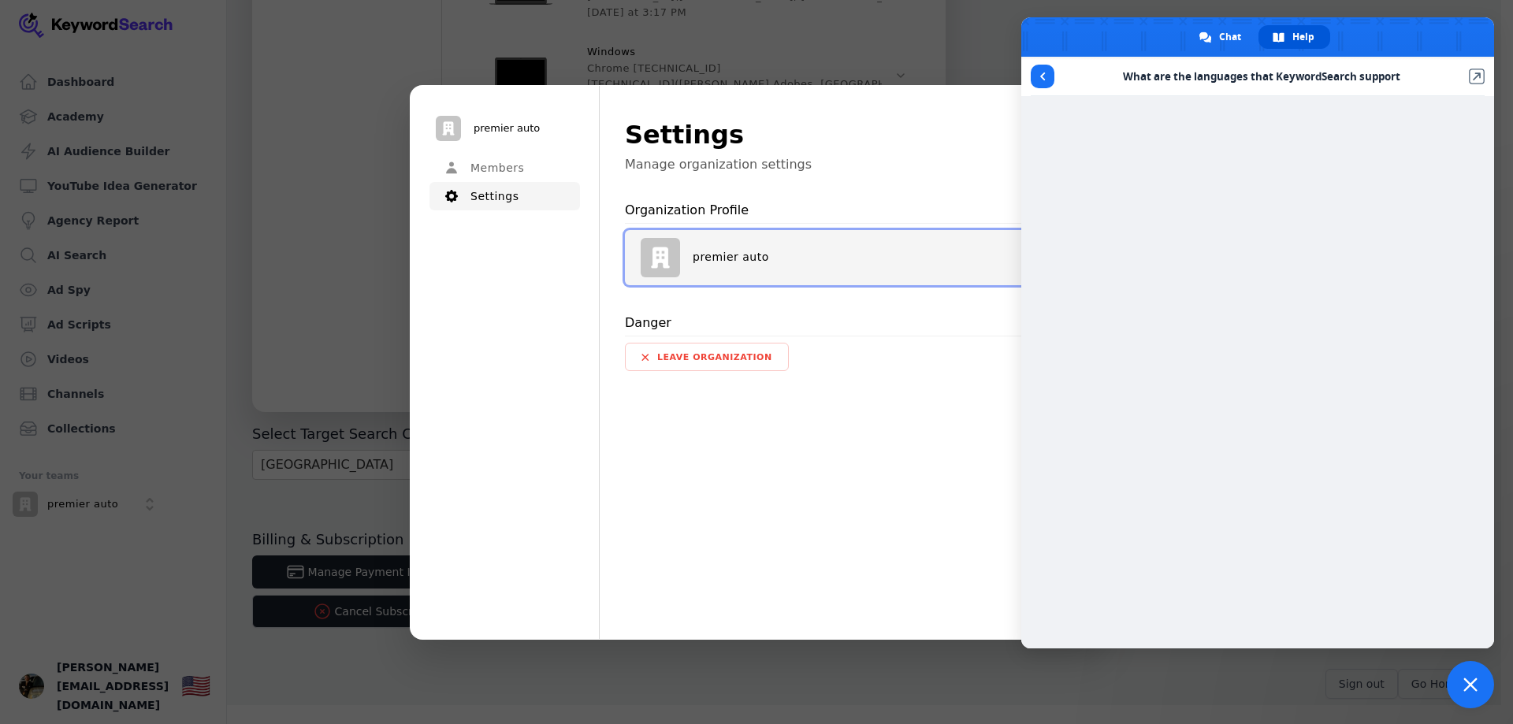
click at [705, 252] on p "premier auto" at bounding box center [731, 258] width 76 height 14
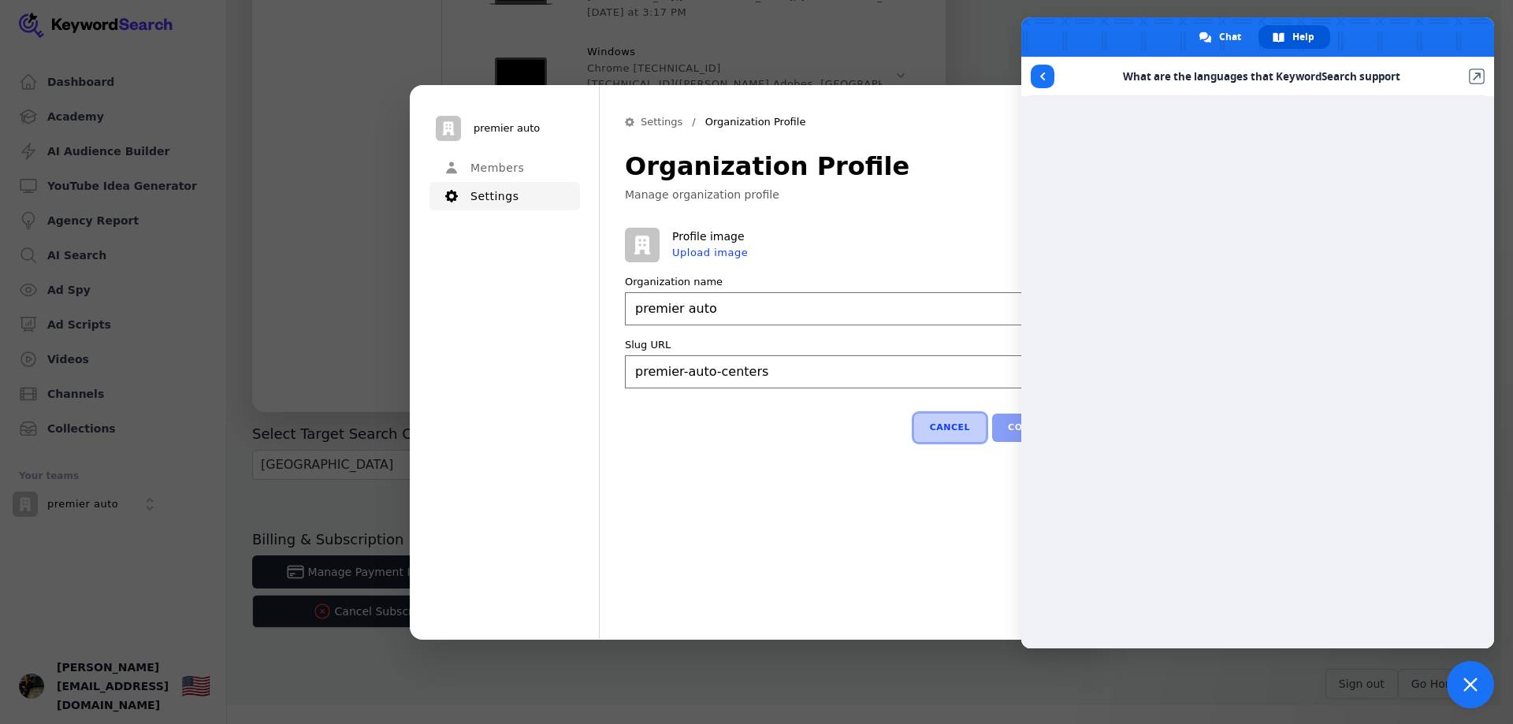
type input "premier auto"
click at [961, 437] on button "Cancel" at bounding box center [950, 427] width 72 height 28
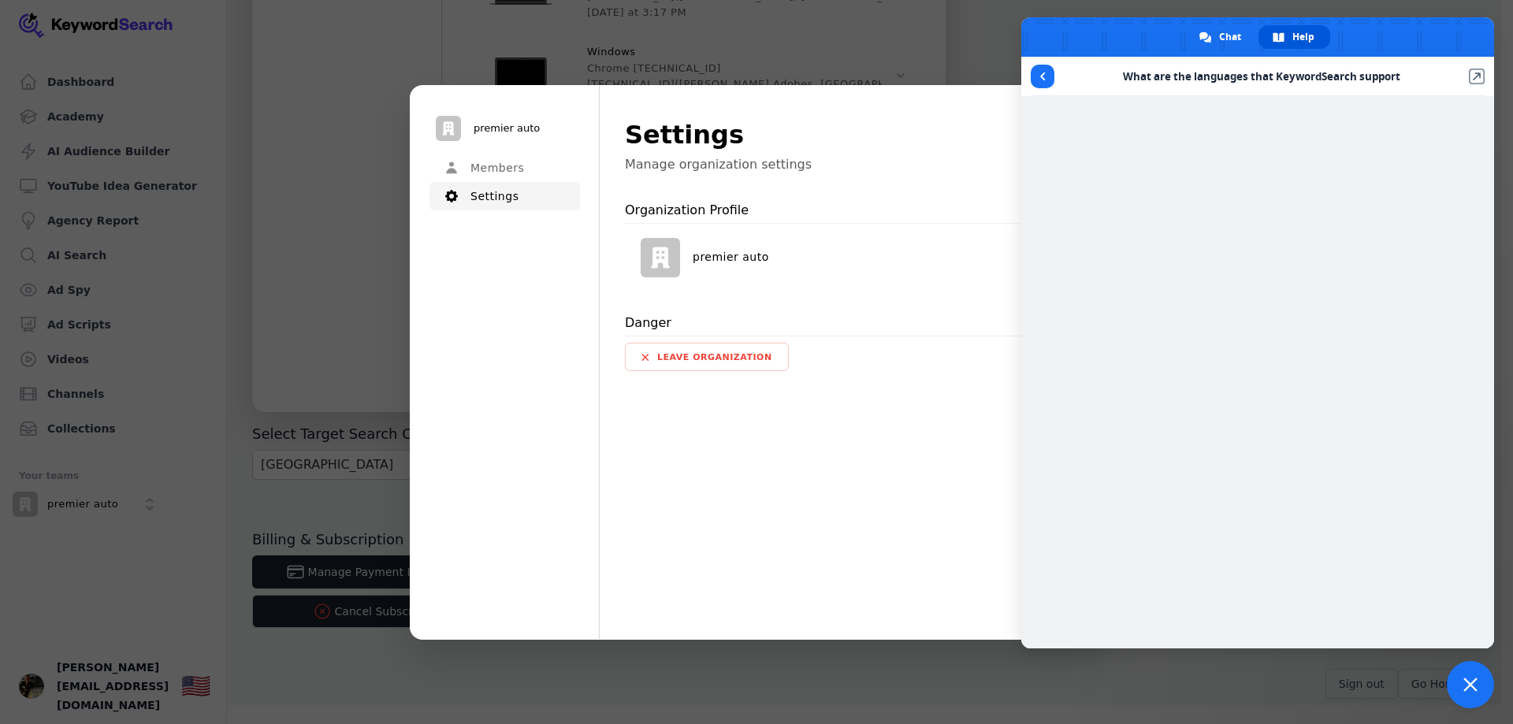
click at [519, 124] on p "premier auto" at bounding box center [507, 128] width 66 height 14
click at [1204, 40] on span at bounding box center [1206, 38] width 12 height 12
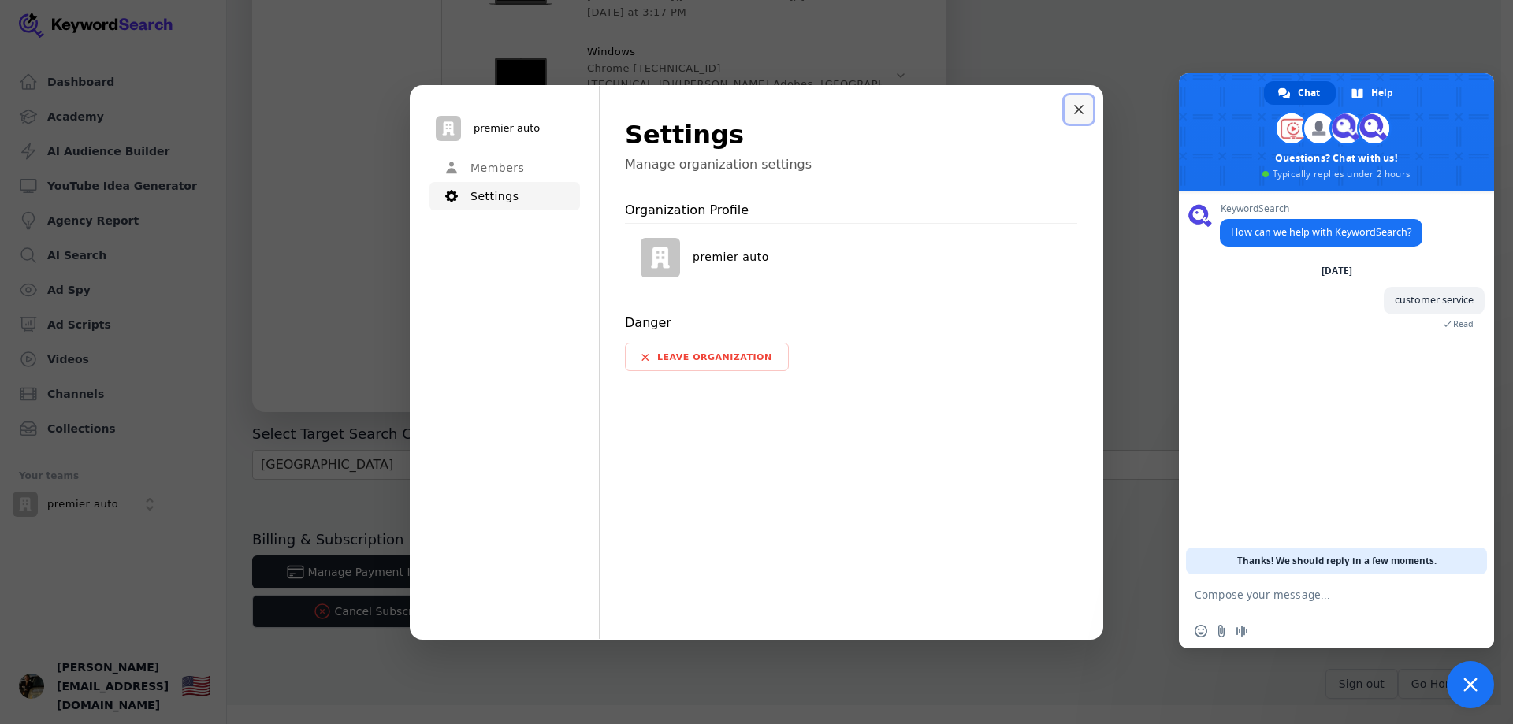
click at [1073, 104] on button "Close modal" at bounding box center [1079, 109] width 28 height 28
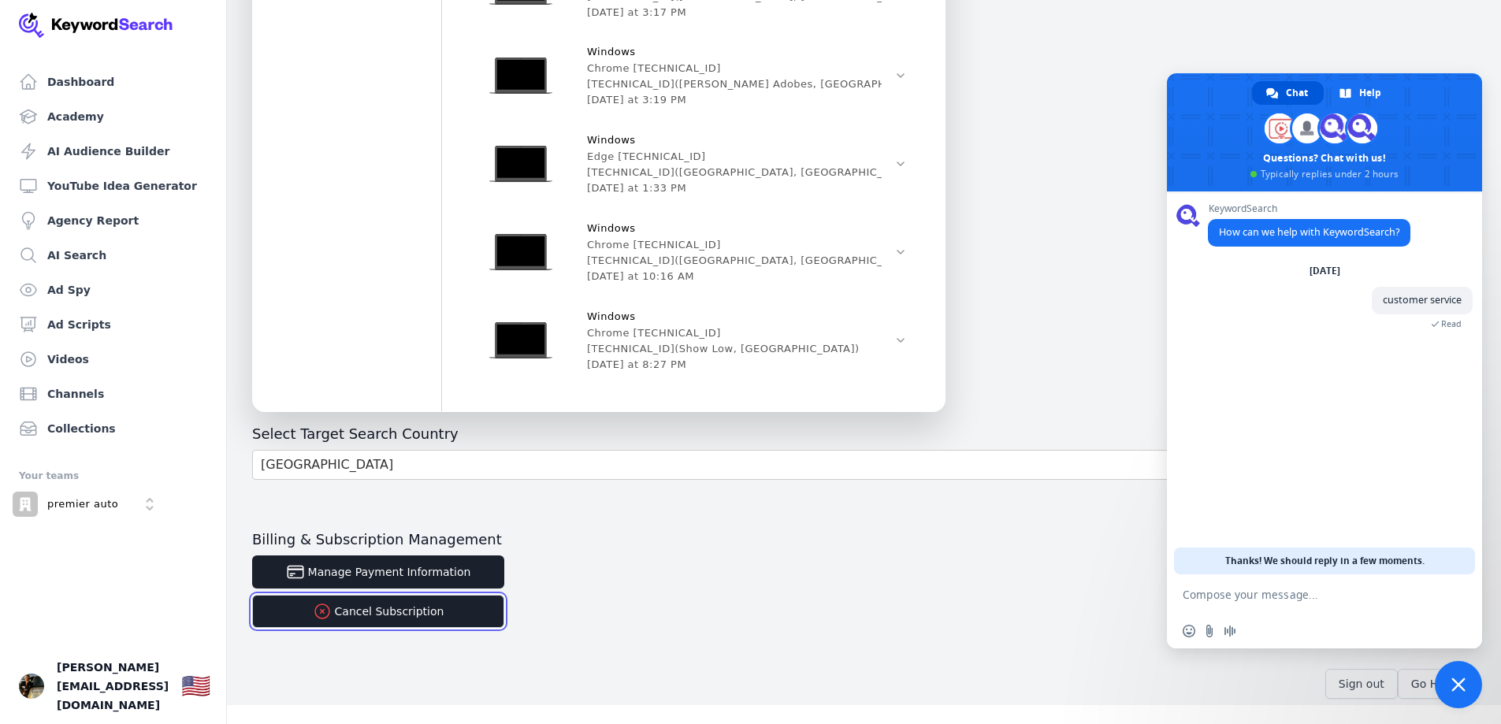
click at [378, 624] on button "Cancel Subscription" at bounding box center [378, 611] width 252 height 33
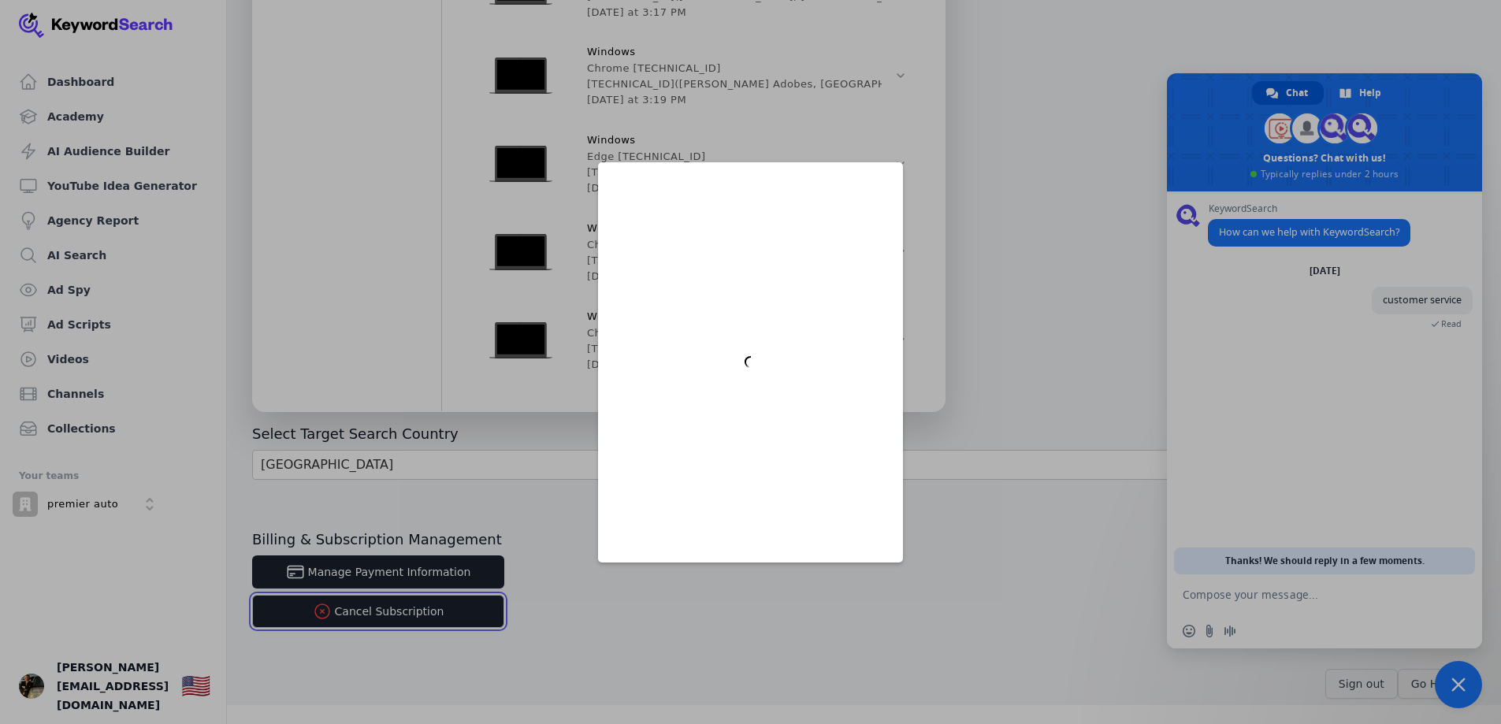
scroll to position [0, 0]
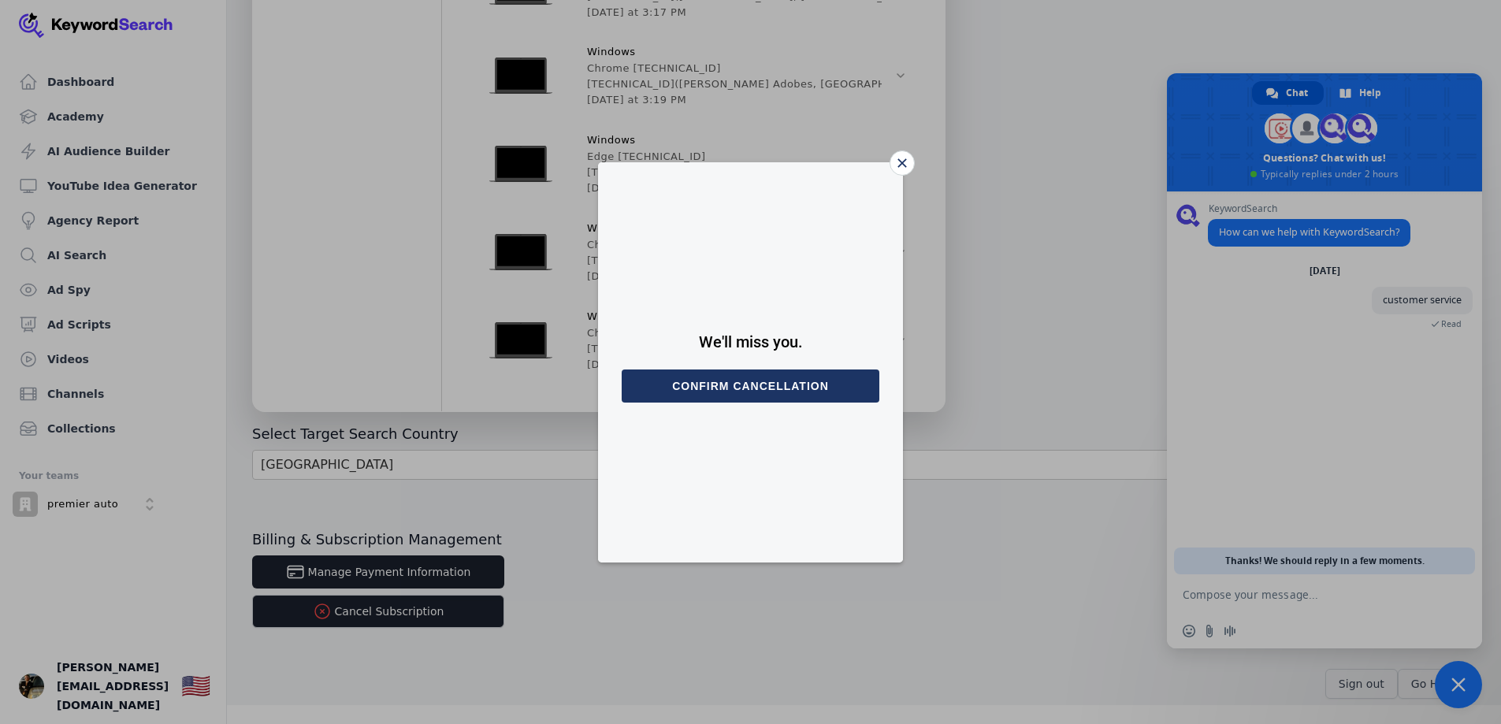
drag, startPoint x: 734, startPoint y: 385, endPoint x: 746, endPoint y: 381, distance: 12.2
click at [734, 385] on button "Confirm cancellation" at bounding box center [751, 386] width 258 height 33
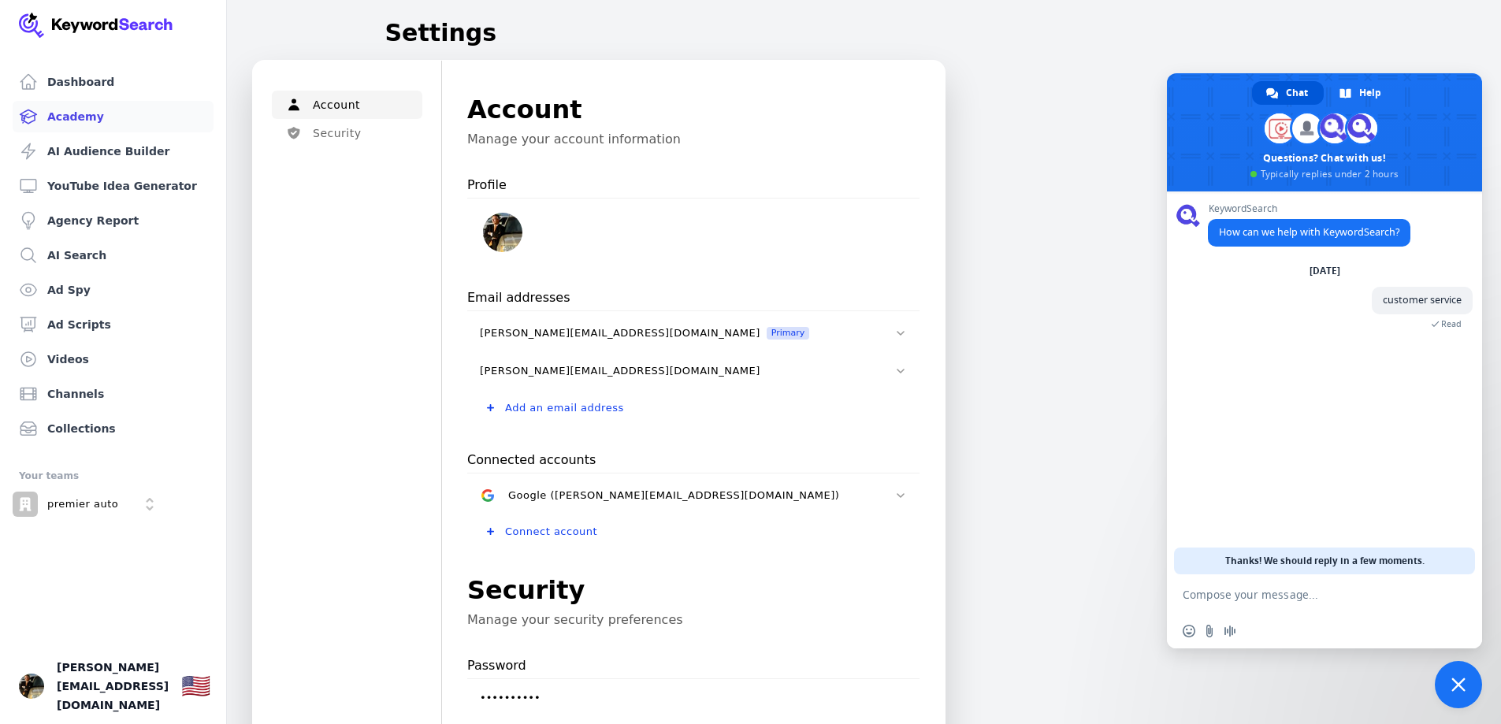
click at [93, 118] on link "Academy" at bounding box center [113, 117] width 201 height 32
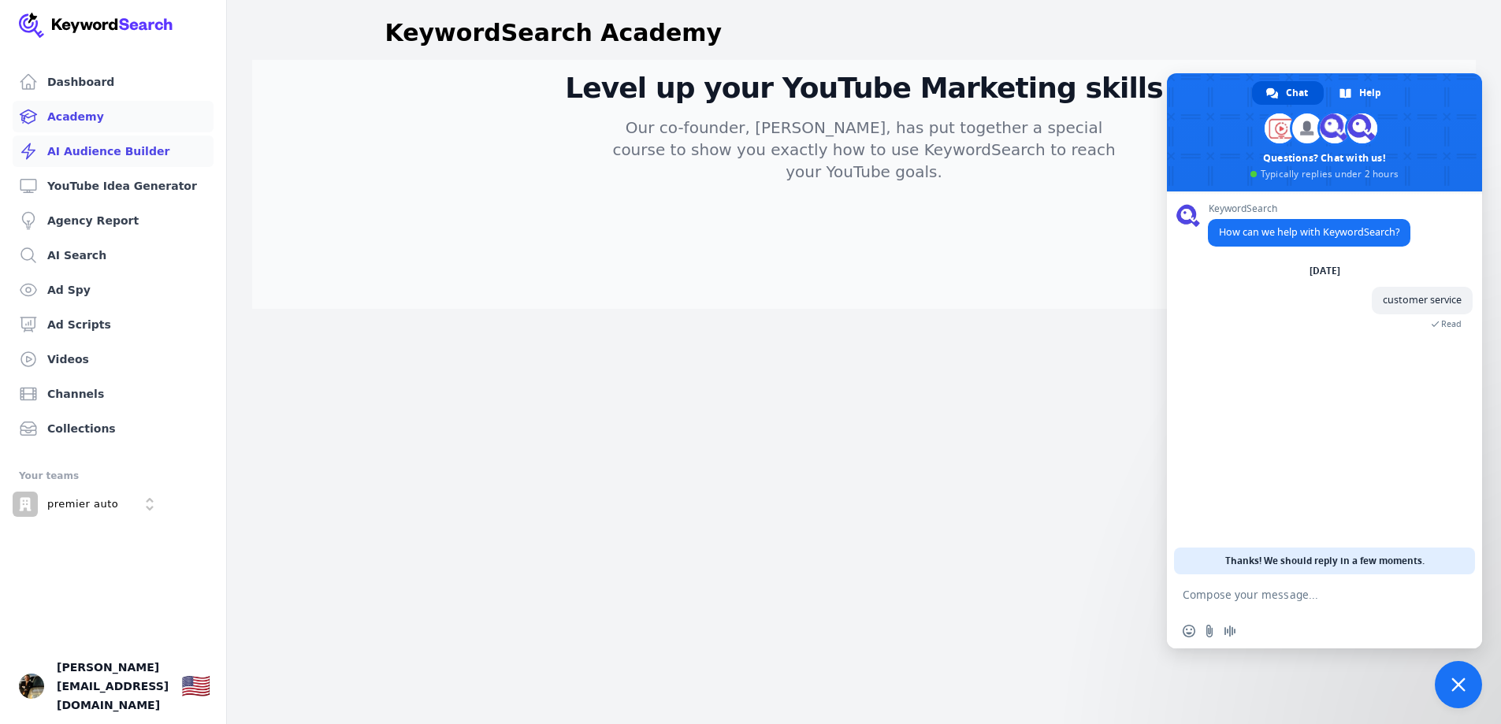
click at [109, 163] on link "AI Audience Builder" at bounding box center [113, 152] width 201 height 32
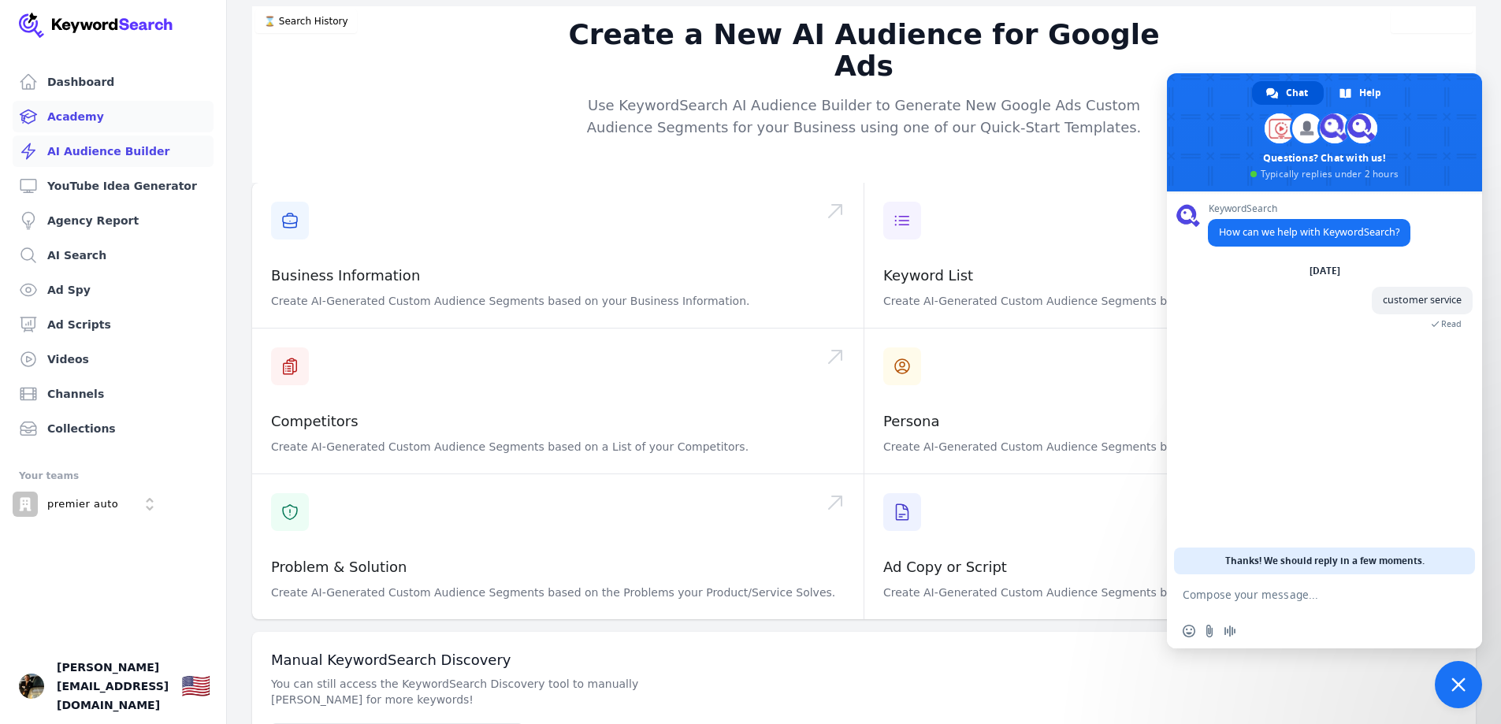
click at [76, 115] on link "Academy" at bounding box center [113, 117] width 201 height 32
